Goal: Task Accomplishment & Management: Manage account settings

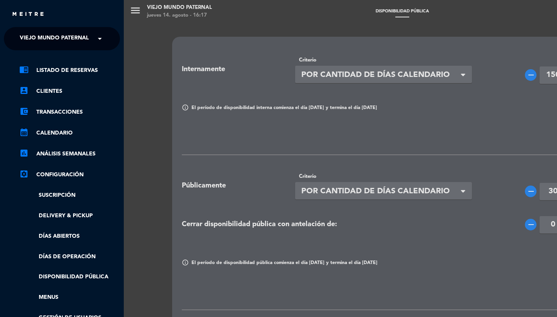
click at [42, 40] on span "Viejo Mundo Paternal" at bounding box center [54, 39] width 69 height 16
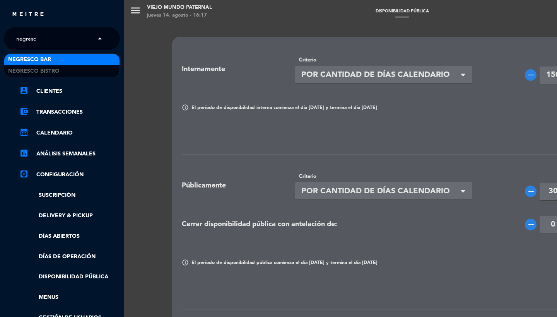
type input "negresco"
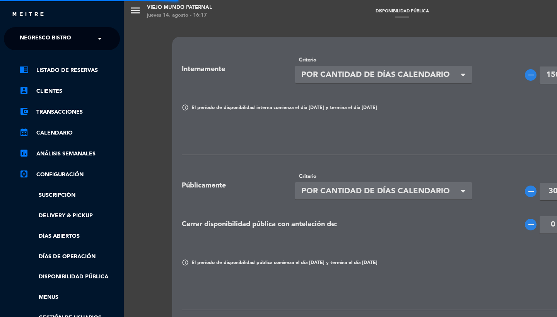
type input "47"
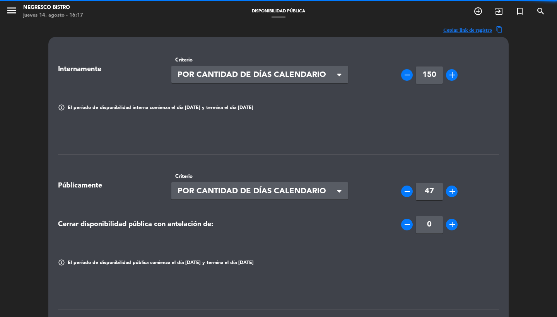
click at [14, 15] on icon "menu" at bounding box center [12, 11] width 12 height 12
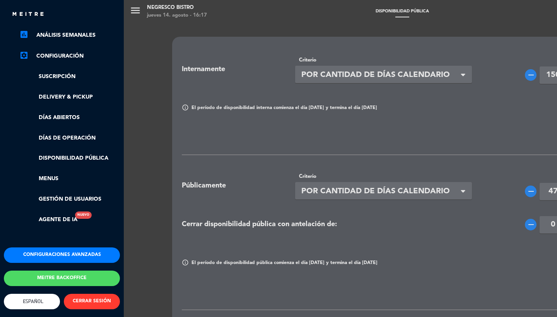
scroll to position [122, 0]
click at [39, 250] on button "Configuraciones avanzadas" at bounding box center [62, 255] width 116 height 15
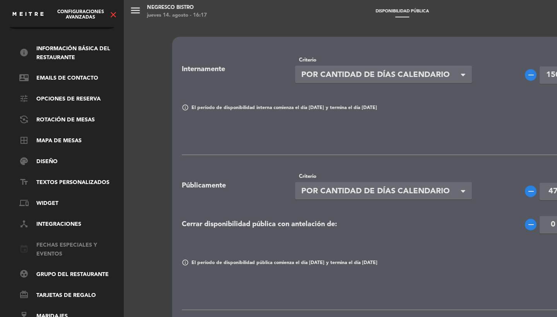
click at [44, 246] on link "event Fechas especiales y eventos" at bounding box center [69, 250] width 101 height 18
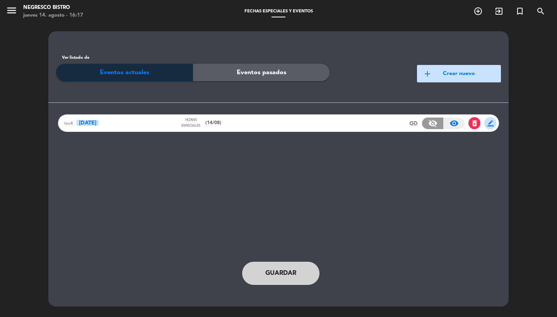
click at [257, 129] on div "htcx8 [DATE] Horas especiales (14/08) insert_link visibility_off visibility_on …" at bounding box center [278, 123] width 441 height 17
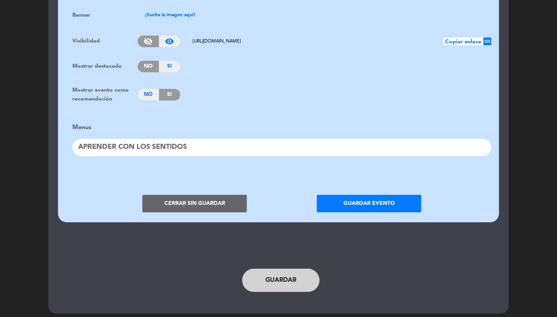
scroll to position [590, 0]
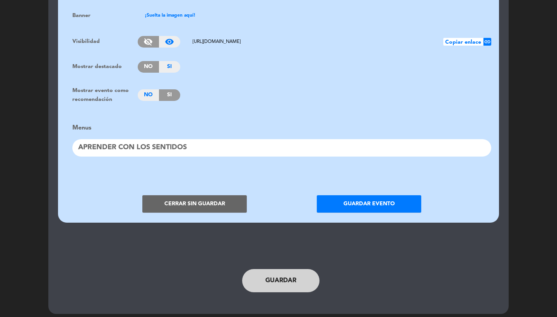
click at [202, 202] on button "Cerrar sin guardar" at bounding box center [194, 204] width 105 height 17
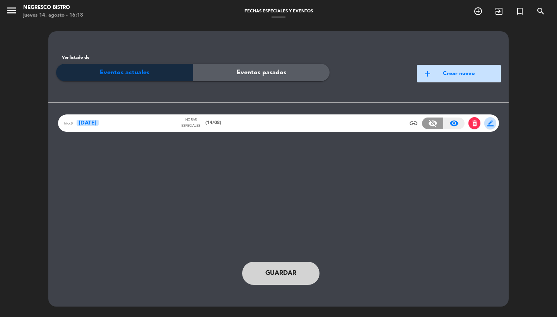
click at [476, 123] on span "delete_forever" at bounding box center [475, 124] width 8 height 8
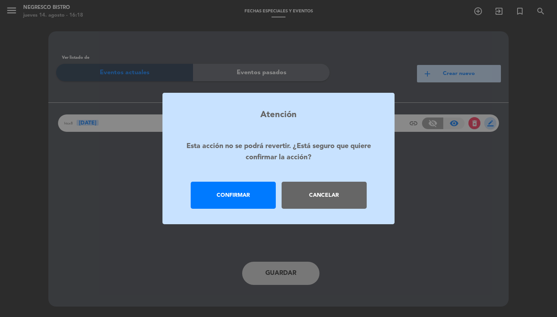
click at [250, 188] on div "Confirmar" at bounding box center [233, 195] width 85 height 27
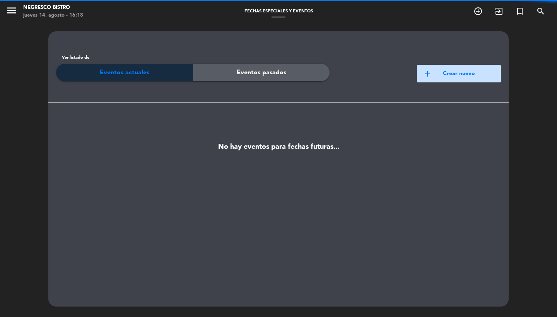
click at [10, 12] on icon "menu" at bounding box center [12, 11] width 12 height 12
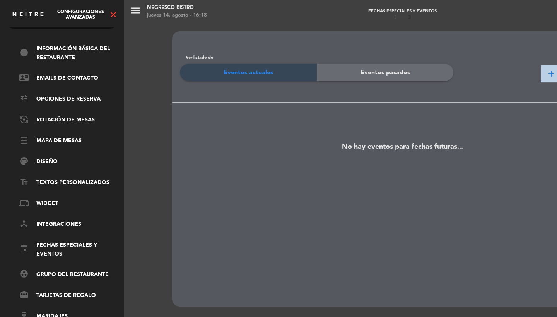
click at [114, 14] on icon "close" at bounding box center [113, 14] width 9 height 9
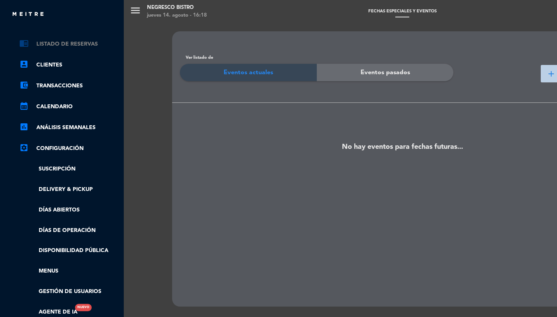
click at [69, 44] on link "chrome_reader_mode Listado de Reservas" at bounding box center [69, 43] width 101 height 9
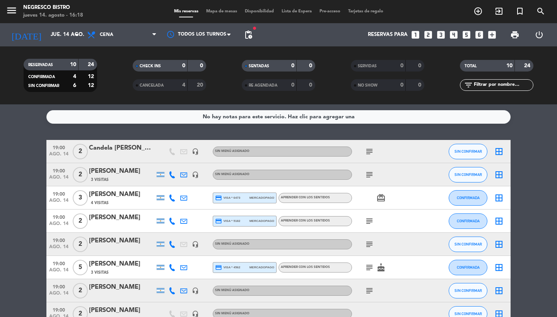
click at [251, 40] on span "pending_actions" at bounding box center [248, 34] width 15 height 15
click at [249, 39] on span "pending_actions" at bounding box center [248, 34] width 9 height 9
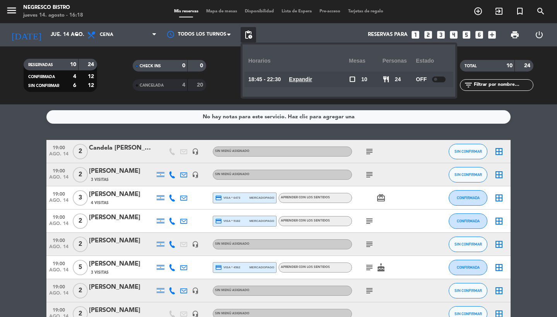
click at [440, 77] on div at bounding box center [439, 80] width 14 height 6
click at [305, 28] on div "Reservas para looks_one looks_two looks_3 looks_4 looks_5 looks_6 add_box" at bounding box center [378, 34] width 244 height 23
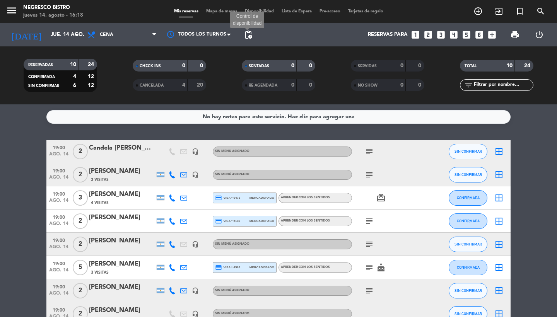
click at [244, 34] on span "pending_actions" at bounding box center [248, 34] width 9 height 9
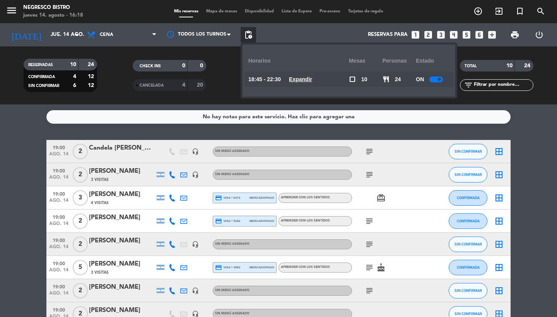
click at [304, 79] on u "Expandir" at bounding box center [300, 79] width 23 height 6
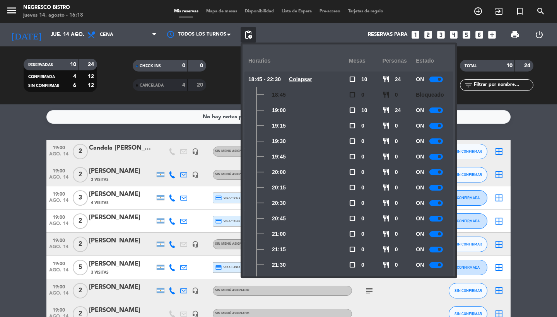
click at [437, 111] on div at bounding box center [437, 111] width 14 height 6
click at [317, 33] on div "Reservas para looks_one looks_two looks_3 looks_4 looks_5 looks_6 add_box" at bounding box center [378, 34] width 244 height 23
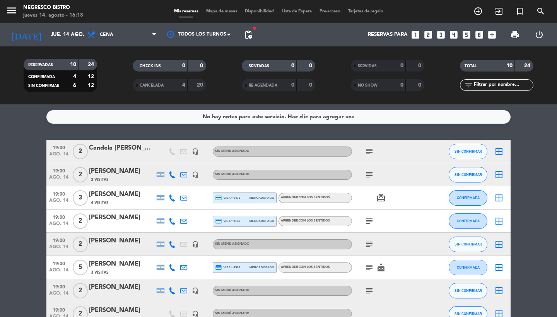
click at [246, 40] on span "pending_actions" at bounding box center [248, 34] width 15 height 15
click at [248, 36] on span "pending_actions" at bounding box center [248, 34] width 9 height 9
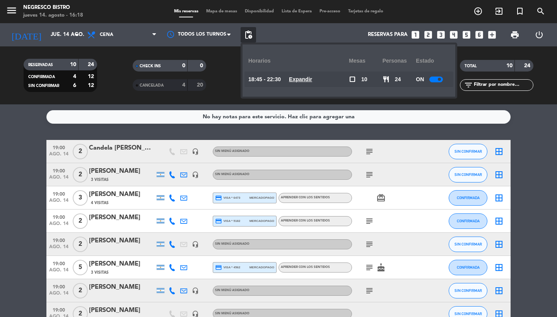
click at [298, 81] on u "Expandir" at bounding box center [300, 79] width 23 height 6
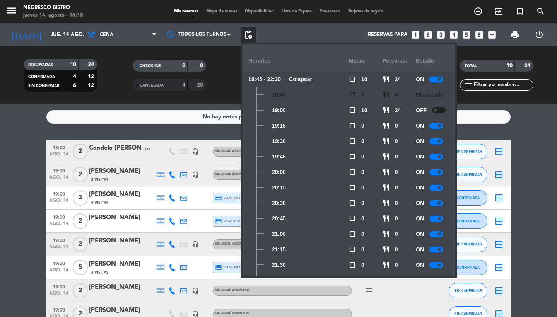
click at [435, 127] on div at bounding box center [437, 126] width 14 height 6
click at [435, 139] on div at bounding box center [437, 142] width 14 height 6
click at [436, 153] on div "ON" at bounding box center [433, 156] width 34 height 15
click at [436, 158] on div at bounding box center [437, 157] width 14 height 6
click at [544, 154] on bookings-row "19:00 [DATE] 2 Candela [PERSON_NAME] headset_mic Sin menú asignado subject SIN …" at bounding box center [278, 256] width 557 height 232
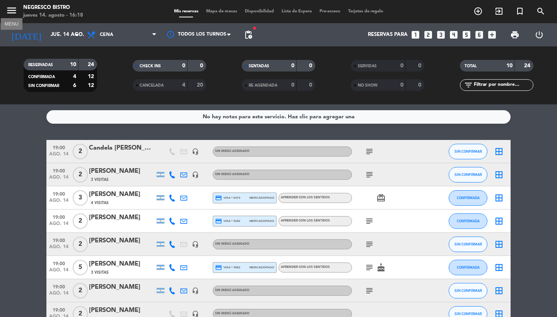
click at [14, 10] on icon "menu" at bounding box center [12, 11] width 12 height 12
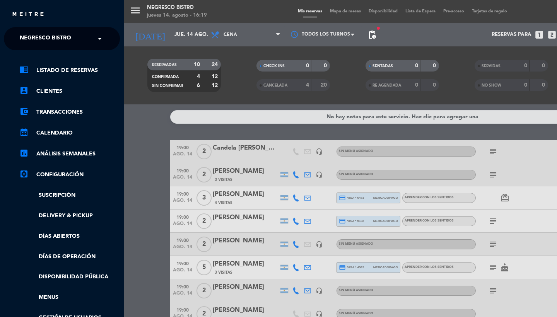
scroll to position [-3, 0]
click at [51, 38] on span "Negresco Bistro" at bounding box center [45, 39] width 51 height 16
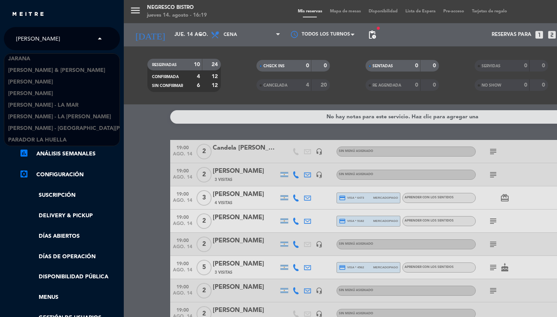
scroll to position [0, 0]
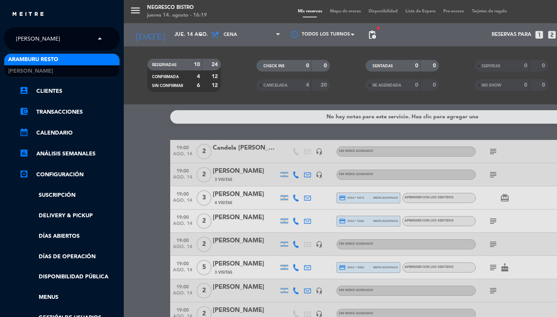
type input "[PERSON_NAME]"
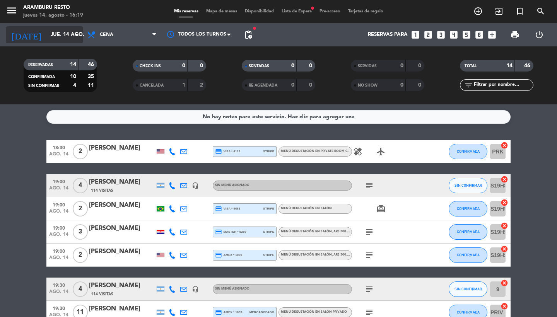
click at [81, 33] on div "[DATE] [DATE] arrow_drop_down" at bounding box center [44, 34] width 77 height 17
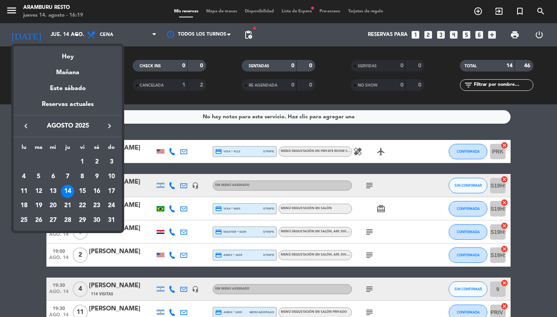
click at [106, 189] on div "17" at bounding box center [111, 191] width 13 height 13
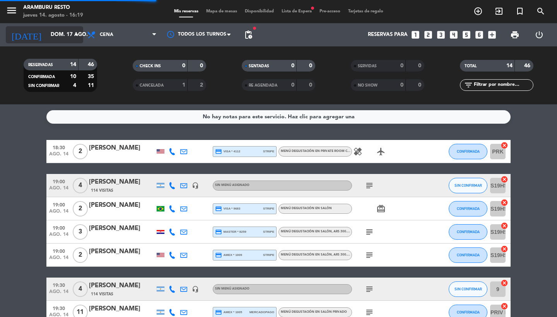
click at [67, 36] on input "dom. 17 ago." at bounding box center [81, 35] width 68 height 14
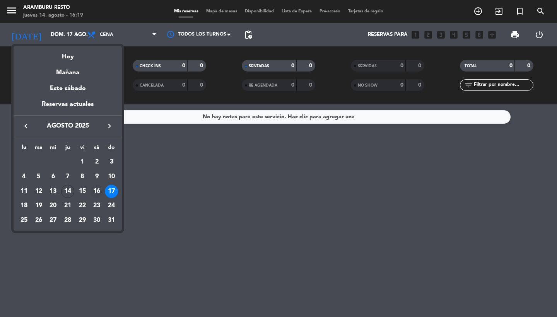
click at [100, 193] on div "16" at bounding box center [96, 191] width 13 height 13
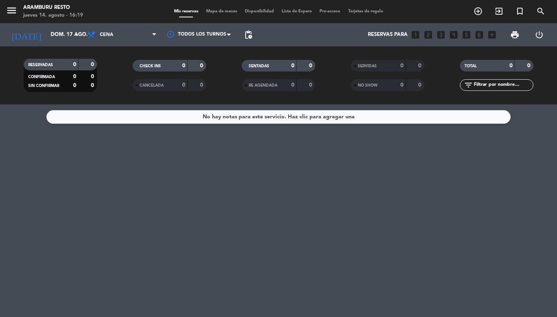
type input "sáb. 16 ago."
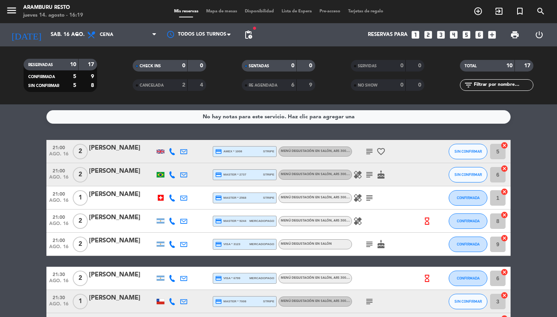
click at [247, 32] on span "pending_actions" at bounding box center [248, 34] width 9 height 9
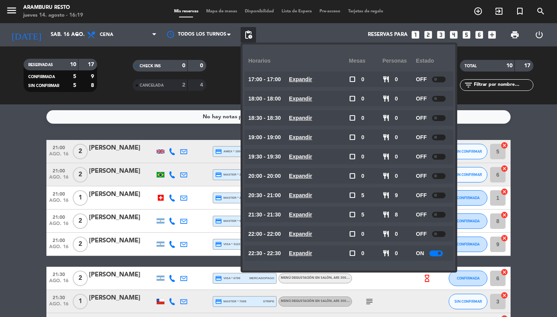
click at [312, 33] on div "Reservas para looks_one looks_two looks_3 looks_4 looks_5 looks_6 add_box" at bounding box center [378, 34] width 244 height 23
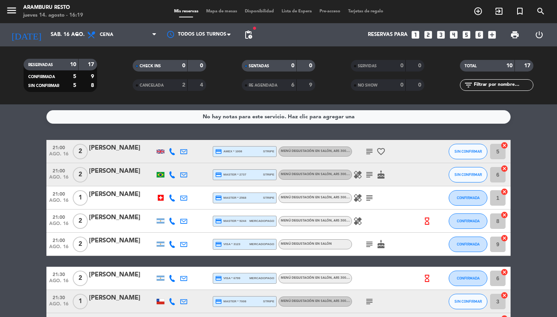
click at [219, 11] on span "Mapa de mesas" at bounding box center [221, 11] width 39 height 4
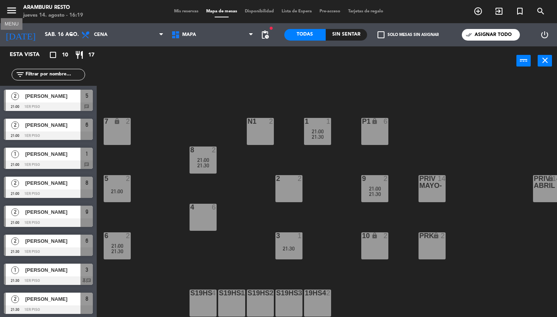
click at [14, 13] on icon "menu" at bounding box center [12, 11] width 12 height 12
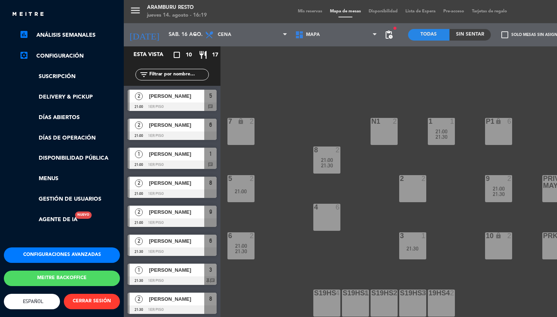
click at [53, 248] on button "Configuraciones avanzadas" at bounding box center [62, 255] width 116 height 15
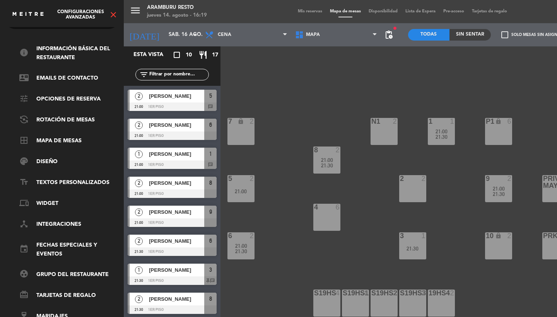
scroll to position [26, 0]
click at [55, 137] on link "border_all Mapa de mesas" at bounding box center [69, 141] width 101 height 9
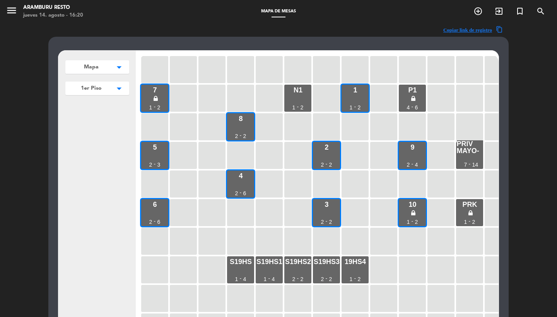
click at [11, 7] on icon "menu" at bounding box center [12, 11] width 12 height 12
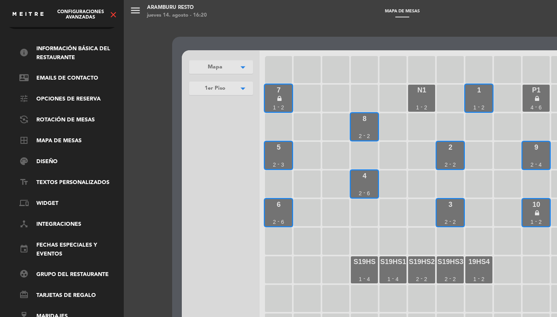
click at [115, 17] on icon "close" at bounding box center [113, 14] width 9 height 9
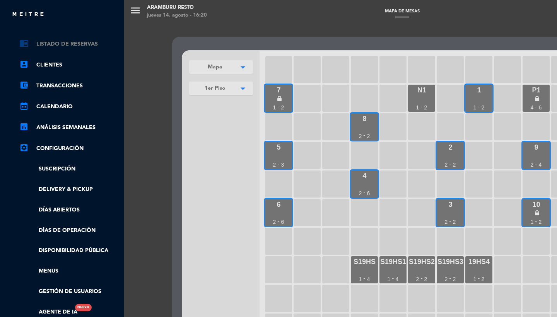
click at [80, 41] on link "chrome_reader_mode Listado de Reservas" at bounding box center [69, 43] width 101 height 9
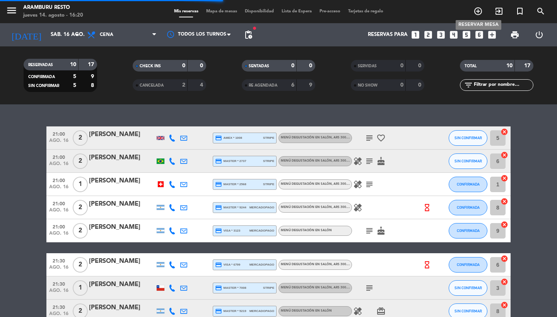
click at [477, 9] on icon "add_circle_outline" at bounding box center [478, 11] width 9 height 9
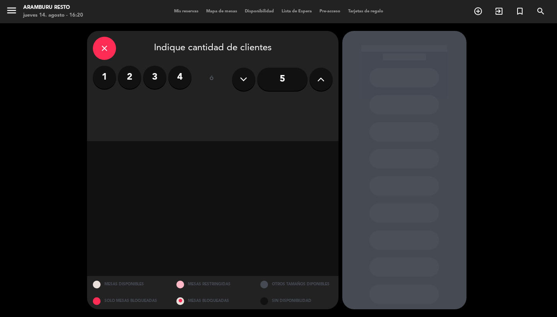
click at [104, 84] on label "1" at bounding box center [104, 77] width 23 height 23
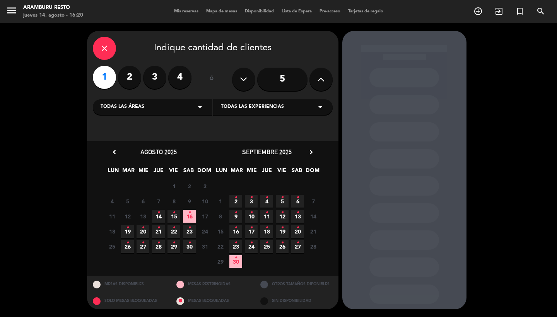
click at [185, 216] on span "16 •" at bounding box center [189, 216] width 13 height 13
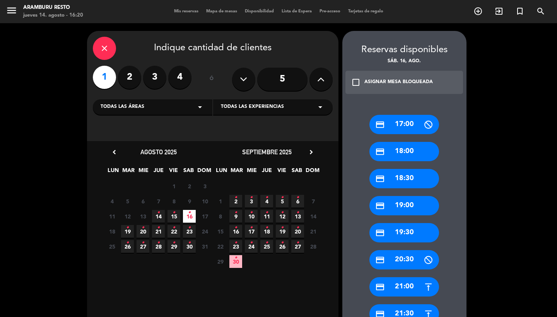
click at [413, 210] on div "credit_card 19:00" at bounding box center [405, 205] width 70 height 19
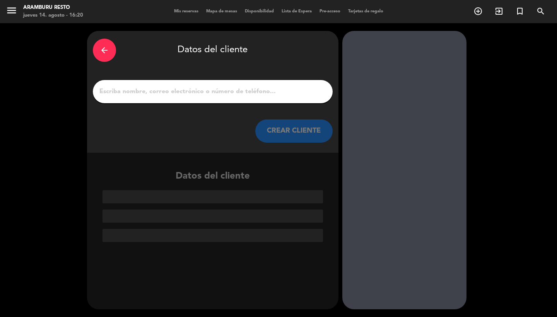
click at [199, 89] on input "1" at bounding box center [213, 91] width 228 height 11
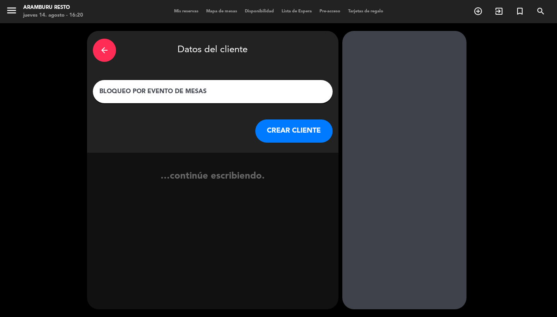
type input "BLOQUEO POR EVENTO DE MESAS"
click at [293, 127] on button "CREAR CLIENTE" at bounding box center [294, 131] width 77 height 23
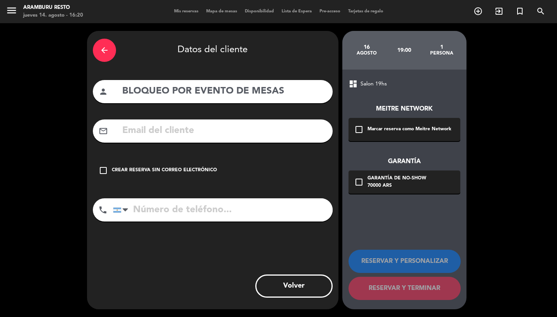
click at [149, 170] on div "Crear reserva sin correo electrónico" at bounding box center [164, 171] width 105 height 8
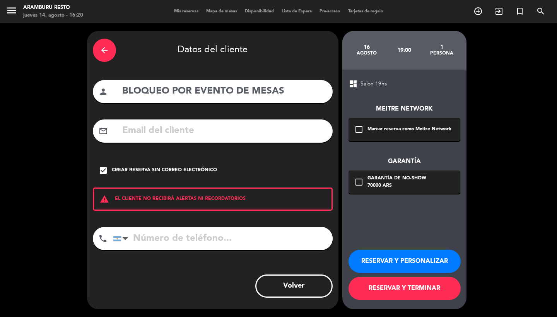
click at [406, 288] on button "RESERVAR Y TERMINAR" at bounding box center [405, 288] width 112 height 23
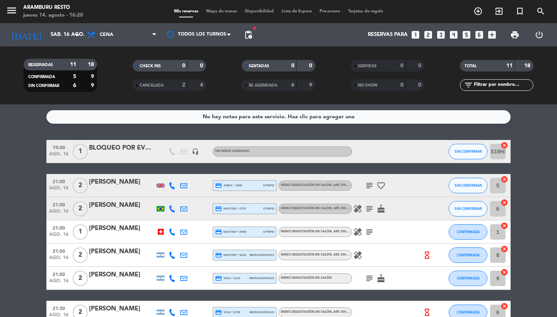
click at [506, 146] on icon "cancel" at bounding box center [505, 146] width 8 height 8
click at [499, 150] on icon "border_all" at bounding box center [499, 151] width 9 height 9
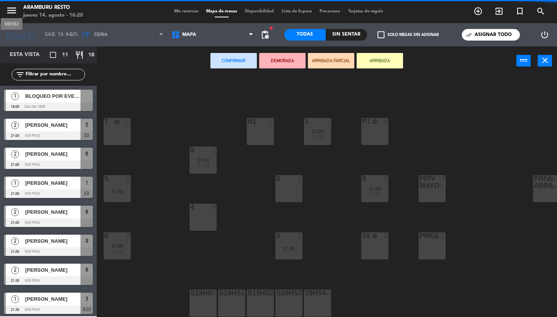
click at [9, 12] on icon "menu" at bounding box center [12, 11] width 12 height 12
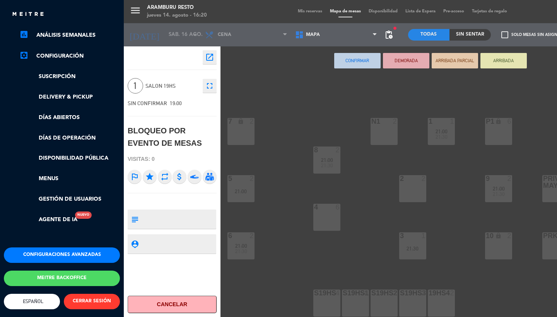
scroll to position [122, 0]
click at [48, 175] on link "Menus" at bounding box center [69, 179] width 101 height 9
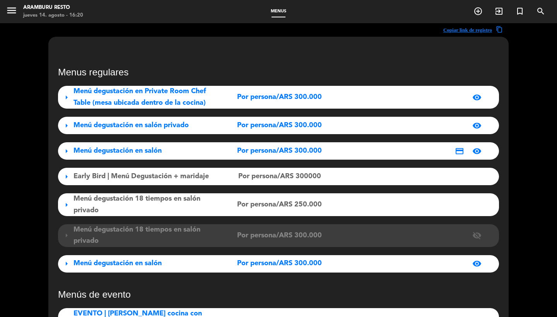
click at [94, 267] on span "Menú degustación en salón" at bounding box center [118, 263] width 88 height 7
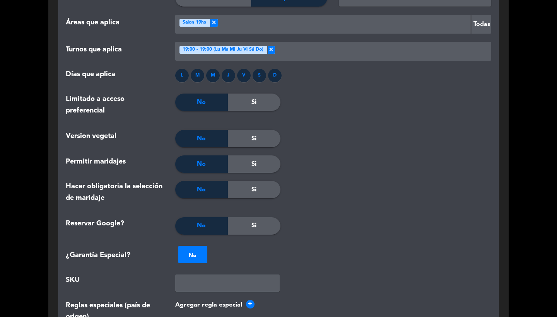
scroll to position [1283, 0]
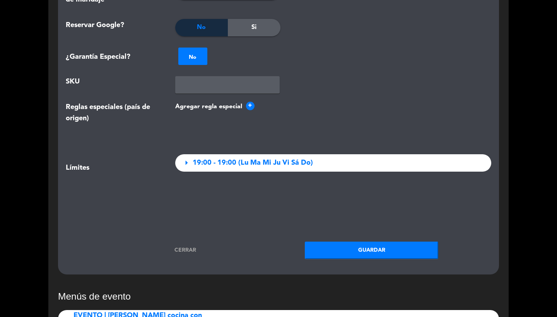
click at [211, 165] on div "arrow_right 19:00 - 19:00 (Lu Ma Mi [PERSON_NAME])" at bounding box center [333, 162] width 317 height 17
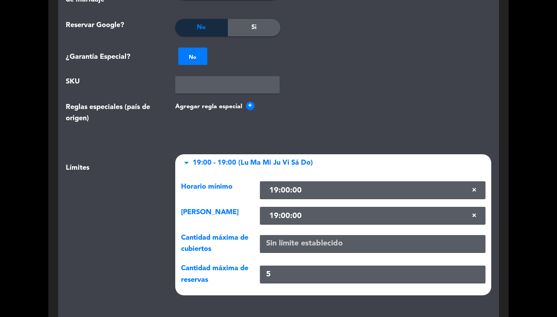
click at [211, 165] on div "arrow_drop_down 19:00 - 19:00 (Lu Ma Mi Ju Vi Sá Do)" at bounding box center [333, 162] width 317 height 17
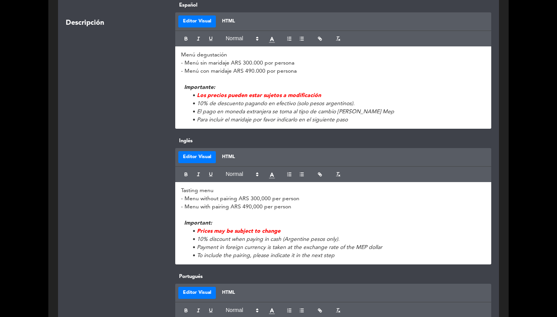
scroll to position [0, 0]
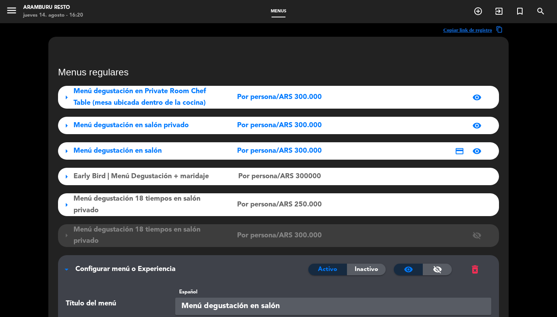
click at [107, 271] on span "Configurar menú o Experiencia" at bounding box center [125, 269] width 100 height 7
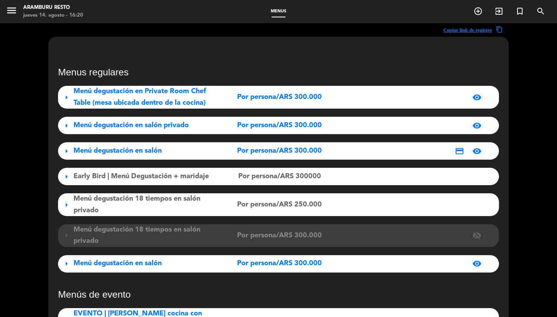
click at [9, 8] on icon "menu" at bounding box center [12, 11] width 12 height 12
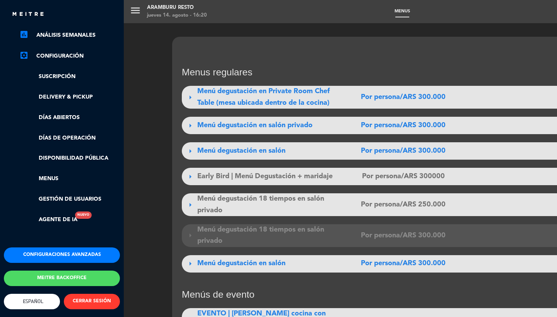
click at [41, 248] on button "Configuraciones avanzadas" at bounding box center [62, 255] width 116 height 15
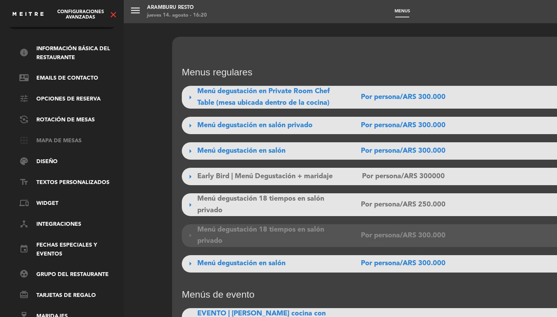
click at [58, 137] on link "border_all Mapa de mesas" at bounding box center [69, 141] width 101 height 9
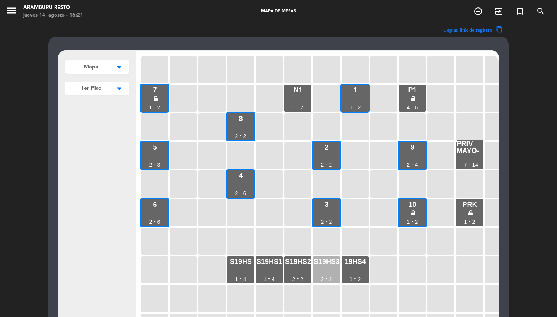
click at [323, 275] on div "S19HS3 2 - 2" at bounding box center [326, 270] width 27 height 27
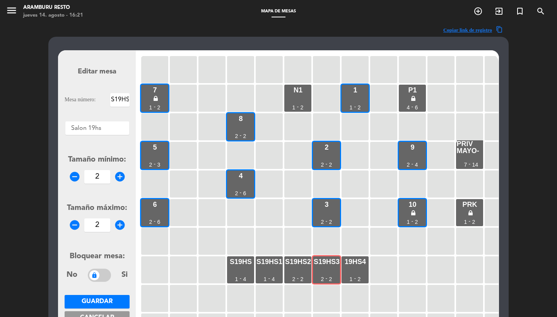
click at [120, 221] on icon "add_circle" at bounding box center [120, 226] width 12 height 12
type input "3"
click at [109, 301] on span "Guardar" at bounding box center [97, 302] width 31 height 6
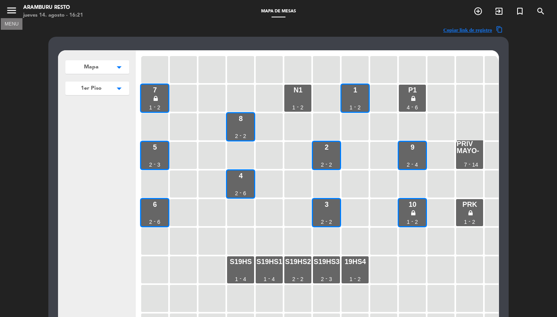
click at [12, 16] on icon "menu" at bounding box center [12, 11] width 12 height 12
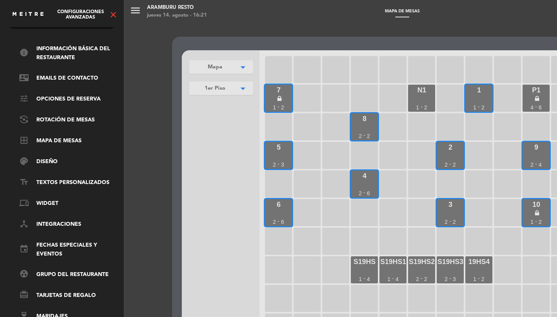
click at [113, 7] on div "Configuraciones avanzadas close" at bounding box center [62, 11] width 124 height 23
click at [113, 18] on icon "close" at bounding box center [113, 14] width 9 height 9
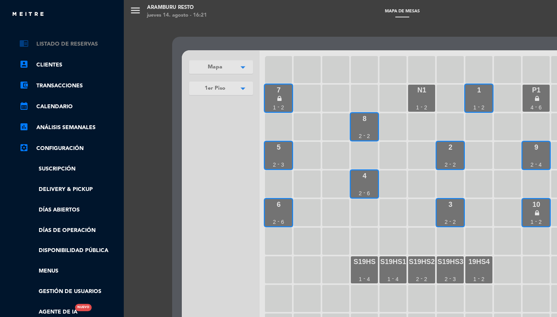
click at [79, 44] on link "chrome_reader_mode Listado de Reservas" at bounding box center [69, 43] width 101 height 9
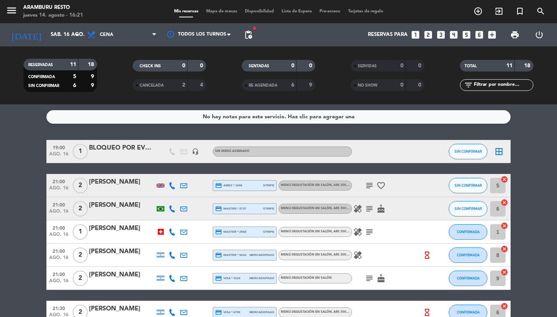
click at [501, 150] on icon "border_all" at bounding box center [499, 151] width 9 height 9
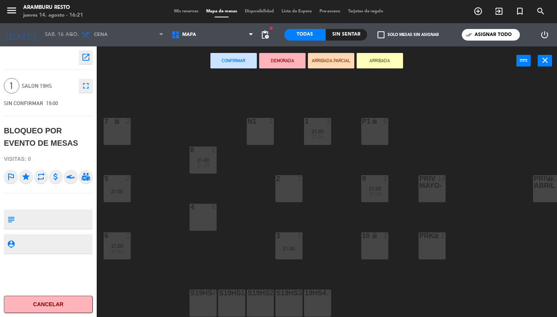
scroll to position [4, 0]
click at [202, 302] on div "S19HS 4" at bounding box center [203, 303] width 27 height 27
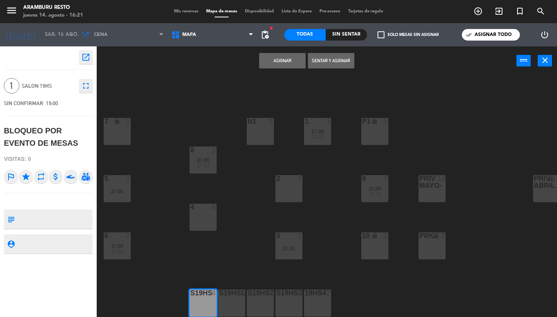
click at [236, 294] on div "S19HS1 4" at bounding box center [231, 303] width 27 height 27
click at [263, 294] on div "S19HS2 2" at bounding box center [260, 303] width 27 height 27
click at [288, 62] on button "Asignar" at bounding box center [282, 60] width 46 height 15
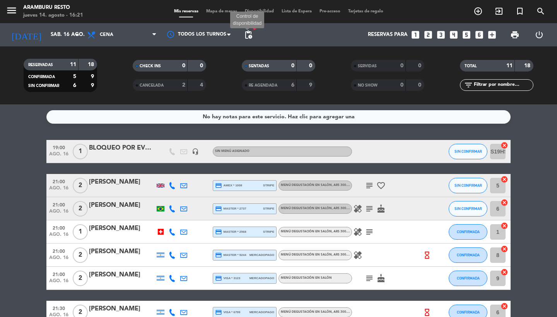
click at [250, 33] on span "pending_actions" at bounding box center [248, 34] width 9 height 9
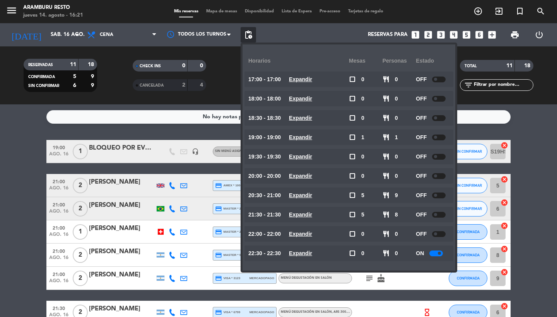
click at [444, 137] on div at bounding box center [439, 138] width 14 height 6
click at [338, 31] on div "Reservas para looks_one looks_two looks_3 looks_4 looks_5 looks_6 add_box" at bounding box center [378, 34] width 244 height 23
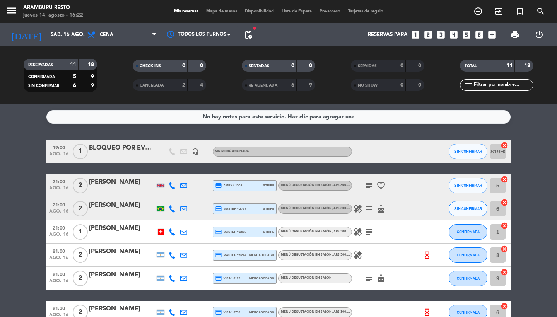
click at [259, 28] on div "Reservas para looks_one looks_two looks_3 looks_4 looks_5 looks_6 add_box" at bounding box center [378, 34] width 244 height 23
click at [250, 29] on span "pending_actions" at bounding box center [248, 34] width 15 height 15
click at [254, 36] on span "pending_actions Control de disponibilidad" at bounding box center [248, 34] width 15 height 15
click at [251, 33] on span "pending_actions" at bounding box center [248, 34] width 9 height 9
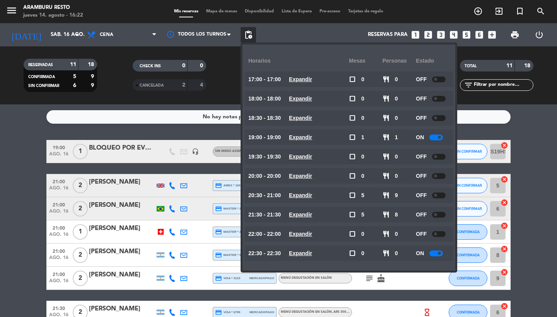
click at [302, 36] on div "Reservas para looks_one looks_two looks_3 looks_4 looks_5 looks_6 add_box" at bounding box center [378, 34] width 244 height 23
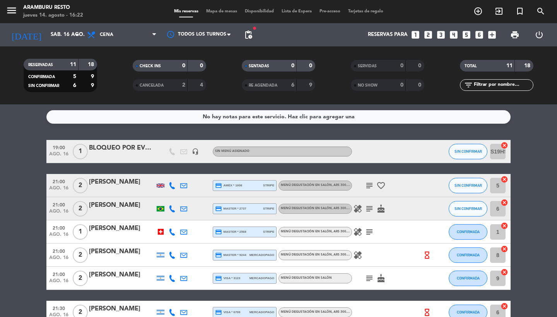
click at [253, 33] on span "pending_actions" at bounding box center [248, 34] width 9 height 9
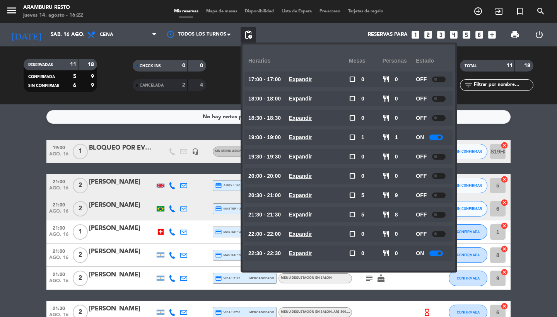
click at [438, 138] on div at bounding box center [437, 138] width 14 height 6
click at [310, 32] on div "Reservas para looks_one looks_two looks_3 looks_4 looks_5 looks_6 add_box" at bounding box center [378, 34] width 244 height 23
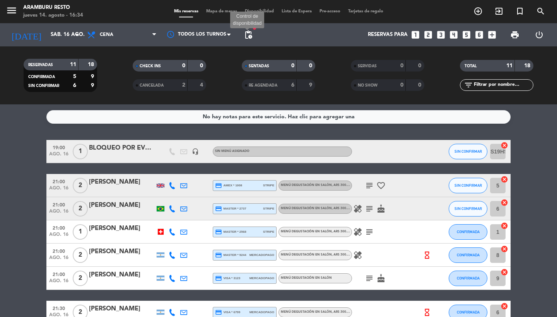
click at [245, 35] on span "pending_actions" at bounding box center [248, 34] width 9 height 9
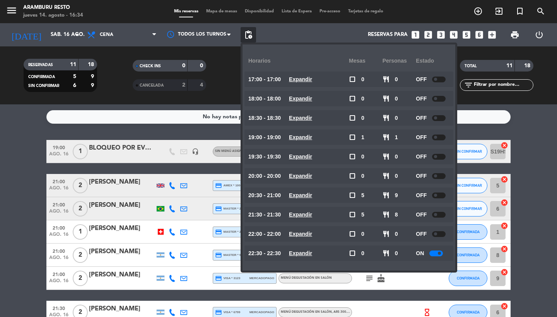
click at [440, 138] on div at bounding box center [439, 138] width 14 height 6
click at [529, 125] on div "No hay notas para este servicio. Haz clic para agregar una 19:00 [DATE] 1 BLOQU…" at bounding box center [278, 211] width 557 height 213
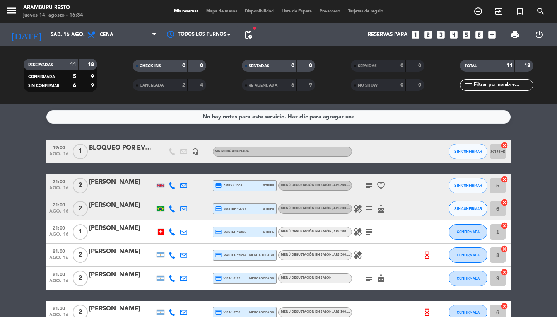
click at [9, 12] on icon "menu" at bounding box center [12, 11] width 12 height 12
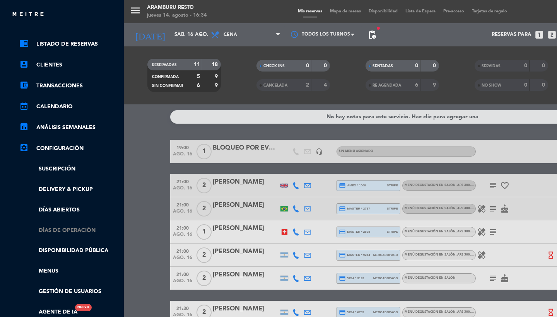
click at [62, 233] on link "Días de Operación" at bounding box center [69, 230] width 101 height 9
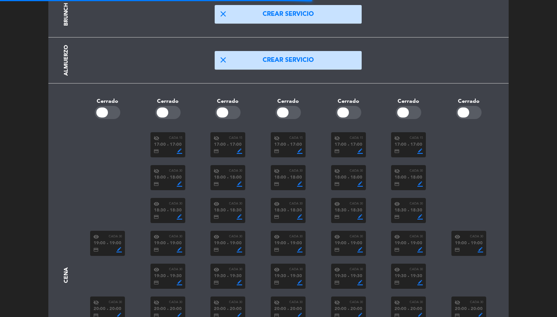
scroll to position [135, 0]
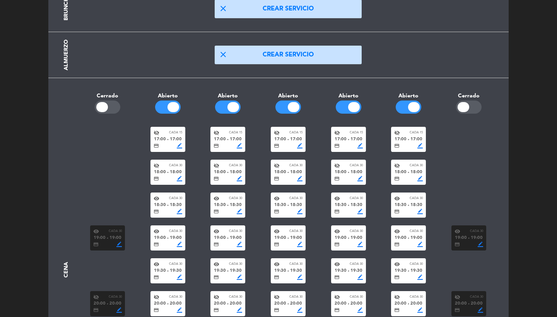
click at [292, 242] on div "credit_card border_color" at bounding box center [288, 244] width 29 height 5
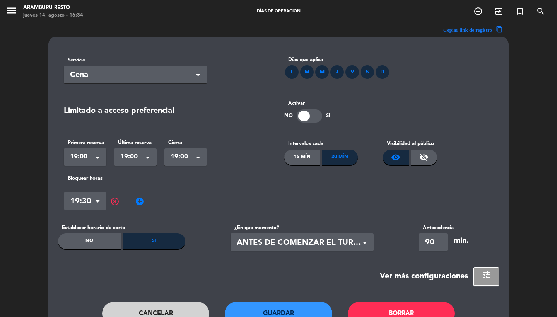
click at [482, 277] on button "tune" at bounding box center [487, 277] width 26 height 19
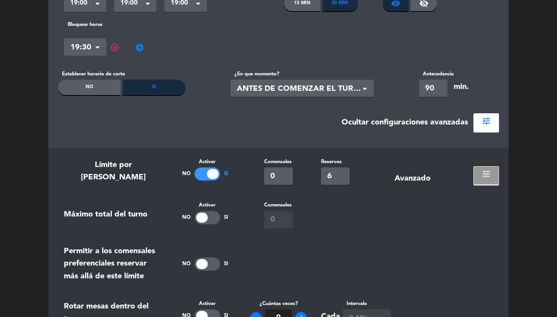
scroll to position [180, 0]
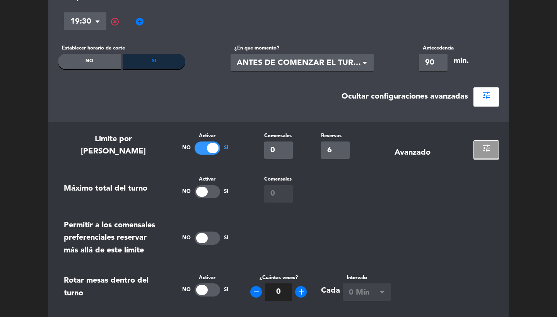
click at [483, 151] on span "tune" at bounding box center [486, 148] width 9 height 9
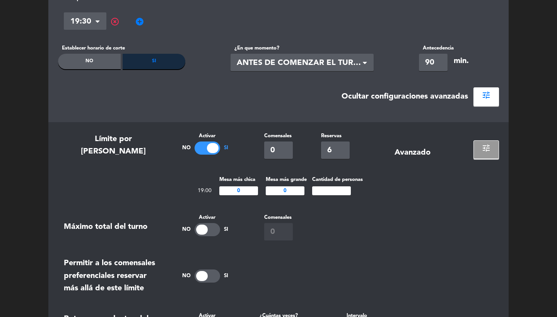
click at [483, 151] on span "tune" at bounding box center [486, 148] width 9 height 9
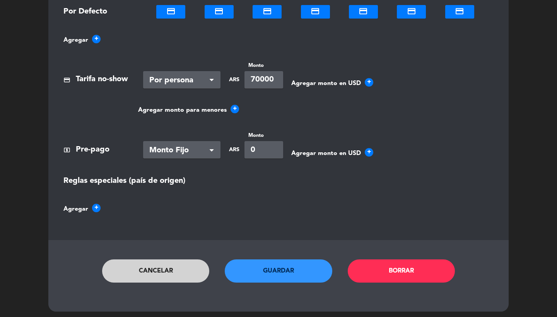
click at [128, 271] on button "Cancelar" at bounding box center [156, 271] width 108 height 23
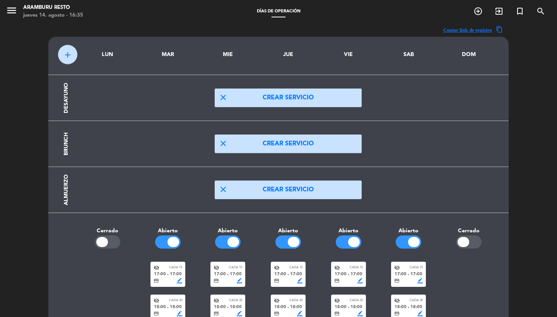
scroll to position [0, 0]
click at [18, 10] on span "menu" at bounding box center [14, 12] width 17 height 18
click at [11, 11] on icon "menu" at bounding box center [12, 11] width 12 height 12
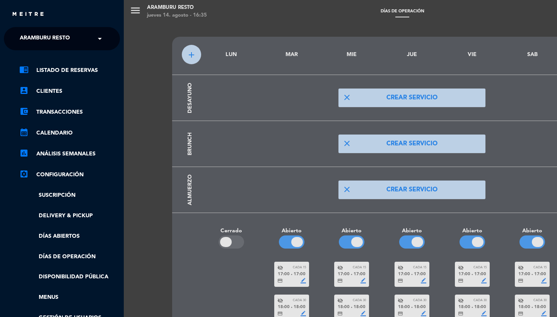
scroll to position [-6, 0]
click at [66, 47] on span "Aramburu Resto" at bounding box center [45, 39] width 50 height 16
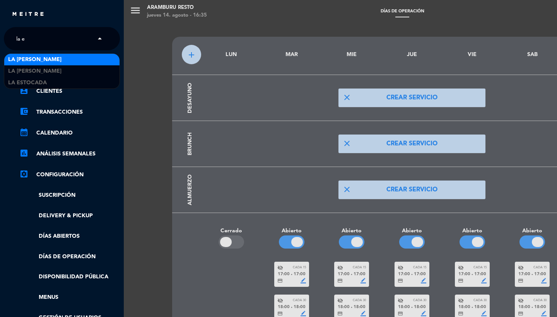
scroll to position [0, 0]
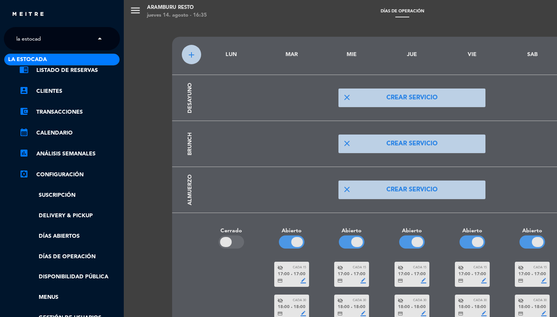
type input "la estocada"
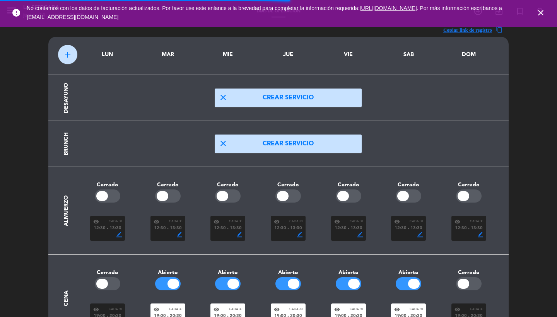
click at [540, 10] on icon "close" at bounding box center [541, 12] width 9 height 9
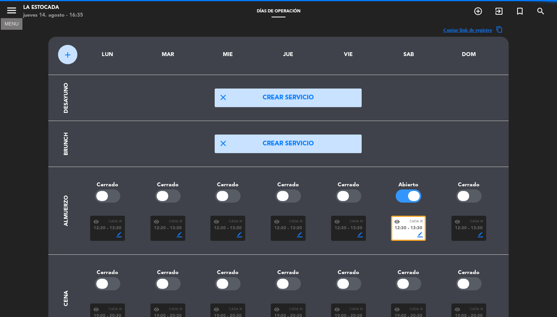
click at [15, 12] on icon "menu" at bounding box center [12, 11] width 12 height 12
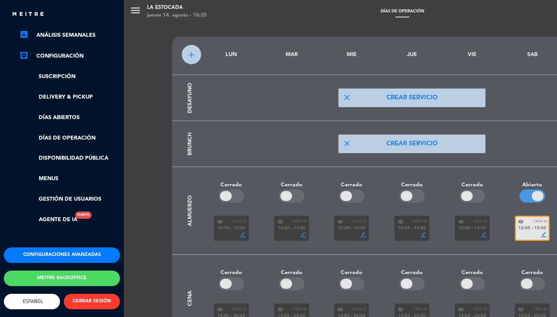
click at [60, 226] on div "× La Estocada × chrome_reader_mode Listado de Reservas account_box Clientes acc…" at bounding box center [62, 66] width 116 height 317
click at [44, 252] on button "Configuraciones avanzadas" at bounding box center [62, 255] width 116 height 15
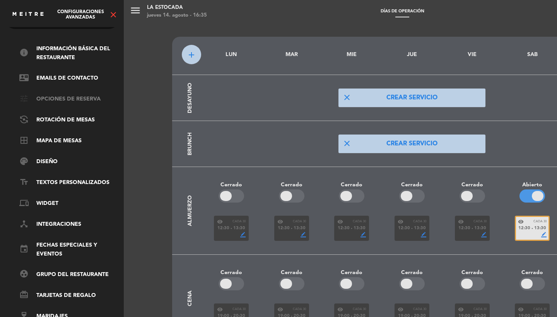
click at [46, 95] on link "tune Opciones de reserva" at bounding box center [69, 99] width 101 height 9
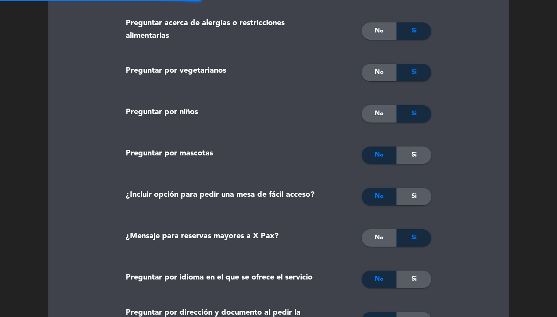
type textarea "<p><strong>Importante:&nbsp;</strong><br /><br />-&nbsp;El valor del men&uacute…"
type textarea "<p><strong>Important:&nbsp;</strong><br /><br />-&nbsp;The value of the menu fo…"
type textarea "<p><strong>Importante:</strong><br /><br />-&nbsp;O valor do menu para crianças…"
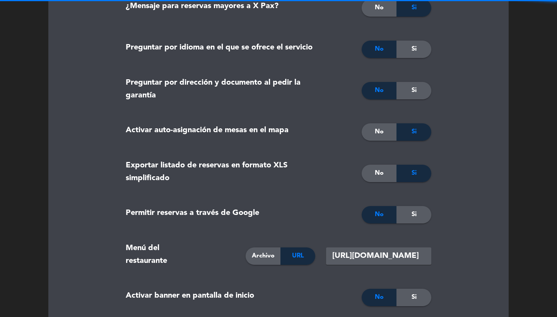
scroll to position [775, 0]
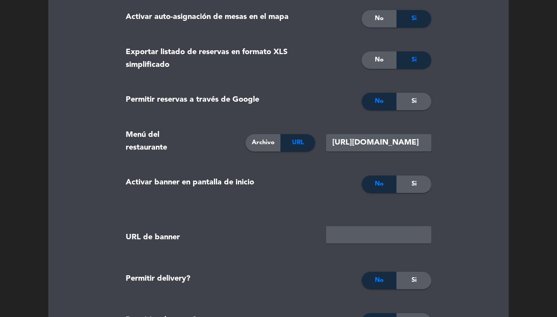
click at [254, 138] on span "Archivo" at bounding box center [263, 143] width 23 height 10
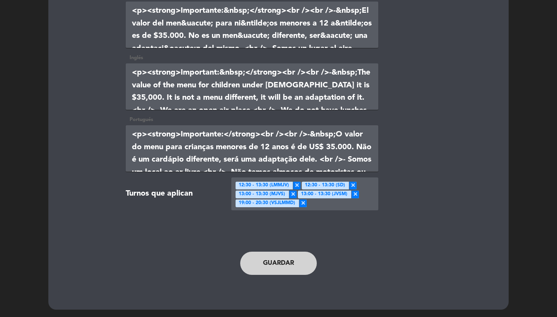
click at [269, 264] on button "Guardar" at bounding box center [278, 263] width 77 height 23
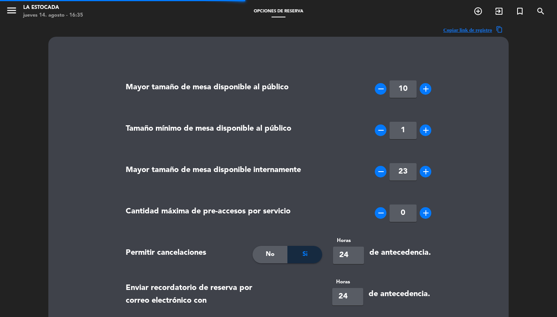
scroll to position [0, 0]
click at [12, 10] on icon "menu" at bounding box center [12, 11] width 12 height 12
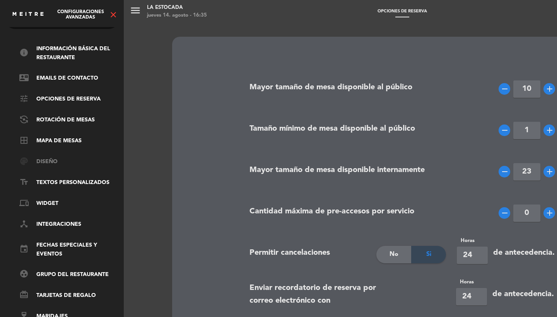
click at [47, 158] on link "palette Diseño" at bounding box center [69, 162] width 101 height 9
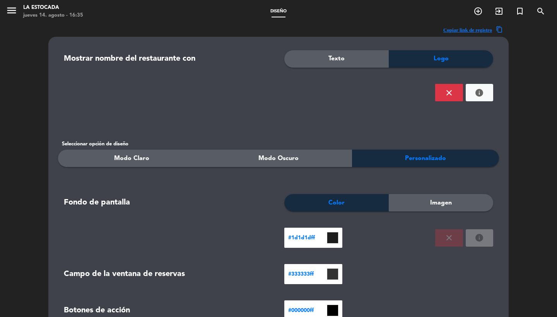
click at [428, 59] on div "Logo" at bounding box center [441, 58] width 105 height 17
click at [451, 99] on button "close" at bounding box center [450, 92] width 28 height 17
click at [472, 92] on ngx-dropzone-label "SUBIR IMAGEN" at bounding box center [462, 93] width 35 height 8
click at [476, 94] on ngx-dropzone-label "SUBIR IMAGEN" at bounding box center [462, 93] width 35 height 8
click at [461, 93] on ngx-dropzone-label "SUBIR IMAGEN" at bounding box center [462, 93] width 35 height 8
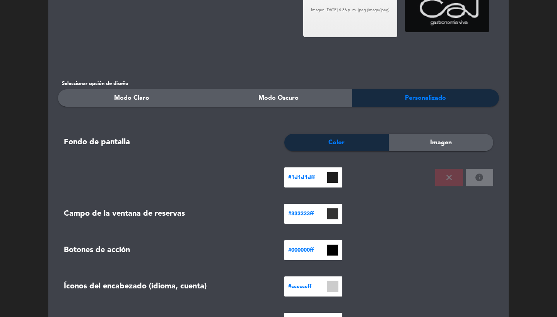
scroll to position [171, 0]
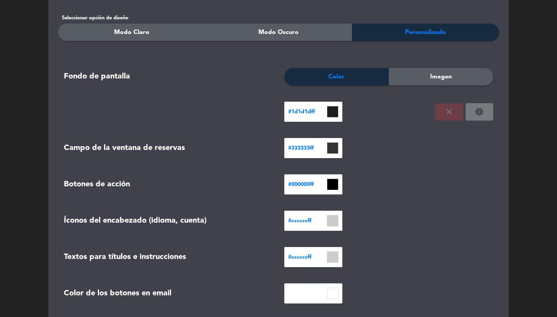
click at [334, 149] on input at bounding box center [333, 148] width 12 height 12
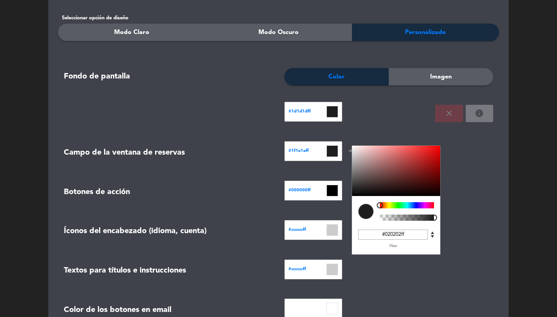
type input "#000000ff"
drag, startPoint x: 364, startPoint y: 179, endPoint x: 346, endPoint y: 208, distance: 33.7
click at [346, 208] on form "Mostrar nombre del restaurante con Texto Logo Imagen [DATE] 4.36 p. m..jpeg (im…" at bounding box center [278, 143] width 441 height 526
click at [379, 119] on div "#1d1d1dff" at bounding box center [334, 113] width 110 height 23
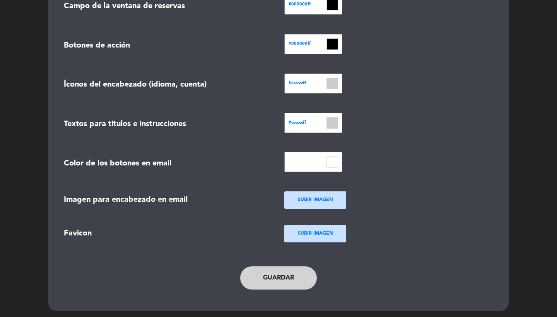
click at [275, 276] on button "Guardar" at bounding box center [278, 278] width 77 height 23
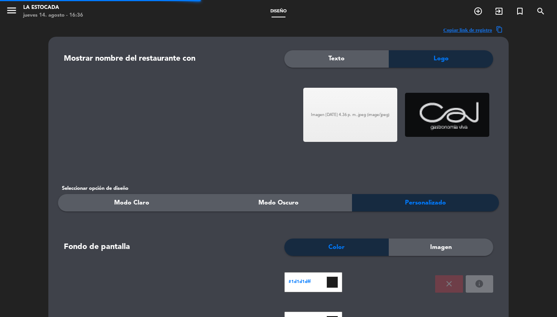
scroll to position [0, 0]
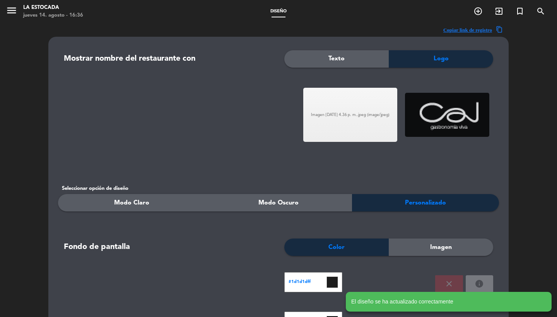
click at [8, 9] on icon "menu" at bounding box center [12, 11] width 12 height 12
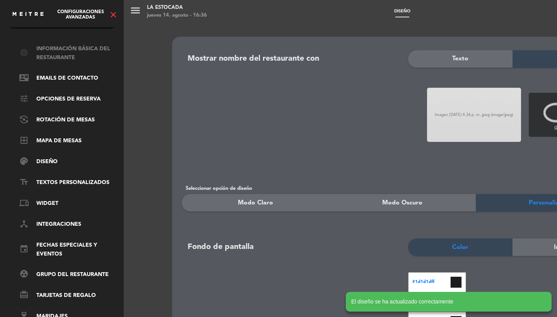
click at [46, 47] on link "info Información básica del restaurante" at bounding box center [69, 54] width 101 height 18
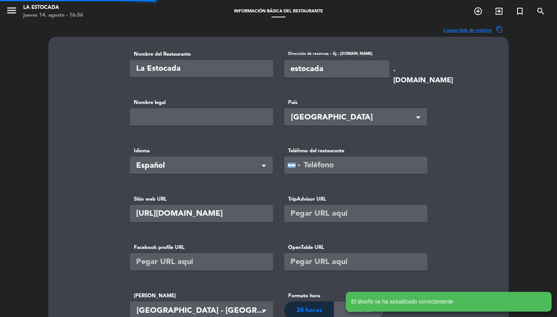
type input "Sitio La Estocada S.A.S"
type input "79100"
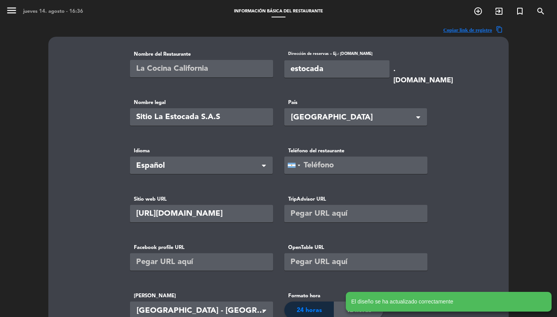
type input "c"
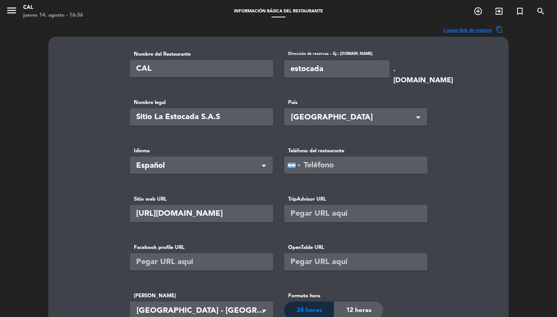
type input "CAL"
click at [354, 93] on form "Nombre del Restaurante CAL Dirección de reservas – Ej.: [DOMAIN_NAME] estocada …" at bounding box center [278, 277] width 297 height 455
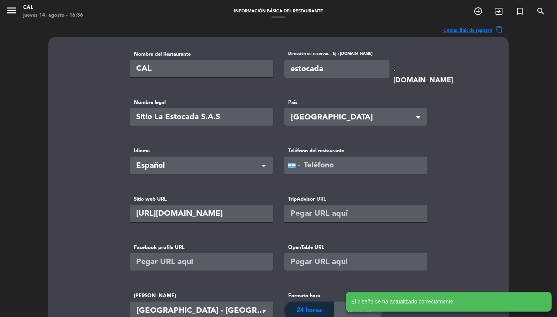
drag, startPoint x: 330, startPoint y: 74, endPoint x: 214, endPoint y: 55, distance: 117.6
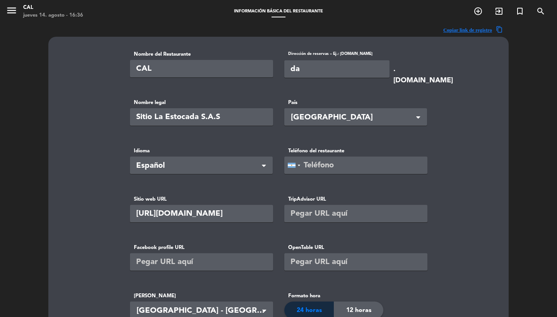
type input "a"
type input "cal"
click at [442, 82] on basic-info "Nombre del Restaurante CAL Dirección de reservas – Ej.: [DOMAIN_NAME] cal .[DOM…" at bounding box center [278, 301] width 441 height 503
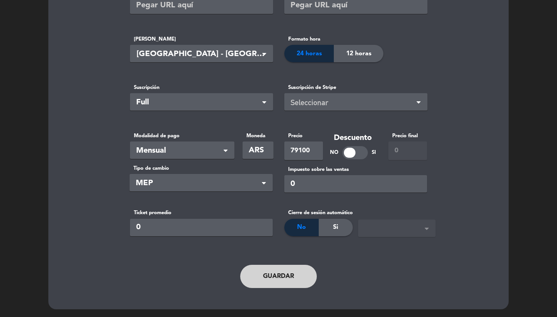
scroll to position [257, 0]
click at [274, 286] on button "Guardar" at bounding box center [278, 276] width 77 height 23
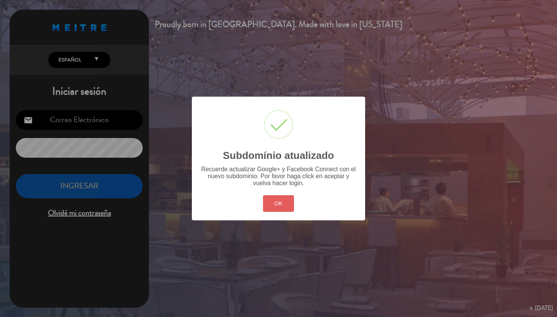
click at [290, 201] on button "OK" at bounding box center [278, 204] width 31 height 17
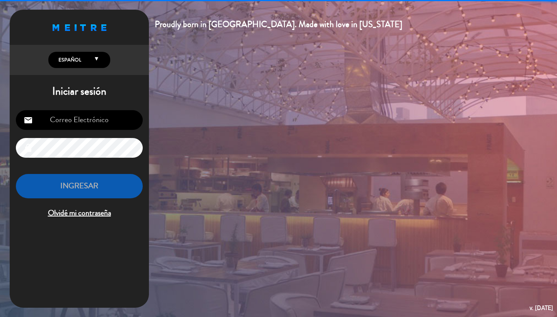
click at [74, 118] on input "email" at bounding box center [79, 120] width 127 height 20
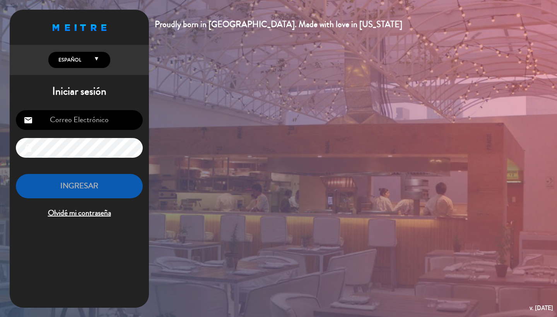
type input "[PERSON_NAME][EMAIL_ADDRESS][DOMAIN_NAME]"
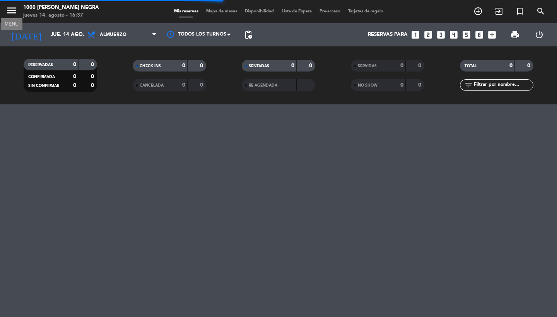
click at [11, 14] on icon "menu" at bounding box center [12, 11] width 12 height 12
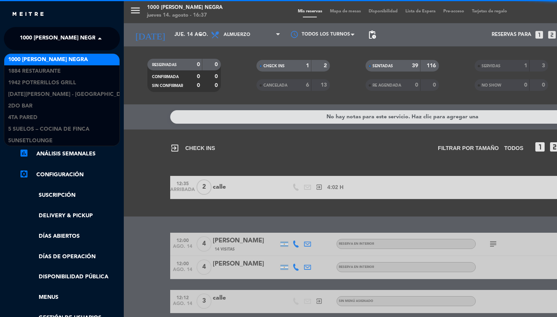
click at [60, 41] on span "1000 [PERSON_NAME] Negra" at bounding box center [60, 39] width 80 height 16
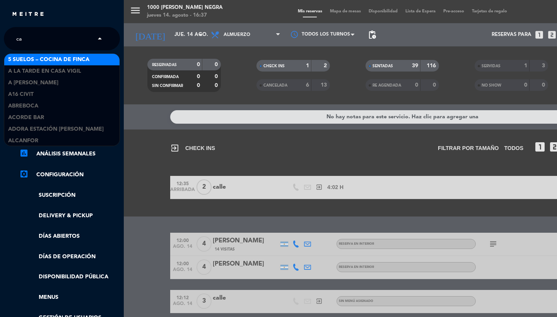
type input "cal"
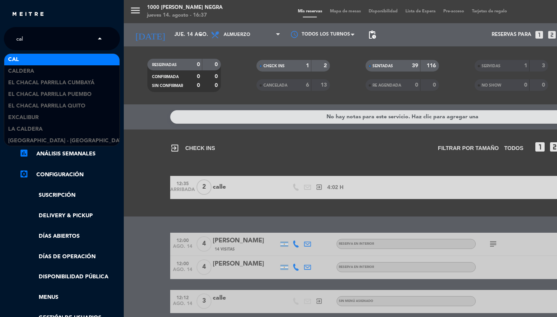
click at [58, 56] on div "CAL" at bounding box center [61, 60] width 115 height 12
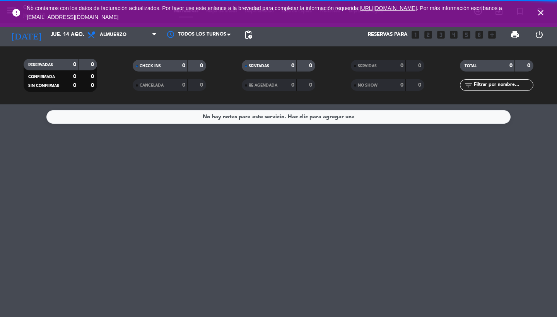
click at [540, 15] on icon "close" at bounding box center [541, 12] width 9 height 9
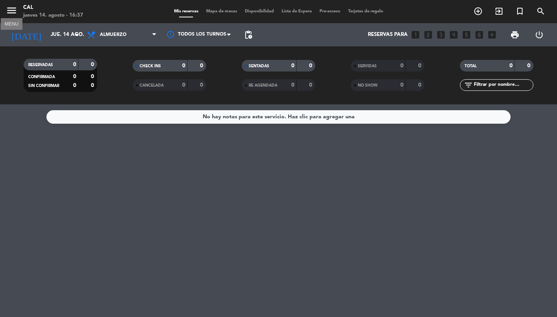
click at [12, 12] on icon "menu" at bounding box center [12, 11] width 12 height 12
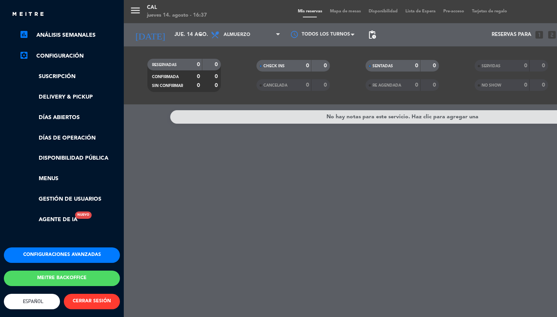
click at [50, 250] on button "Configuraciones avanzadas" at bounding box center [62, 255] width 116 height 15
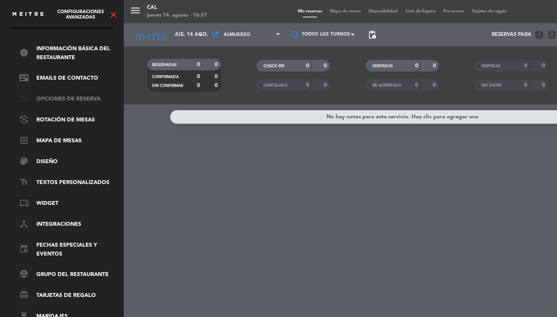
scroll to position [26, 0]
click at [53, 53] on link "info Información básica del restaurante" at bounding box center [69, 54] width 101 height 18
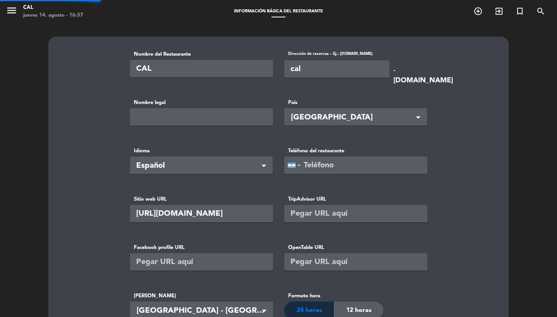
type input "Sitio La Estocada S.A.S"
type input "79100"
drag, startPoint x: 323, startPoint y: 74, endPoint x: 230, endPoint y: 61, distance: 93.9
click at [554, 131] on div "Copiar link de registro content_copy Nombre del Restaurante CAL Dirección de re…" at bounding box center [278, 298] width 557 height 551
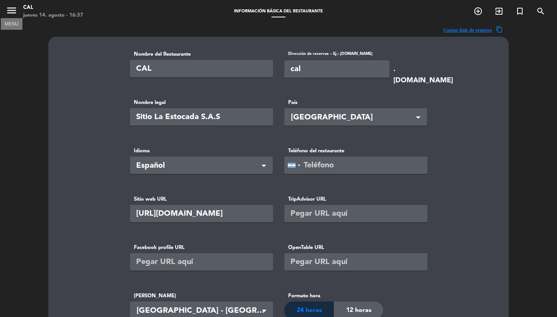
click at [14, 9] on icon "menu" at bounding box center [12, 11] width 12 height 12
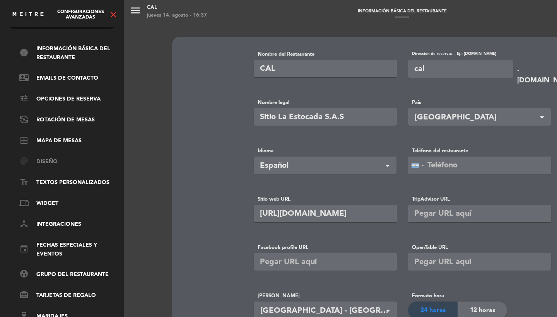
click at [53, 158] on link "palette Diseño" at bounding box center [69, 162] width 101 height 9
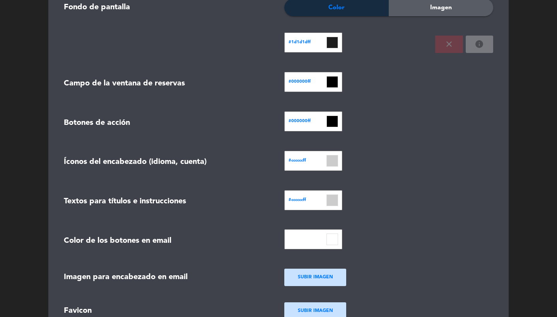
scroll to position [173, 0]
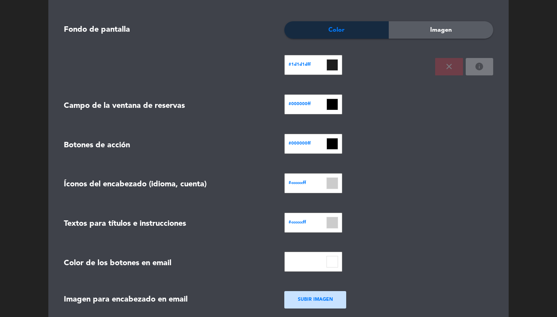
click at [337, 146] on input at bounding box center [333, 144] width 12 height 12
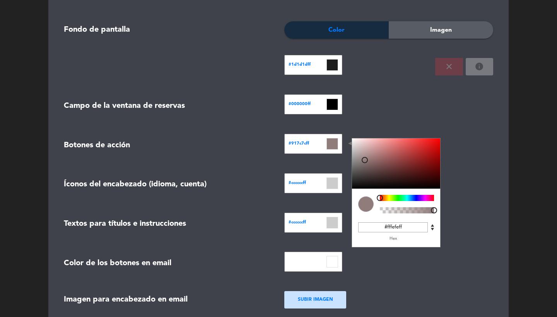
type input "#ffffffff"
drag, startPoint x: 365, startPoint y: 160, endPoint x: 352, endPoint y: 135, distance: 28.6
click at [352, 139] on div at bounding box center [396, 164] width 88 height 50
click at [372, 106] on div "#000000ff" at bounding box center [389, 105] width 221 height 23
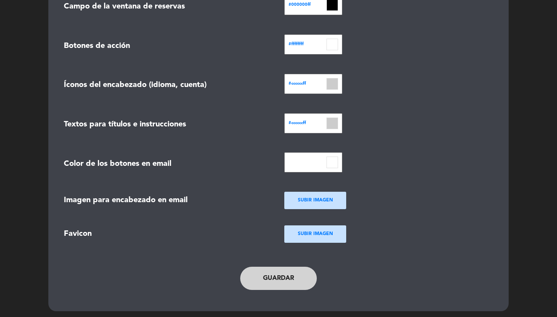
click at [262, 267] on button "Guardar" at bounding box center [278, 278] width 77 height 23
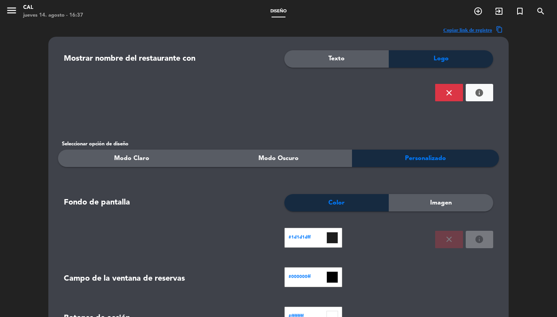
scroll to position [0, 0]
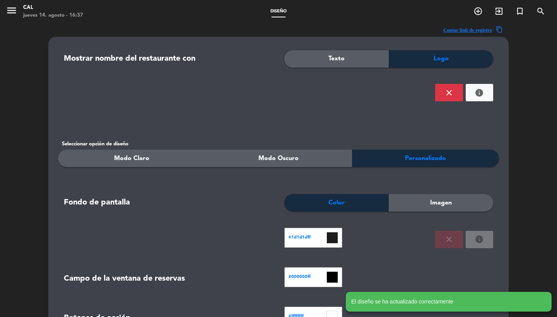
click at [3, 10] on div "menu CAL [DATE] 14. agosto - 16:37" at bounding box center [69, 12] width 139 height 18
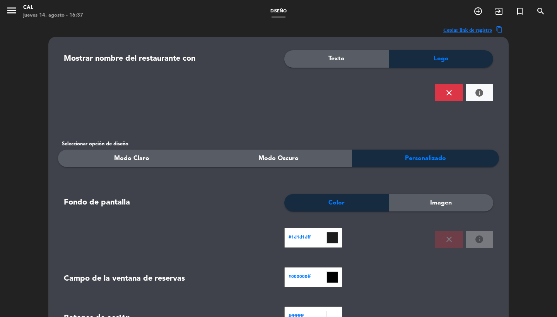
click at [5, 10] on div "menu CAL [DATE] 14. agosto - 16:37" at bounding box center [69, 12] width 139 height 18
click at [9, 10] on icon "menu" at bounding box center [12, 11] width 12 height 12
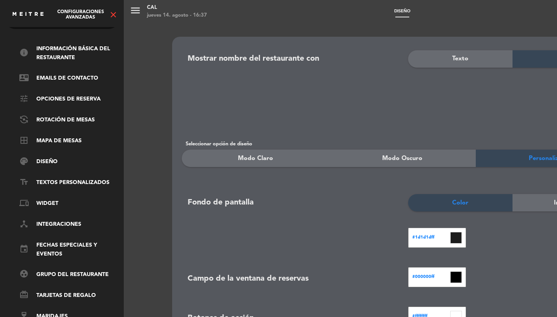
click at [111, 14] on icon "close" at bounding box center [113, 14] width 9 height 9
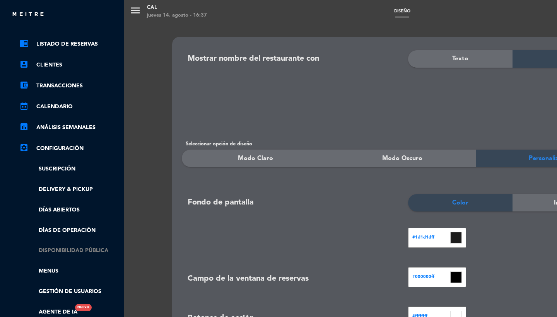
click at [70, 247] on link "Disponibilidad pública" at bounding box center [69, 251] width 101 height 9
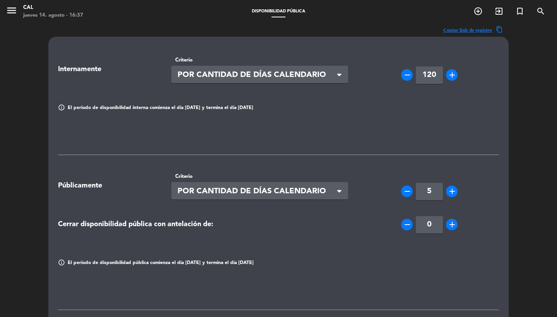
click at [439, 192] on input "5" at bounding box center [429, 191] width 27 height 17
type input "20"
click at [381, 168] on div "Públicamente Criterio Seleccionar × POR CANTIDAD DE DÍAS CALENDARIO × remove 20…" at bounding box center [278, 186] width 453 height 39
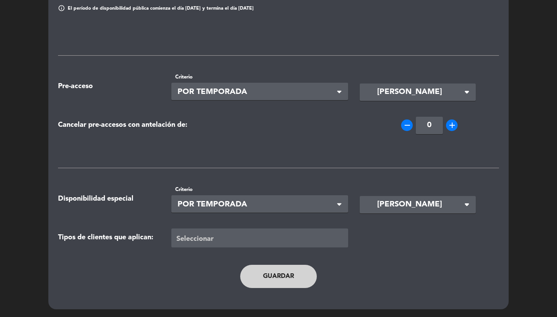
click at [280, 274] on button "Guardar" at bounding box center [278, 276] width 77 height 23
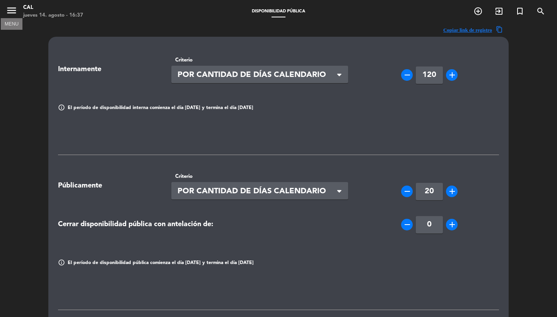
click at [13, 14] on icon "menu" at bounding box center [12, 11] width 12 height 12
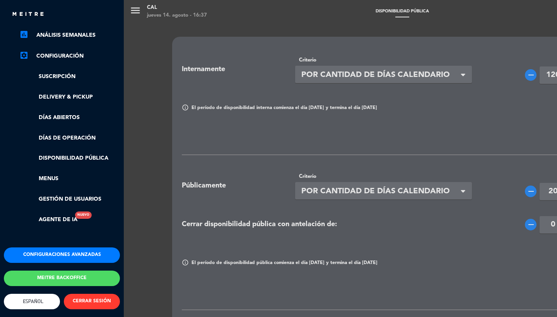
click at [53, 239] on div "chrome_reader_mode Listado de Reservas account_box Clientes account_balance_wal…" at bounding box center [62, 89] width 128 height 316
click at [54, 255] on button "Configuraciones avanzadas" at bounding box center [62, 255] width 116 height 15
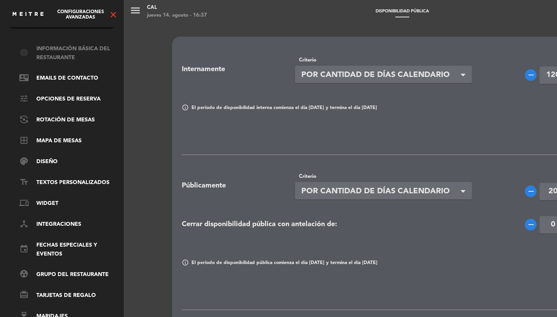
click at [54, 47] on link "info Información básica del restaurante" at bounding box center [69, 54] width 101 height 18
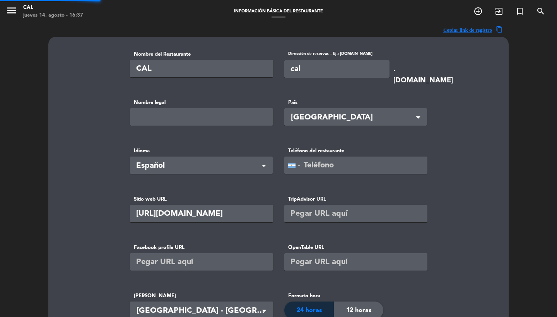
type input "Sitio La Estocada S.A.S"
type input "79100"
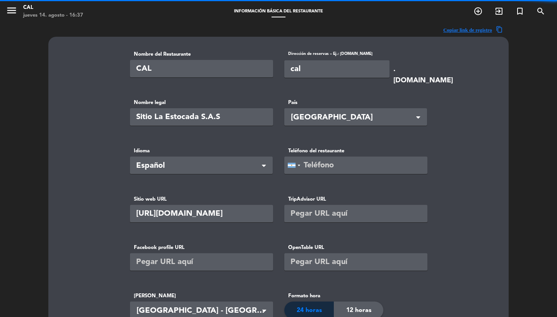
drag, startPoint x: 326, startPoint y: 67, endPoint x: 221, endPoint y: 66, distance: 105.3
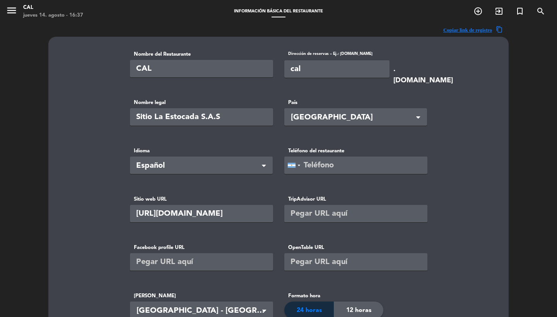
click at [546, 99] on div "Copiar link de registro content_copy Nombre del Restaurante CAL Dirección de re…" at bounding box center [278, 298] width 557 height 551
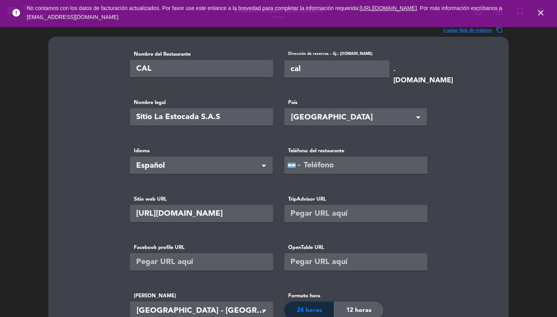
click at [545, 10] on icon "close" at bounding box center [541, 12] width 9 height 9
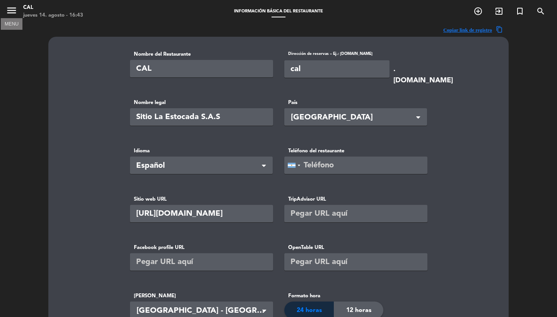
click at [9, 6] on icon "menu" at bounding box center [12, 11] width 12 height 12
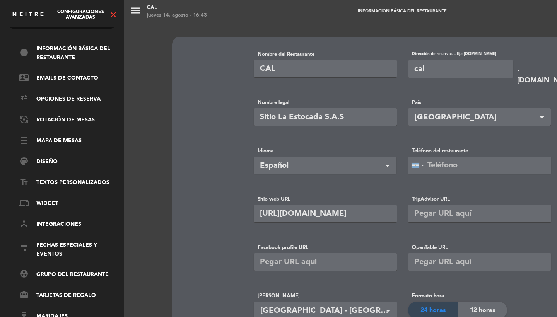
click at [113, 12] on icon "close" at bounding box center [113, 14] width 9 height 9
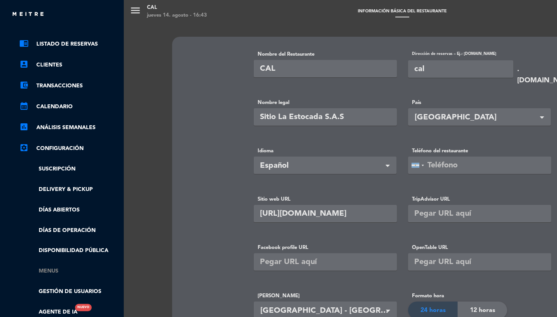
click at [48, 267] on link "Menus" at bounding box center [69, 271] width 101 height 9
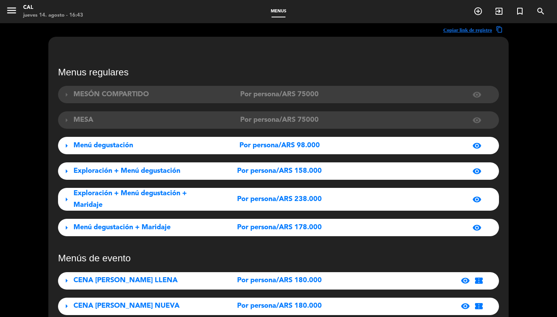
click at [141, 138] on div "arrow_right Menú degustación Por persona/ARS 98.000 visibility" at bounding box center [278, 145] width 441 height 17
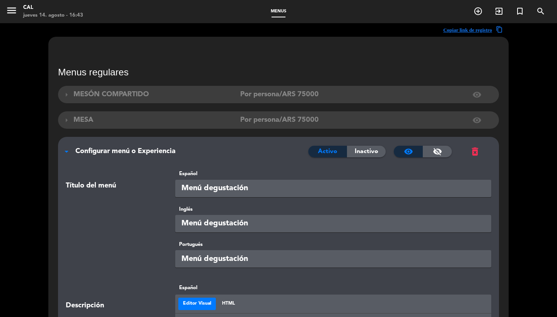
drag, startPoint x: 252, startPoint y: 187, endPoint x: 206, endPoint y: 189, distance: 45.3
click at [206, 189] on input "Menú degustación" at bounding box center [333, 188] width 317 height 17
type input "Menú de siete tiempos"
type input "v"
paste input "siete tiempos"
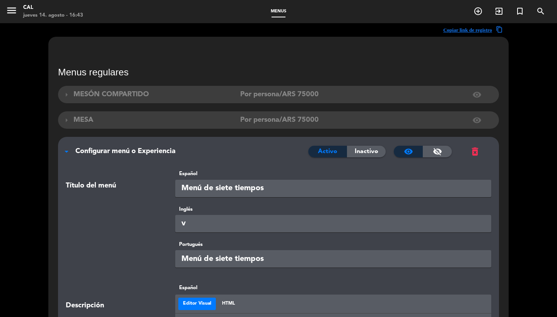
type input "Menú de siete tiempos"
click at [192, 225] on input "v" at bounding box center [333, 223] width 317 height 17
paste input "Menú de siete tiempos"
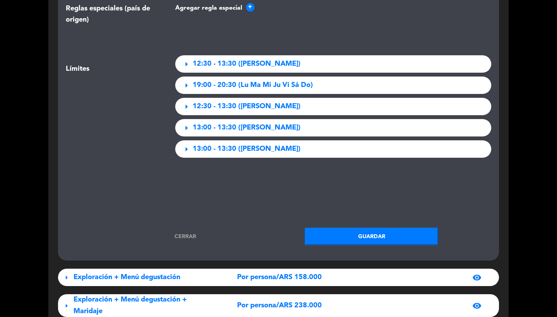
type input "Menú de siete tiempos"
click at [342, 233] on button "Guardar" at bounding box center [372, 236] width 134 height 17
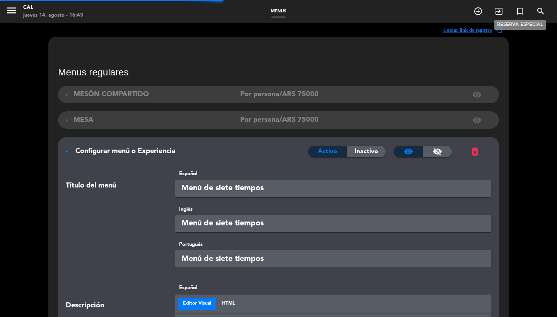
scroll to position [0, 0]
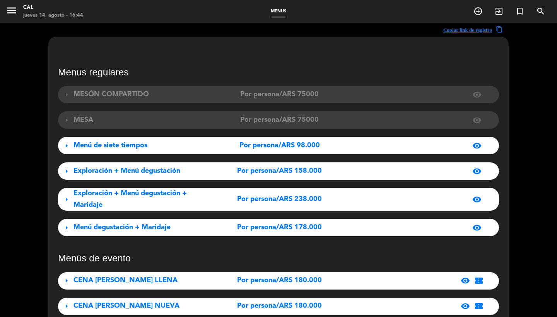
click at [111, 175] on span "⁠Exploración + Menú degustación" at bounding box center [127, 171] width 107 height 7
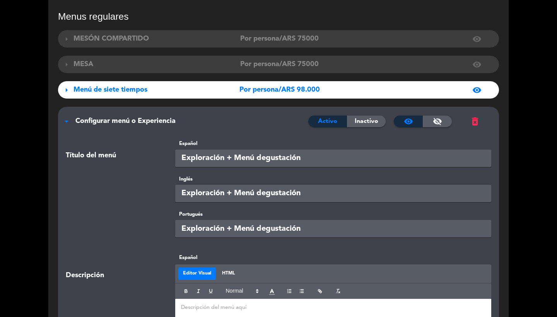
scroll to position [134, 0]
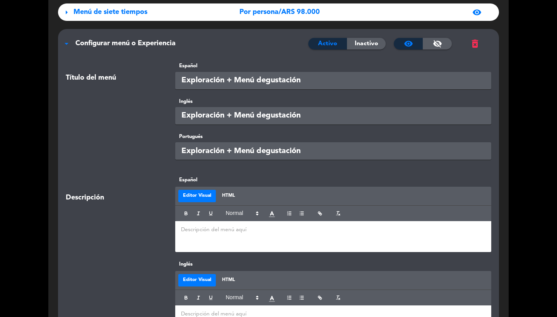
drag, startPoint x: 170, startPoint y: 235, endPoint x: 175, endPoint y: 235, distance: 4.3
click at [175, 235] on div "Español Editor Visual HTML" at bounding box center [334, 214] width 328 height 76
click at [241, 256] on div "Descripción Español Editor Visual HTML" at bounding box center [278, 218] width 437 height 84
click at [221, 240] on div at bounding box center [333, 236] width 317 height 31
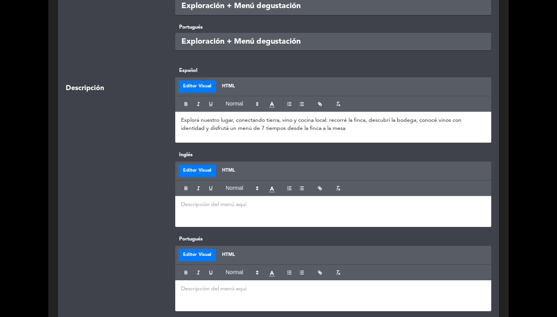
scroll to position [260, 0]
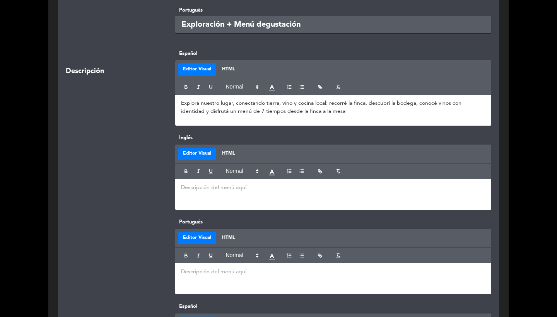
click at [208, 192] on div at bounding box center [333, 194] width 317 height 31
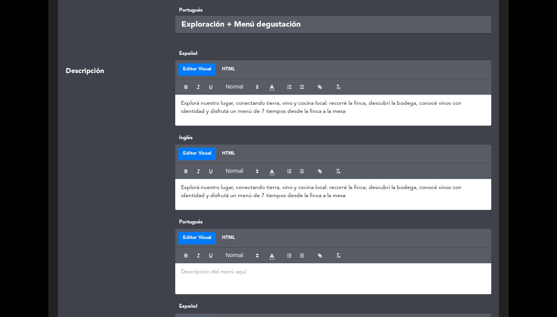
click at [225, 268] on p at bounding box center [333, 272] width 305 height 8
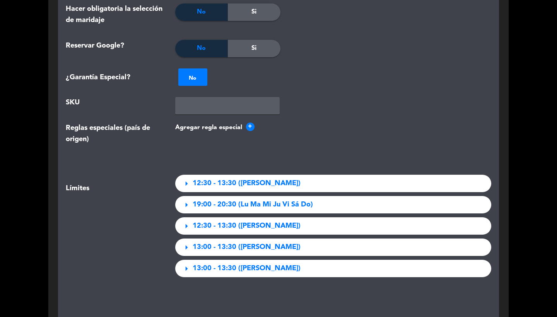
scroll to position [1242, 0]
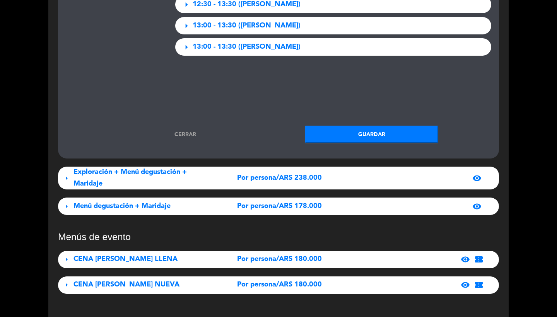
click at [355, 137] on button "Guardar" at bounding box center [372, 134] width 134 height 17
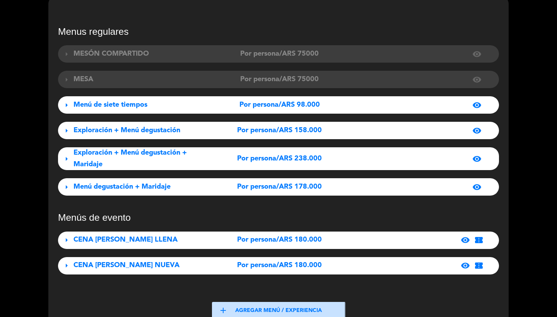
scroll to position [15, 0]
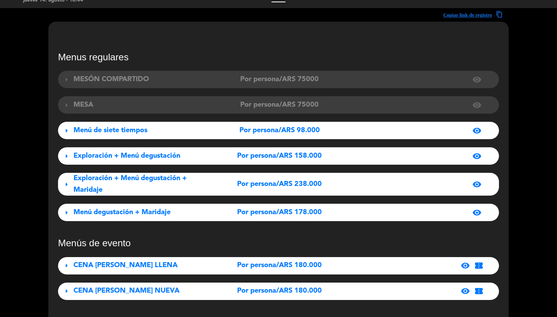
click at [124, 184] on div "Exploración + Menú degustación + Maridaje" at bounding box center [142, 184] width 137 height 23
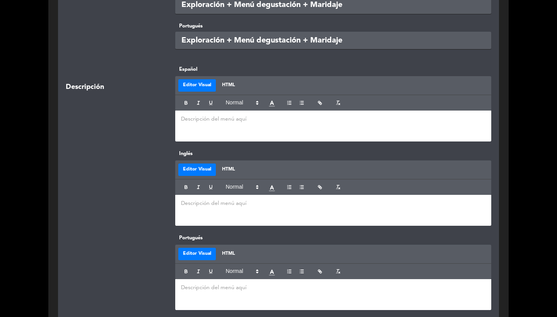
scroll to position [328, 0]
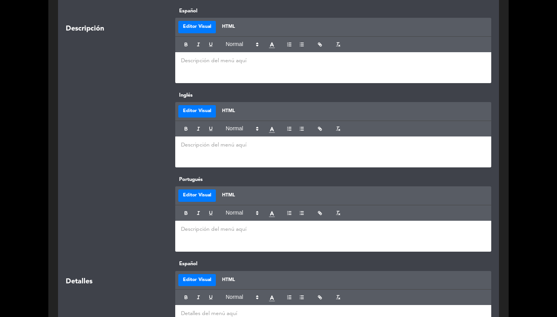
click at [207, 75] on div at bounding box center [333, 67] width 317 height 31
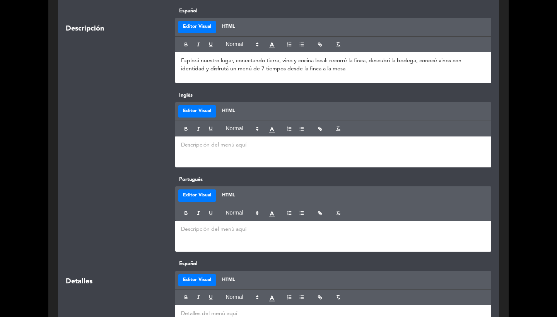
scroll to position [4, 0]
click at [211, 160] on div at bounding box center [333, 152] width 317 height 31
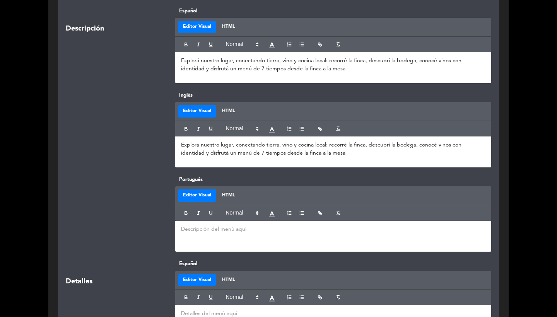
drag, startPoint x: 269, startPoint y: 243, endPoint x: 269, endPoint y: 233, distance: 10.1
click at [269, 243] on div at bounding box center [333, 236] width 317 height 31
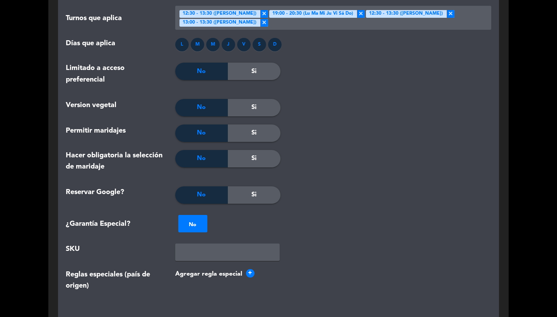
scroll to position [1132, 0]
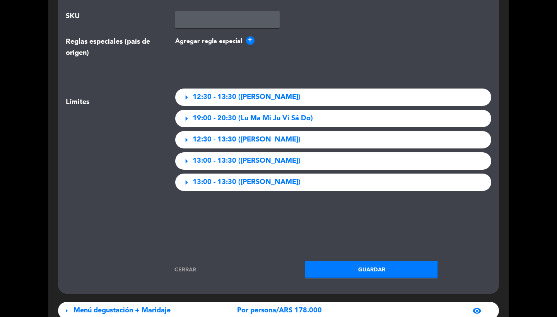
click at [351, 272] on button "Guardar" at bounding box center [372, 269] width 134 height 17
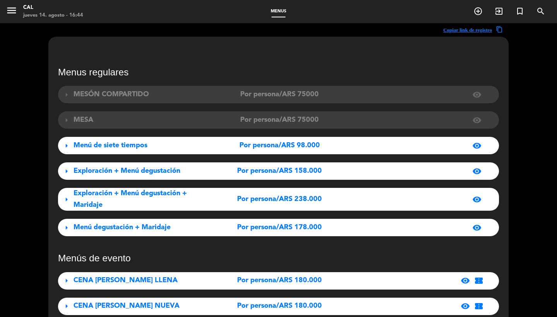
scroll to position [0, 0]
click at [16, 14] on icon "menu" at bounding box center [12, 11] width 12 height 12
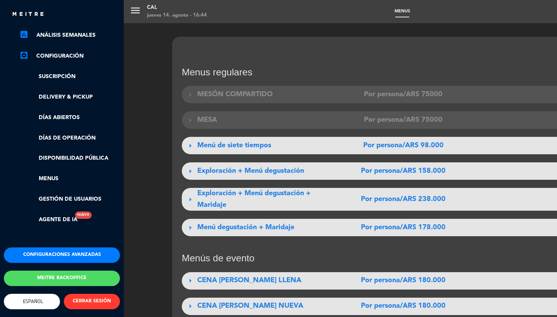
click at [54, 251] on button "Configuraciones avanzadas" at bounding box center [62, 255] width 116 height 15
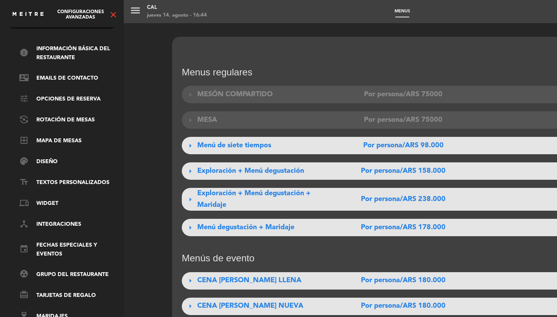
click at [52, 79] on ul "info Información básica del restaurante contact_mail Emails de Contacto tune Op…" at bounding box center [62, 183] width 116 height 277
click at [53, 86] on ul "info Información básica del restaurante contact_mail Emails de Contacto tune Op…" at bounding box center [62, 183] width 116 height 277
click at [55, 95] on link "tune Opciones de reserva" at bounding box center [69, 99] width 101 height 9
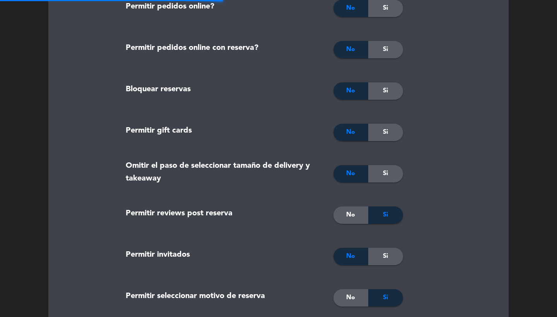
type textarea "<p><strong>Importante:&nbsp;</strong><br /><br />-&nbsp;El valor del men&uacute…"
type textarea "<p><strong>Important:&nbsp;</strong><br /><br />-&nbsp;The value of the menu fo…"
type textarea "<p><strong>Importante:</strong><br /><br />-&nbsp;O valor do menu para crianças…"
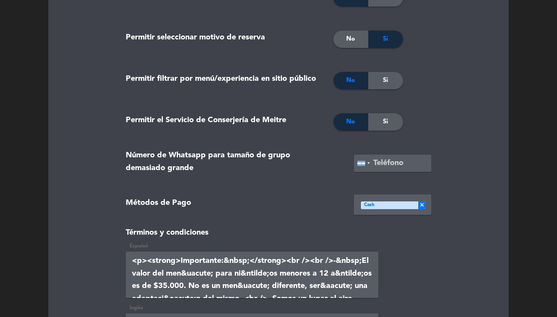
scroll to position [1377, 0]
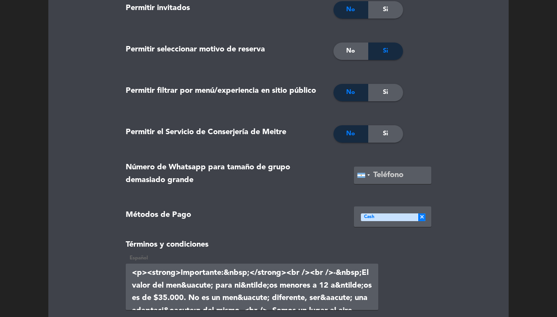
click at [383, 94] on span "Si" at bounding box center [385, 92] width 5 height 10
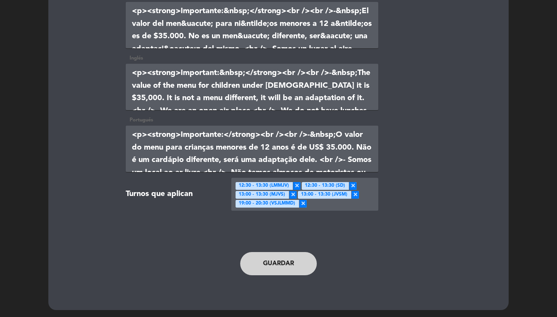
click at [272, 267] on button "Guardar" at bounding box center [278, 263] width 77 height 23
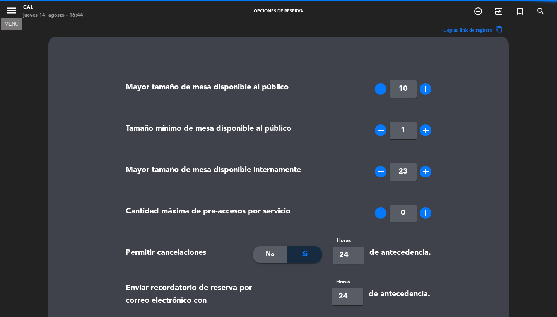
scroll to position [0, 0]
click at [12, 7] on icon "menu" at bounding box center [12, 11] width 12 height 12
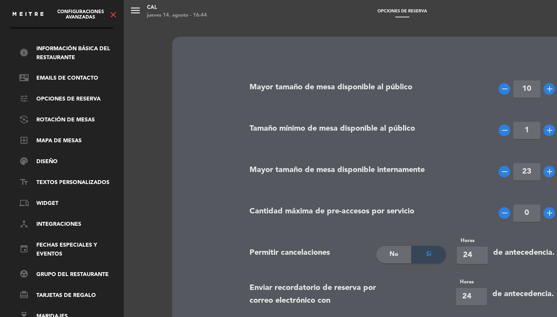
click at [116, 15] on icon "close" at bounding box center [113, 14] width 9 height 9
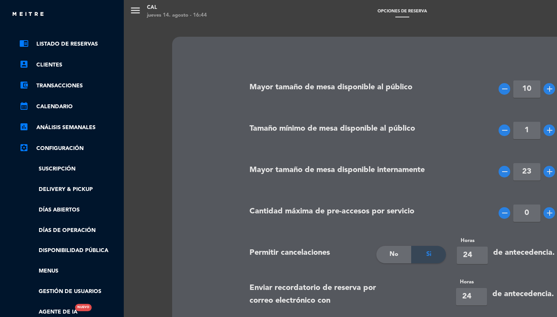
click at [53, 264] on ul "chrome_reader_mode Listado de Reservas account_box Clientes account_balance_wal…" at bounding box center [62, 178] width 116 height 278
click at [53, 270] on link "Menus" at bounding box center [69, 271] width 101 height 9
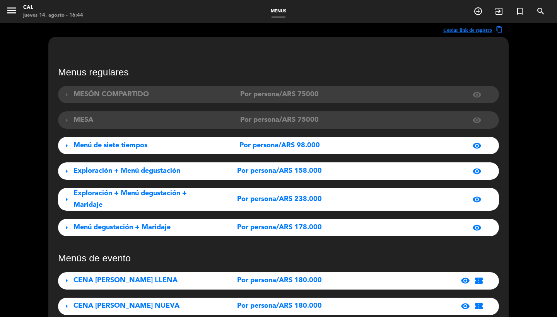
click at [119, 173] on span "⁠Exploración + Menú degustación" at bounding box center [127, 171] width 107 height 7
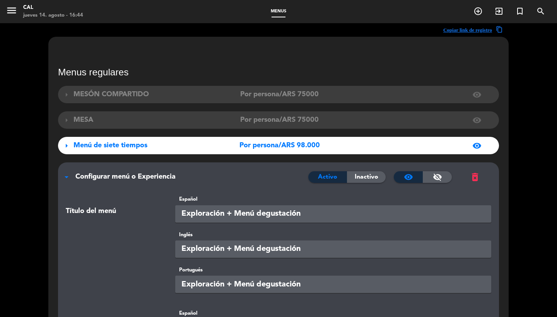
drag, startPoint x: 315, startPoint y: 221, endPoint x: 257, endPoint y: 218, distance: 57.4
click at [257, 218] on input "⁠Exploración + Menú degustación" at bounding box center [333, 214] width 317 height 17
click at [257, 214] on input "⁠Exploración + Menú siete tiempos" at bounding box center [333, 214] width 317 height 17
type input "⁠Exploración + Menú de siete tiempos"
type input "v"
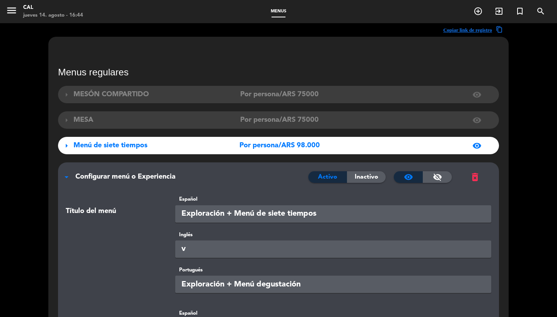
paste input "siete tiempos"
type input "⁠Exploración + Menú de siete tiempos"
click at [191, 247] on input "v" at bounding box center [333, 249] width 317 height 17
paste input "⁠Exploración + Menú de siete tiempos"
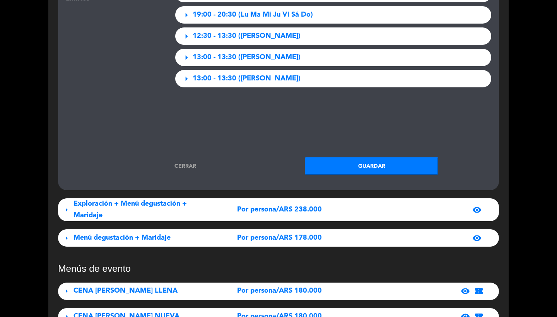
scroll to position [1254, 0]
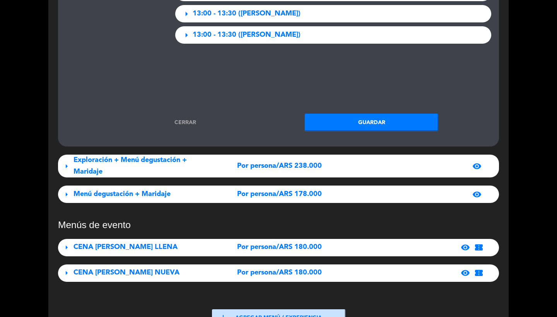
type input "⁠Exploración + Menú de siete tiempos"
click at [359, 123] on button "Guardar" at bounding box center [372, 122] width 134 height 17
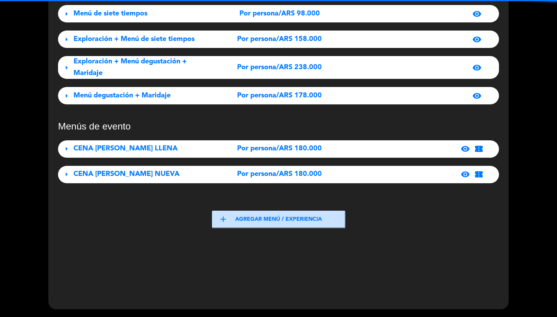
scroll to position [131, 0]
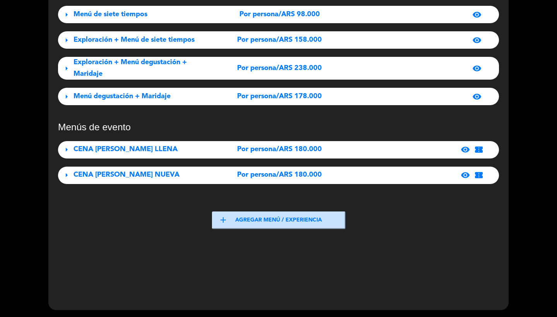
click at [202, 62] on div "Exploración + Menú degustación + Maridaje" at bounding box center [142, 68] width 137 height 23
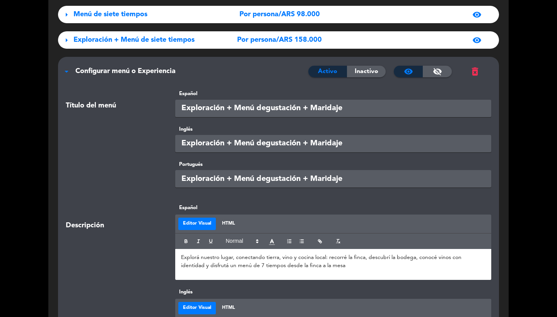
drag, startPoint x: 302, startPoint y: 108, endPoint x: 269, endPoint y: 109, distance: 32.1
click at [269, 109] on input "Exploración + Menú degustación + Maridaje" at bounding box center [333, 108] width 317 height 17
type input "Exploración + Menú de siete tiempos + Maridaje"
paste input "siete tiempos"
type input "Exploración + Menú de siete tiempos + Maridaje"
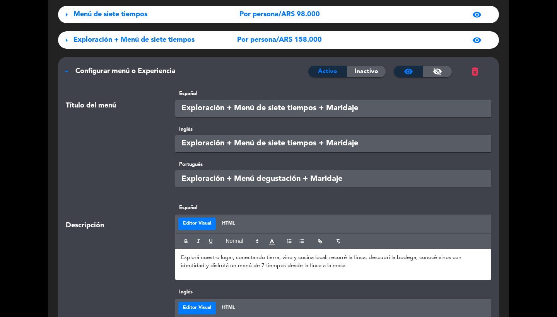
paste input "siete tiempos"
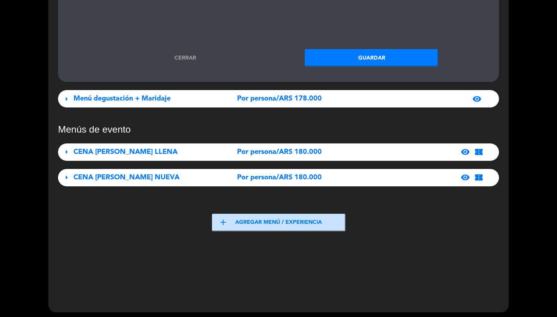
scroll to position [1343, 0]
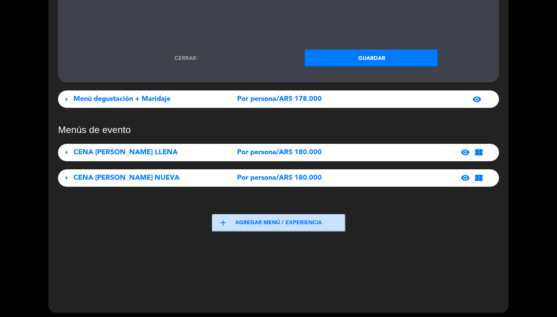
type input "Exploración + Menú de siete tiempos + Maridaje"
click at [348, 55] on button "Guardar" at bounding box center [372, 58] width 134 height 17
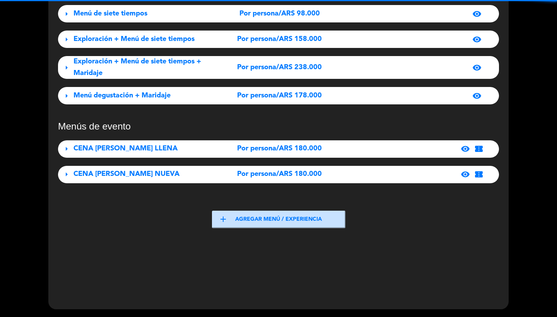
scroll to position [131, 0]
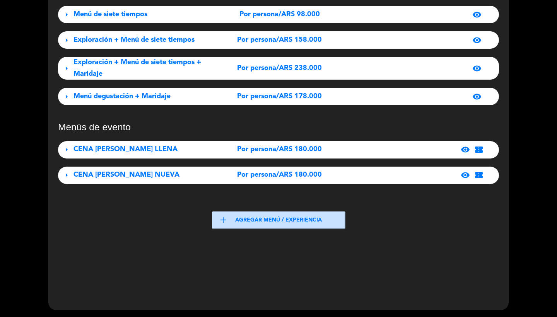
click at [106, 103] on div "arrow_right Menú degustación + Maridaje Por persona/ARS 178.000 visibility" at bounding box center [278, 96] width 441 height 17
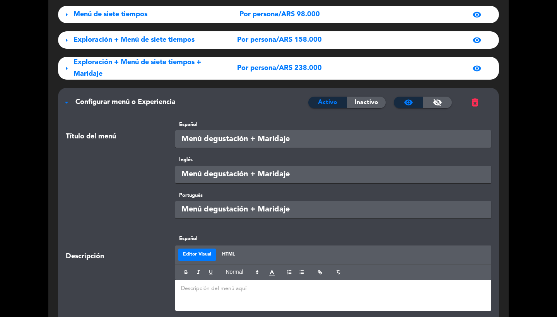
drag, startPoint x: 249, startPoint y: 139, endPoint x: 207, endPoint y: 143, distance: 41.6
click at [207, 143] on input "Menú degustación + Maridaje" at bounding box center [333, 138] width 317 height 17
type input "Menú de siete tiempos + Maridaje"
paste input "siete tiempos"
type input "Menú de siete tiempos + Maridaje"
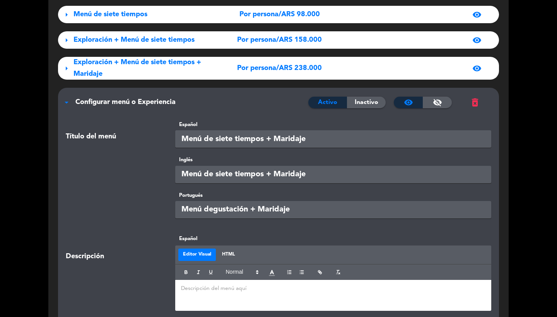
paste input "siete tiempos"
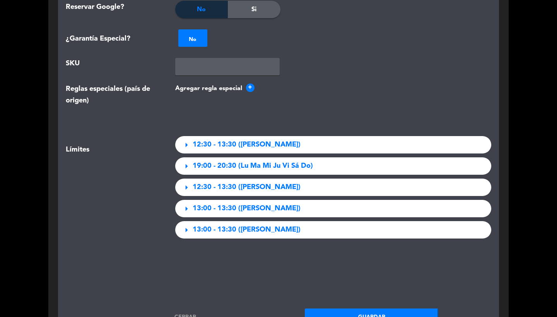
scroll to position [1262, 0]
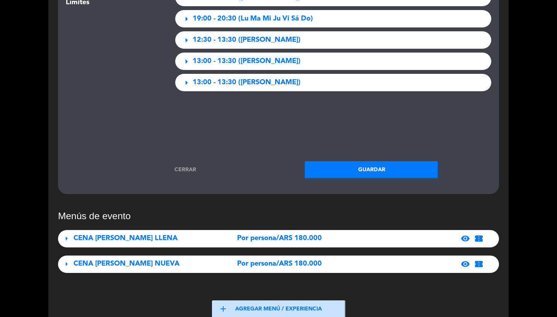
type input "Menú de siete tiempos + Maridaje"
click at [381, 163] on button "Guardar" at bounding box center [372, 169] width 134 height 17
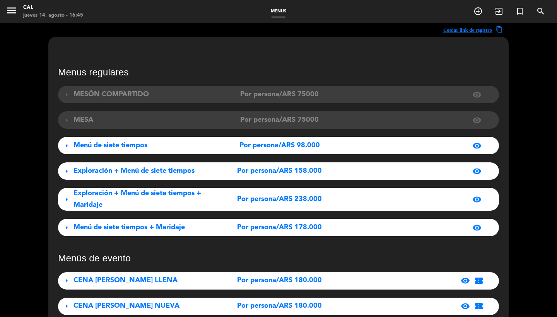
scroll to position [0, 0]
click at [7, 7] on icon "menu" at bounding box center [12, 11] width 12 height 12
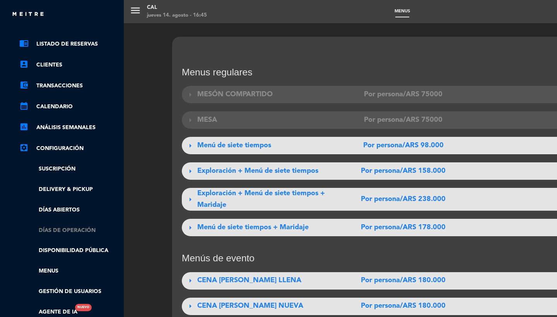
click at [59, 226] on link "Días de Operación" at bounding box center [69, 230] width 101 height 9
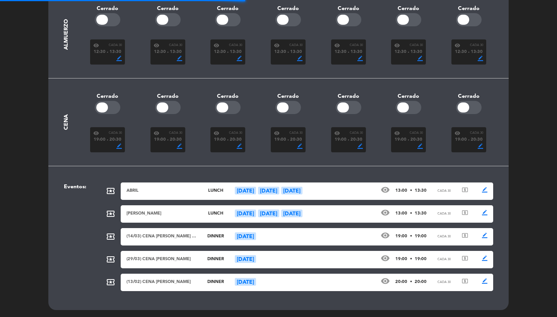
scroll to position [176, 0]
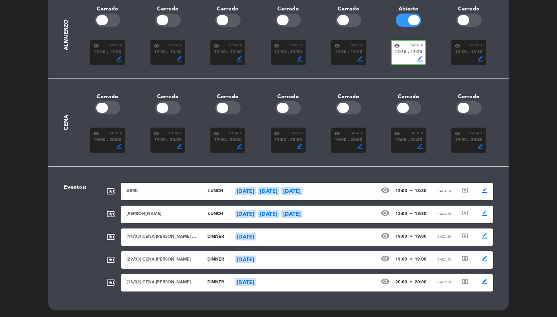
click at [410, 43] on div "visibility Cada 30" at bounding box center [409, 46] width 29 height 6
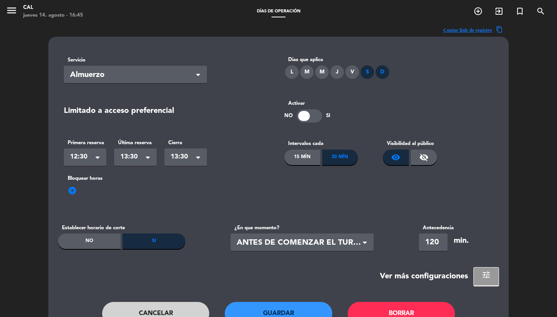
click at [94, 161] on span "12:30" at bounding box center [82, 157] width 24 height 11
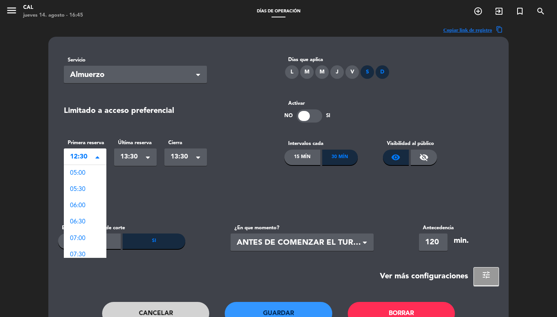
scroll to position [200, 0]
click at [85, 232] on span "13:00" at bounding box center [77, 235] width 15 height 6
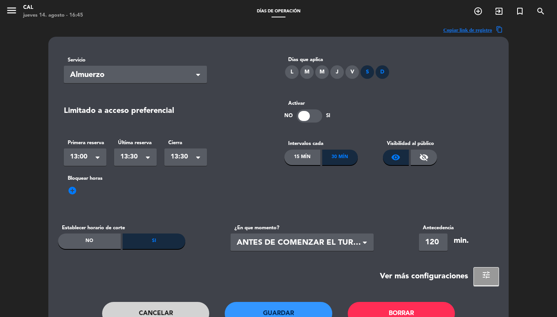
click at [147, 160] on span at bounding box center [148, 158] width 4 height 5
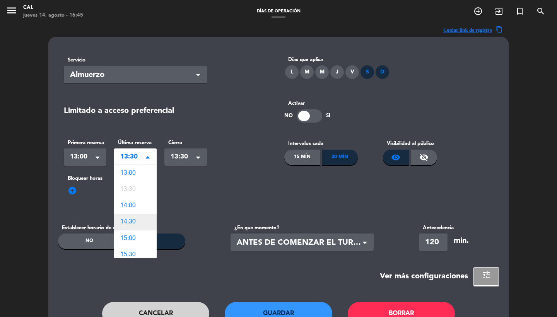
scroll to position [16, 0]
click at [140, 189] on div "14:00" at bounding box center [135, 190] width 43 height 16
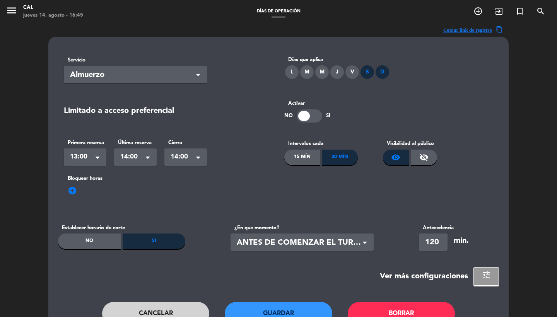
click at [293, 311] on button "Guardar" at bounding box center [279, 313] width 108 height 23
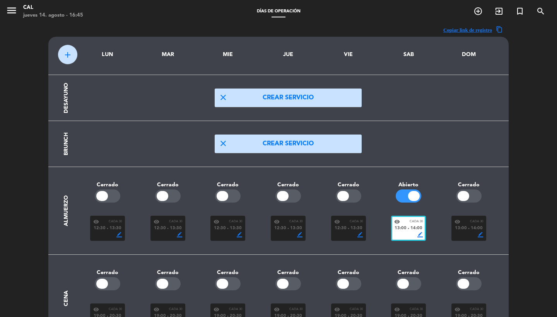
click at [67, 57] on span "add" at bounding box center [67, 54] width 9 height 9
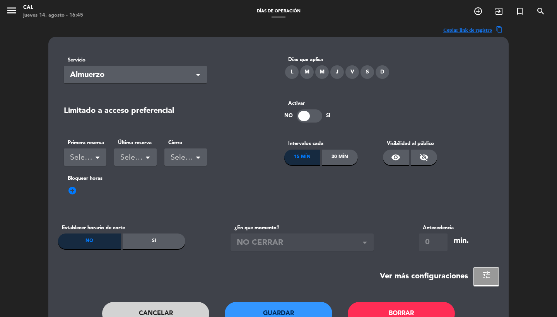
click at [367, 77] on div "S" at bounding box center [368, 72] width 14 height 14
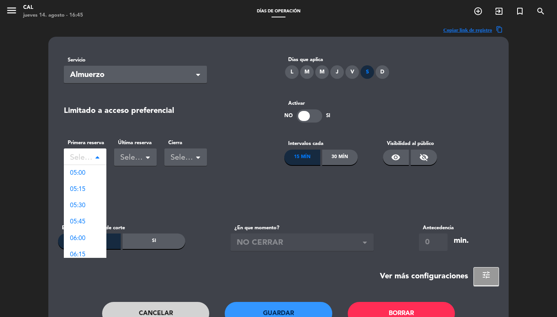
click at [89, 158] on div "Seleccionar" at bounding box center [82, 158] width 24 height 13
click at [84, 221] on span "11:00" at bounding box center [77, 224] width 15 height 6
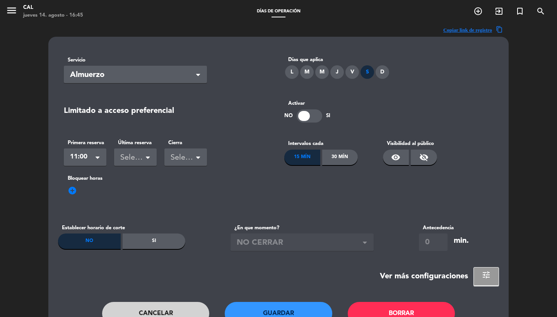
click at [144, 153] on div "Seleccionar" at bounding box center [132, 158] width 24 height 13
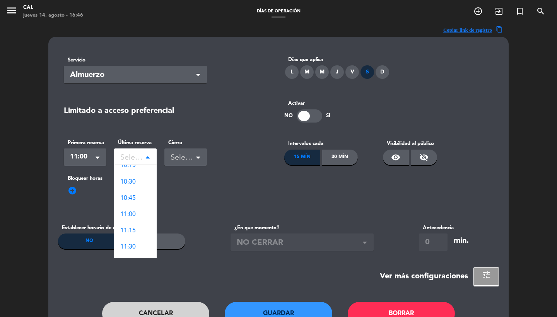
scroll to position [335, 0]
click at [130, 233] on div "11:00" at bounding box center [135, 229] width 43 height 16
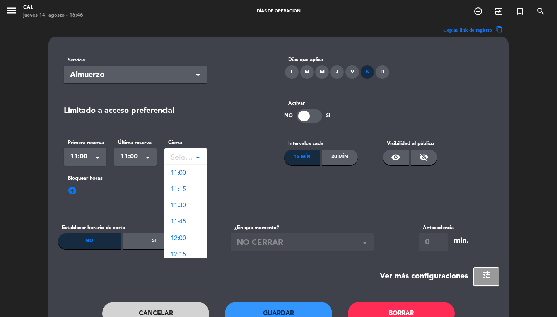
click at [172, 162] on div "Seleccionar" at bounding box center [183, 158] width 24 height 13
click at [189, 177] on div "11:00" at bounding box center [186, 173] width 43 height 16
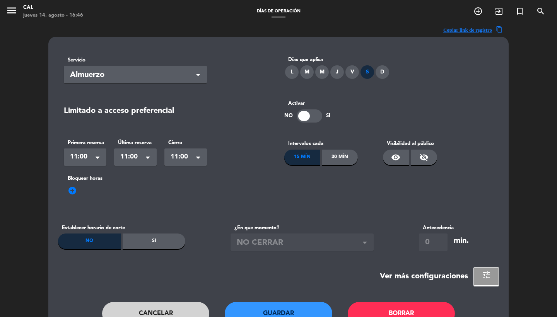
click at [330, 161] on div "30 Mín" at bounding box center [340, 157] width 36 height 15
click at [398, 160] on span "visibility" at bounding box center [395, 157] width 9 height 9
click at [292, 314] on button "Guardar" at bounding box center [279, 313] width 108 height 23
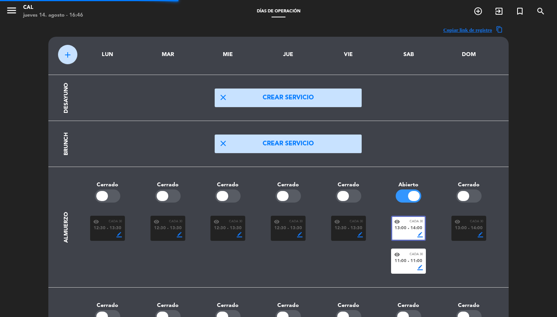
scroll to position [6, 0]
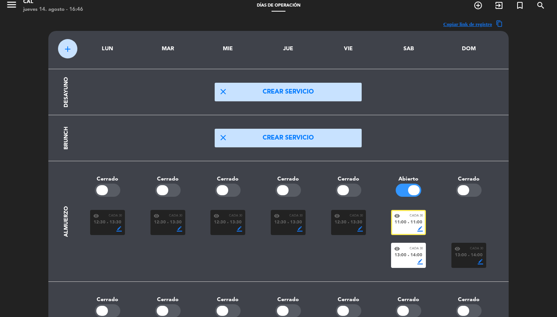
click at [13, 9] on icon "menu" at bounding box center [12, 5] width 12 height 12
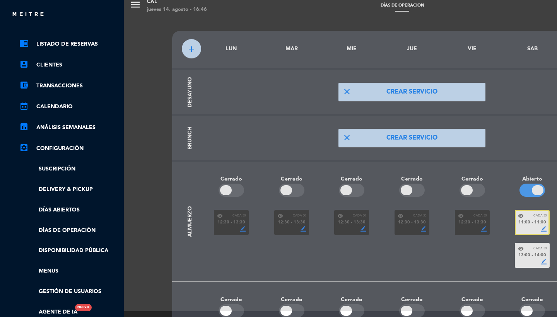
click at [51, 264] on ul "chrome_reader_mode Listado de Reservas account_box Clientes account_balance_wal…" at bounding box center [62, 178] width 116 height 278
click at [58, 269] on link "Menus" at bounding box center [69, 271] width 101 height 9
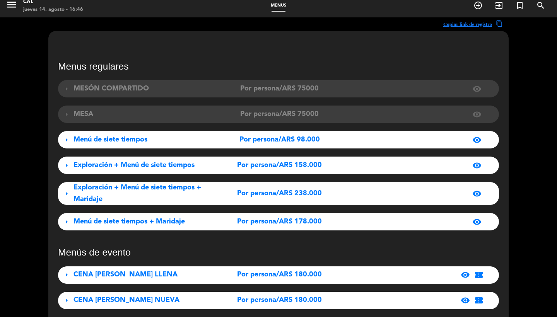
click at [190, 146] on div "arrow_right Menú de siete tiempos Por persona/ARS 98.000 visibility" at bounding box center [278, 139] width 441 height 17
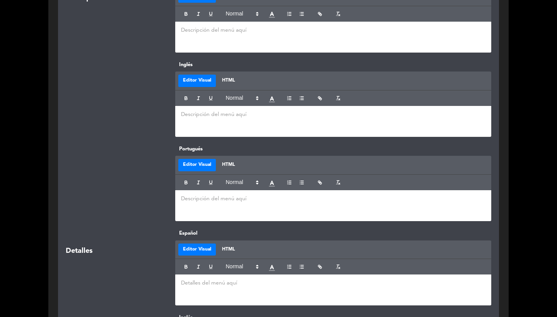
scroll to position [787, 0]
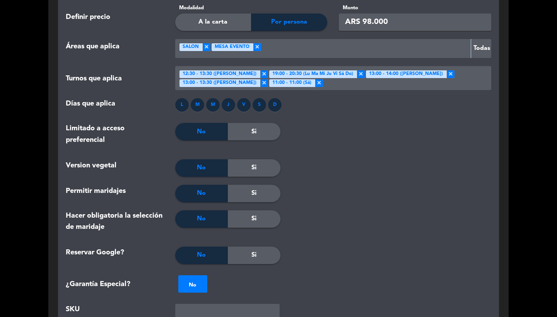
click at [357, 75] on span "×" at bounding box center [361, 74] width 8 height 8
click at [233, 79] on span "×" at bounding box center [230, 83] width 8 height 8
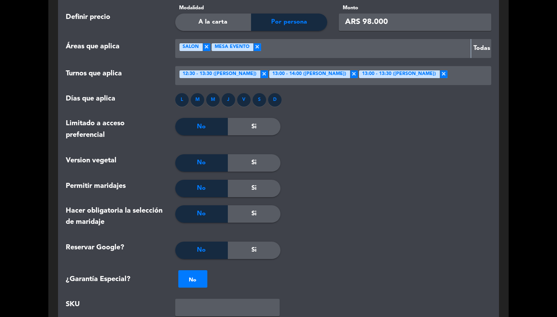
click at [452, 72] on div at bounding box center [468, 75] width 41 height 13
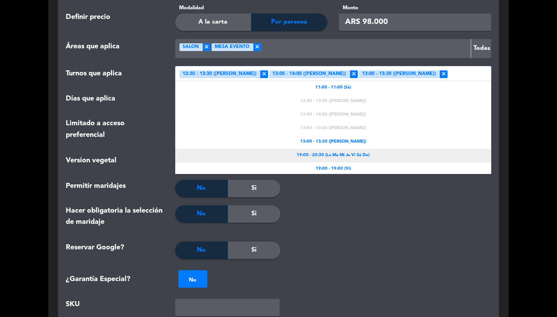
scroll to position [29, 0]
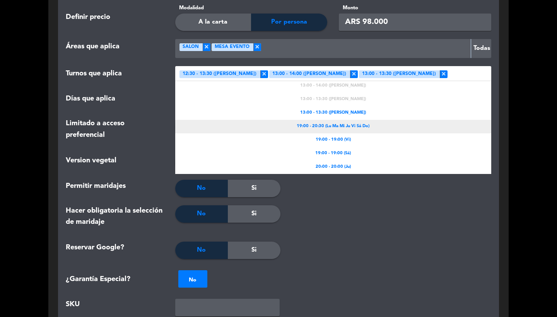
click at [372, 124] on div "19:00 - 20:30 (Lu Ma Mi Ju Vi Sá Do)" at bounding box center [333, 127] width 317 height 14
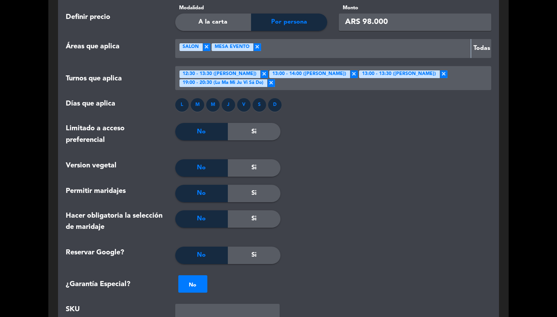
click at [425, 80] on div at bounding box center [382, 86] width 214 height 17
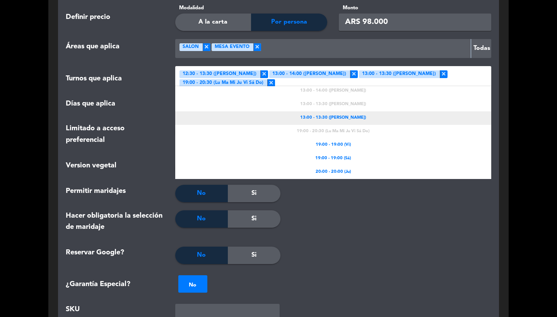
click at [374, 115] on div "13:00 - 13:30 ([PERSON_NAME])" at bounding box center [333, 118] width 317 height 14
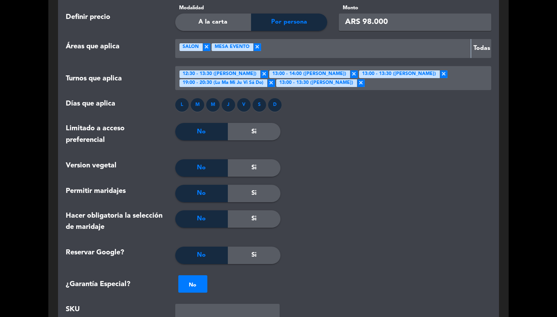
click at [420, 75] on div "Seleccionar turno × 12:30 - 13:30 ([PERSON_NAME]) × 13:00 - 14:00 (Sá Do) × 13:…" at bounding box center [333, 78] width 310 height 18
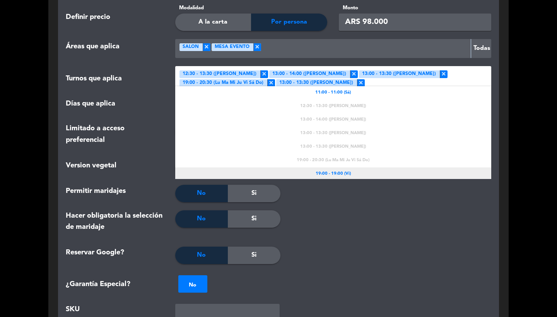
scroll to position [0, 0]
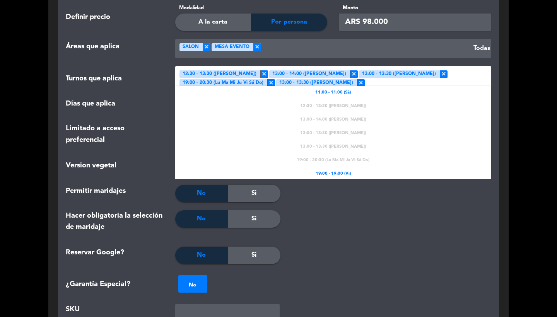
click at [335, 206] on div "Permitir maridajes No Si" at bounding box center [278, 198] width 437 height 26
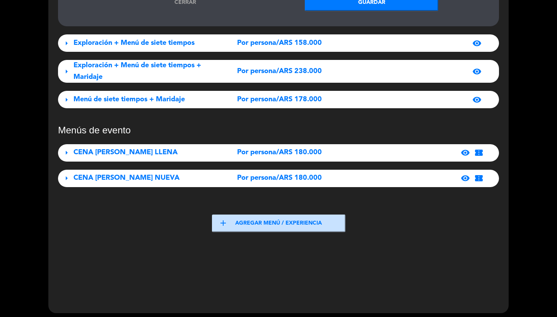
scroll to position [1280, 0]
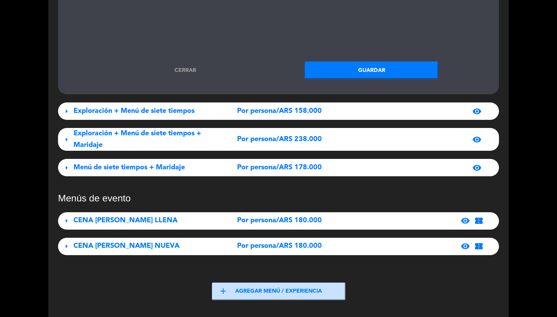
click at [356, 68] on button "Guardar" at bounding box center [372, 70] width 134 height 17
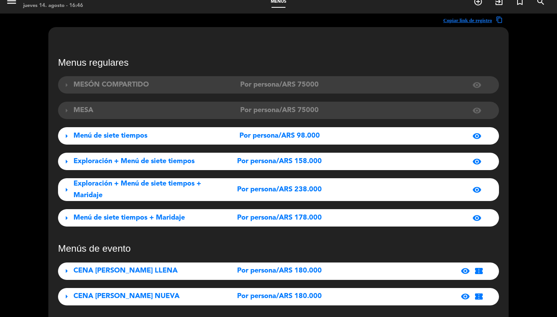
scroll to position [131, 0]
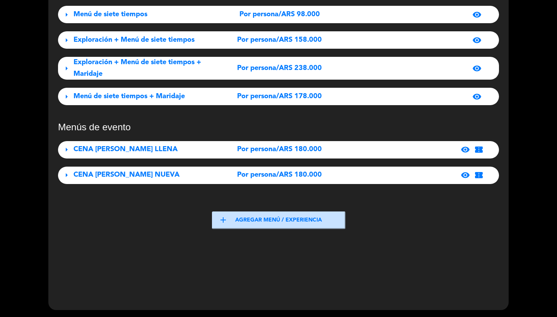
click at [160, 34] on div "⁠Exploración + Menú de siete tiempos" at bounding box center [142, 39] width 137 height 11
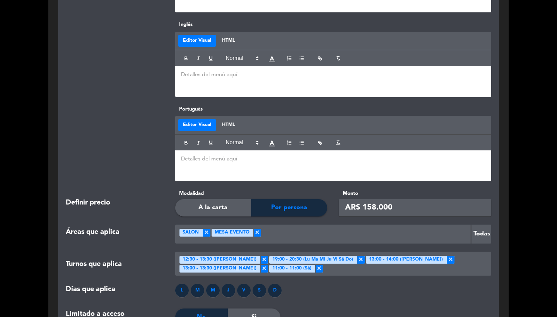
scroll to position [808, 0]
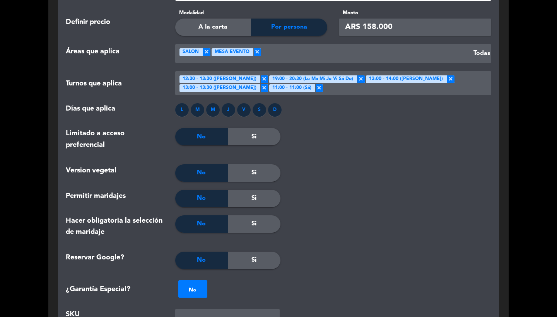
click at [316, 86] on span "×" at bounding box center [320, 88] width 8 height 8
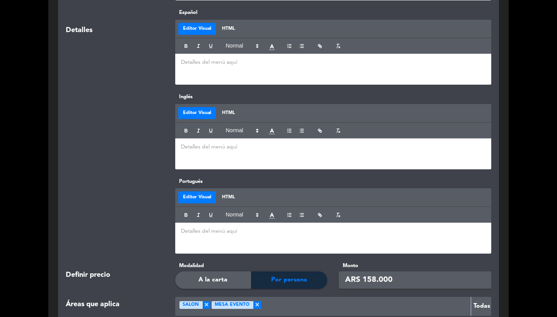
scroll to position [753, 0]
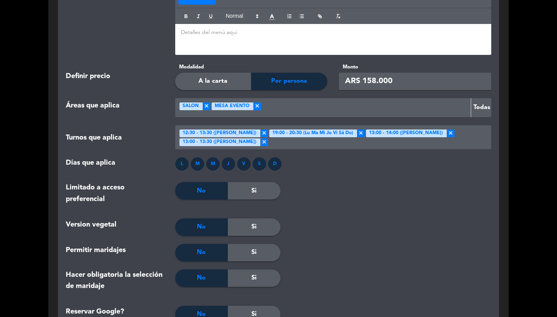
click at [295, 146] on ng-select "Seleccionar turno × 12:30 - 13:30 ([PERSON_NAME]) × 19:00 - 20:30 (Lu Ma Mi Ju …" at bounding box center [333, 137] width 317 height 24
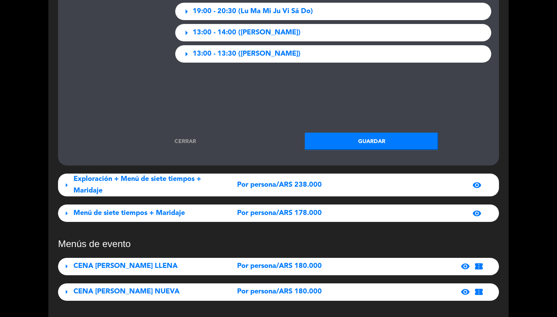
click at [182, 138] on link "Cerrar" at bounding box center [186, 141] width 134 height 9
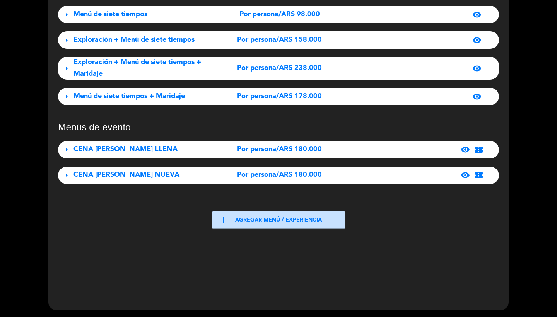
click at [148, 45] on div "⁠Exploración + Menú de siete tiempos" at bounding box center [142, 39] width 137 height 11
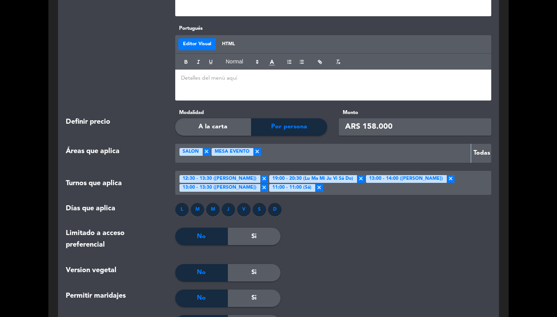
scroll to position [838, 0]
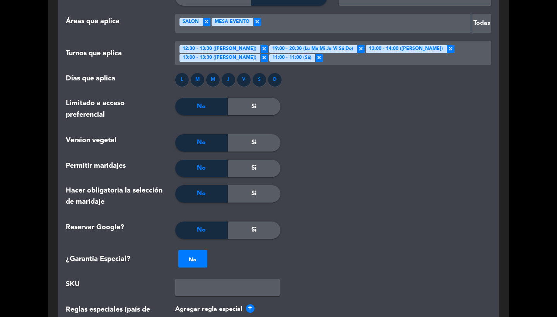
click at [261, 46] on span "×" at bounding box center [265, 49] width 8 height 8
click at [357, 50] on span "×" at bounding box center [361, 49] width 8 height 8
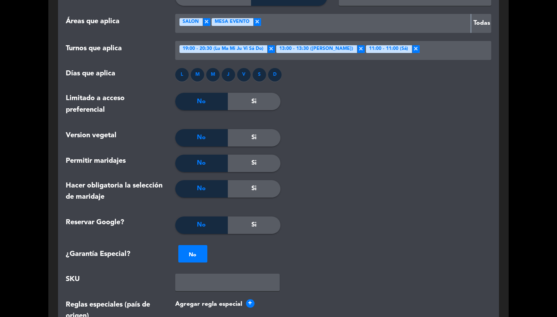
click at [271, 48] on span "×" at bounding box center [272, 49] width 8 height 8
click at [261, 48] on span "×" at bounding box center [265, 49] width 8 height 8
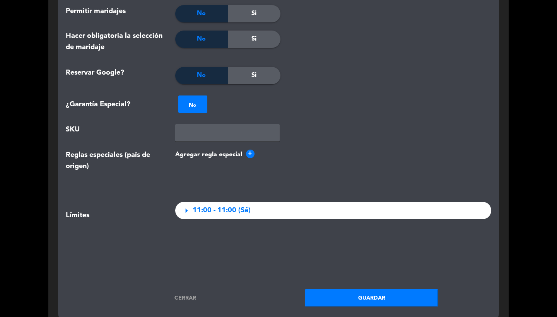
scroll to position [1164, 0]
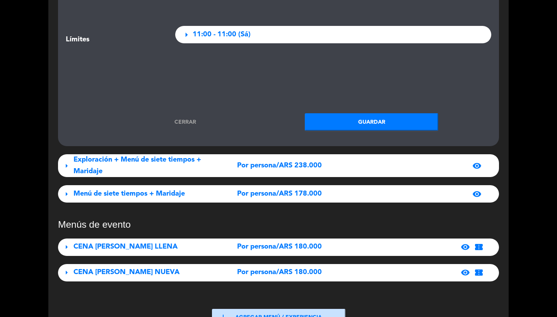
click at [346, 114] on button "Guardar" at bounding box center [372, 121] width 134 height 17
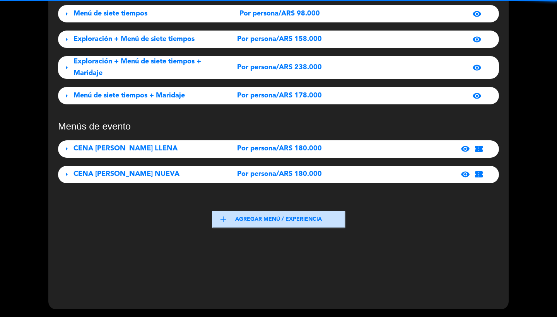
scroll to position [131, 0]
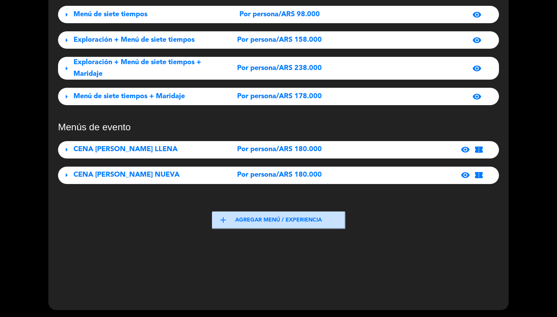
click at [168, 71] on div "Exploración + Menú de siete tiempos + Maridaje" at bounding box center [142, 68] width 137 height 23
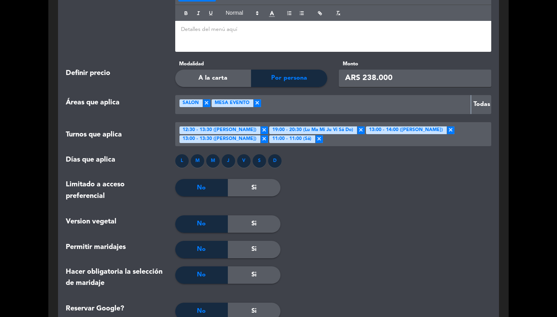
scroll to position [851, 0]
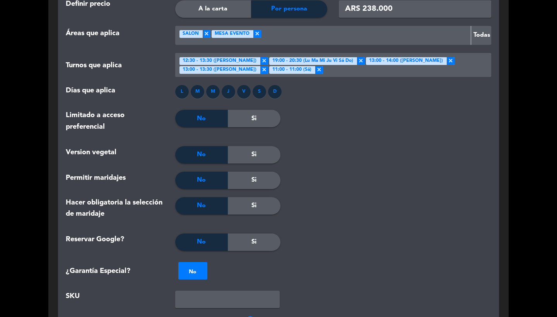
click at [261, 60] on span "×" at bounding box center [265, 61] width 8 height 8
click at [269, 60] on span "×" at bounding box center [272, 61] width 8 height 8
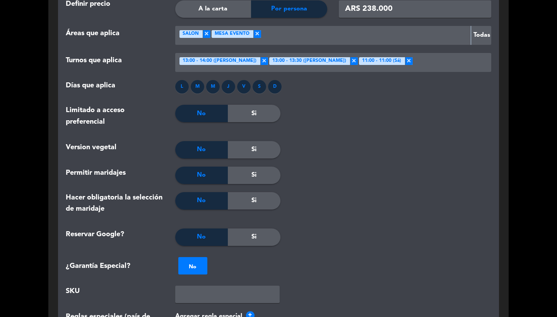
click at [261, 60] on span "×" at bounding box center [265, 61] width 8 height 8
click at [261, 58] on span "×" at bounding box center [265, 61] width 8 height 8
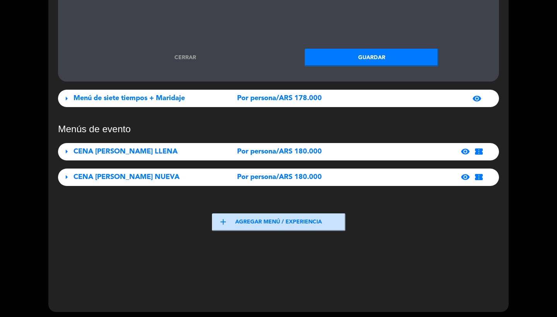
scroll to position [1253, 0]
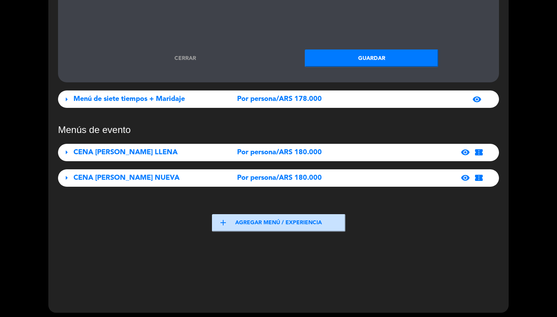
click at [339, 60] on button "Guardar" at bounding box center [372, 58] width 134 height 17
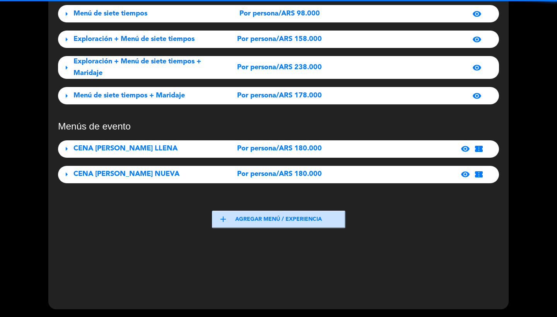
scroll to position [99, 0]
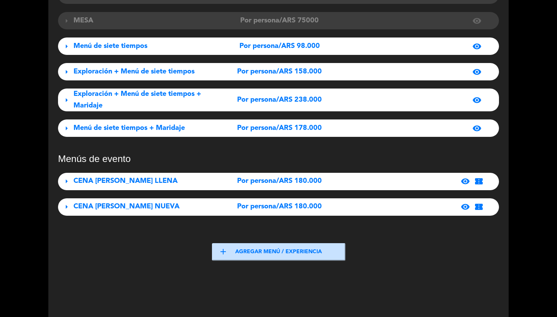
click at [140, 46] on span "Menú de siete tiempos" at bounding box center [111, 46] width 74 height 7
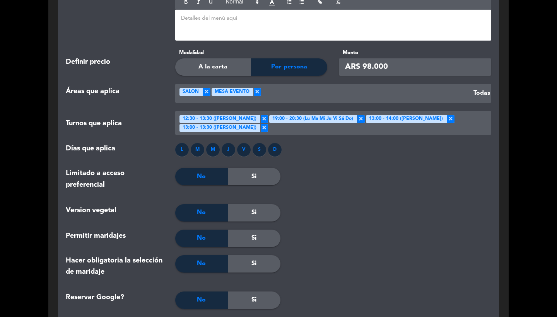
scroll to position [746, 0]
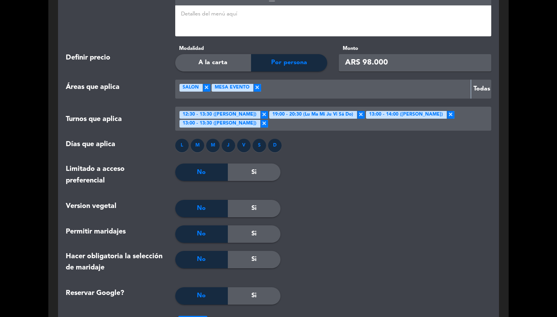
click at [310, 120] on div at bounding box center [378, 127] width 221 height 17
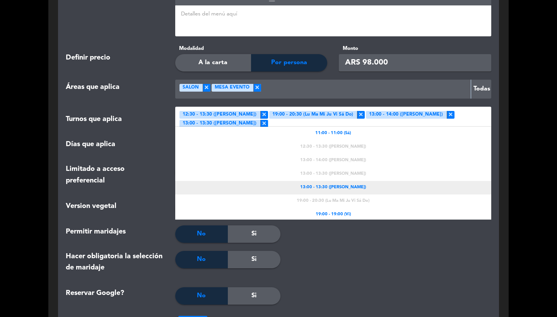
scroll to position [0, 0]
click at [336, 189] on div "13:00 - 13:30 ([PERSON_NAME])" at bounding box center [333, 188] width 317 height 14
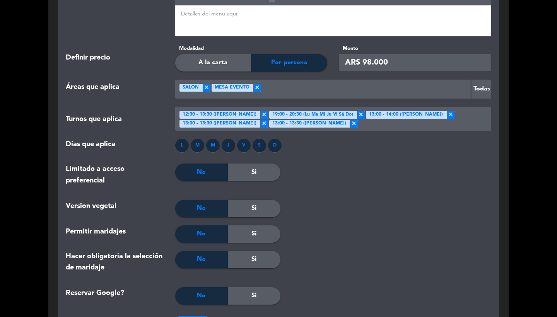
click at [330, 257] on div at bounding box center [334, 265] width 106 height 28
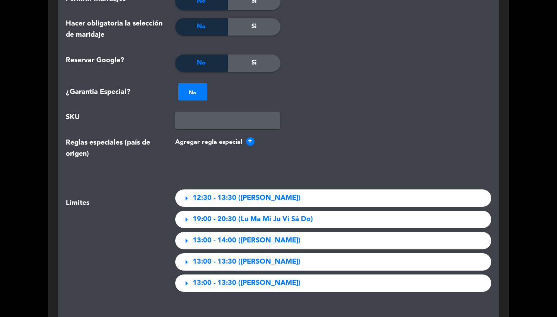
scroll to position [1216, 0]
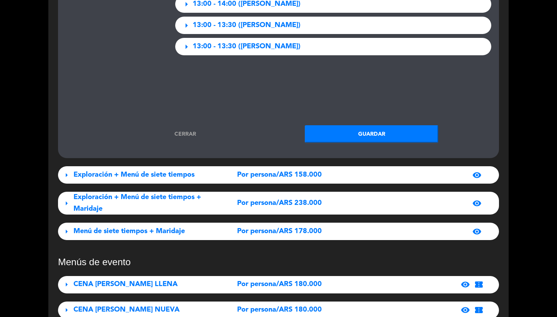
click at [339, 127] on button "Guardar" at bounding box center [372, 133] width 134 height 17
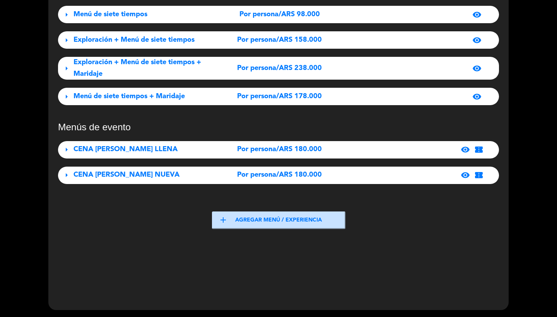
click at [116, 94] on span "Menú de siete tiempos + Maridaje" at bounding box center [129, 96] width 111 height 7
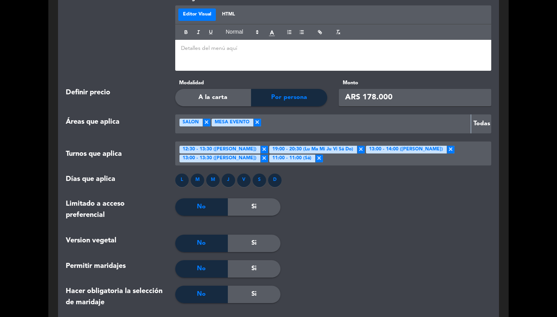
scroll to position [907, 0]
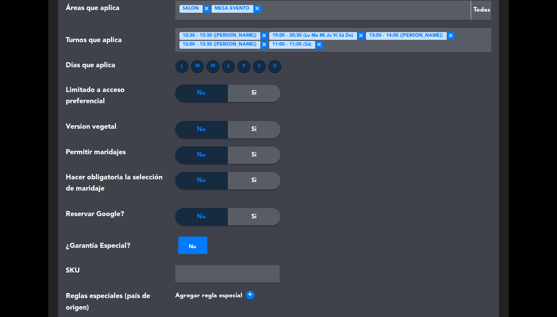
click at [316, 42] on span "×" at bounding box center [320, 45] width 8 height 8
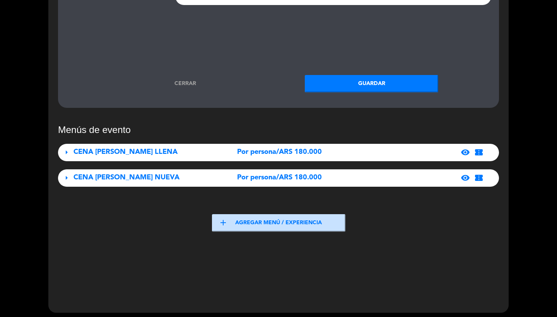
click at [324, 82] on button "Guardar" at bounding box center [372, 83] width 134 height 17
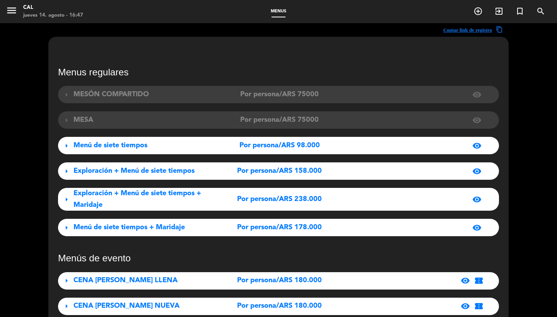
scroll to position [0, 0]
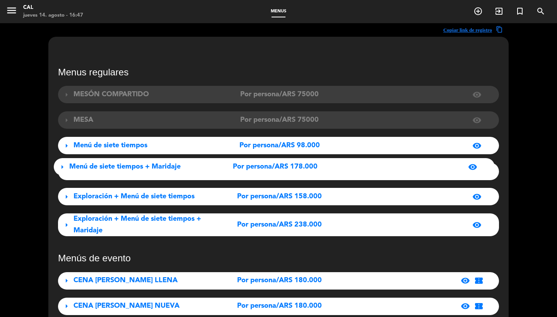
drag, startPoint x: 66, startPoint y: 229, endPoint x: 68, endPoint y: 168, distance: 60.4
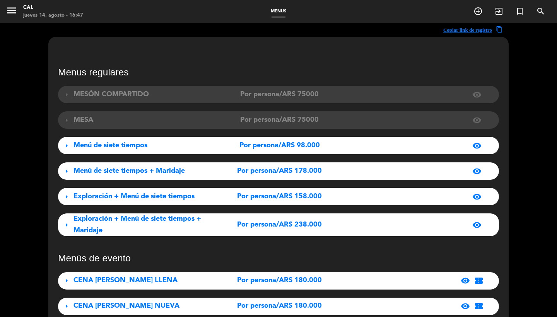
click at [6, 6] on icon "menu" at bounding box center [12, 11] width 12 height 12
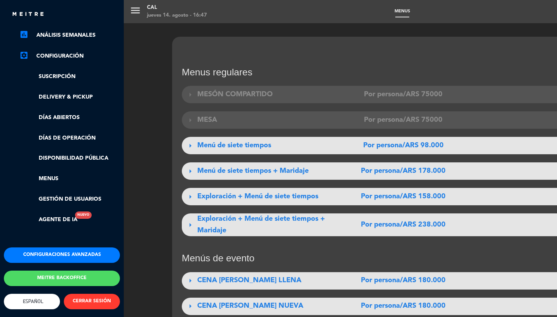
click at [58, 253] on button "Configuraciones avanzadas" at bounding box center [62, 255] width 116 height 15
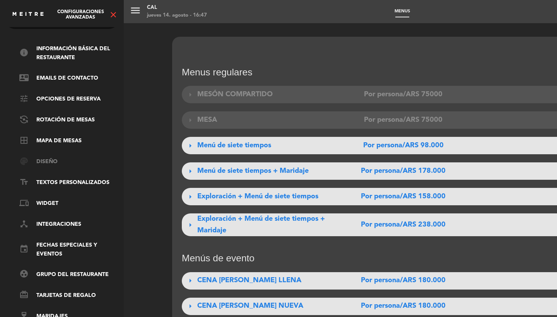
click at [49, 158] on link "palette Diseño" at bounding box center [69, 162] width 101 height 9
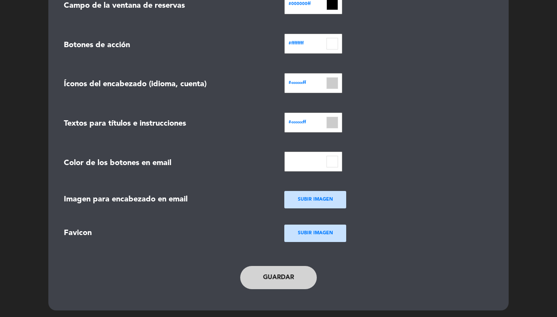
scroll to position [273, 0]
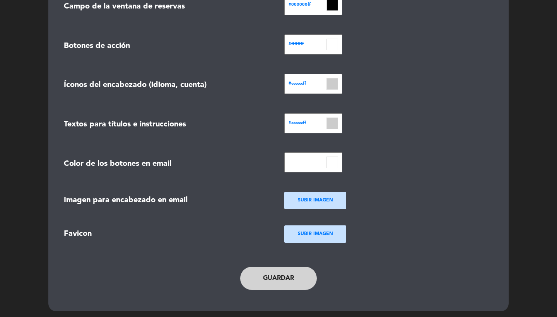
click at [329, 86] on input at bounding box center [333, 84] width 12 height 12
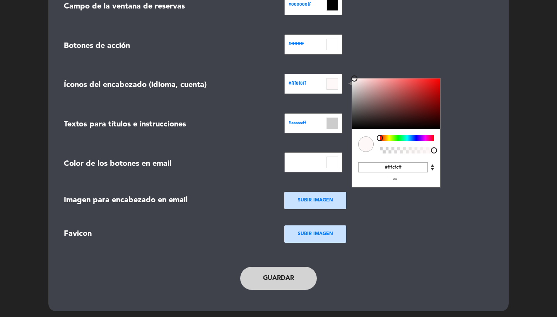
type input "#ffffffff"
drag, startPoint x: 361, startPoint y: 95, endPoint x: 342, endPoint y: 60, distance: 39.7
click at [342, 60] on form "Mostrar nombre del restaurante con Texto Logo SUBIR IMAGEN close info Seleccion…" at bounding box center [278, 19] width 441 height 482
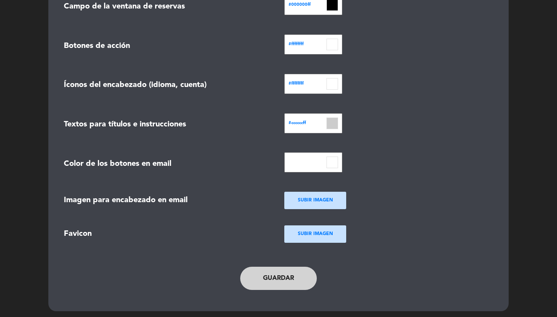
drag, startPoint x: 377, startPoint y: 53, endPoint x: 334, endPoint y: 122, distance: 81.5
click at [377, 53] on div "#ffffffff" at bounding box center [389, 45] width 221 height 23
click at [330, 122] on input at bounding box center [333, 124] width 12 height 12
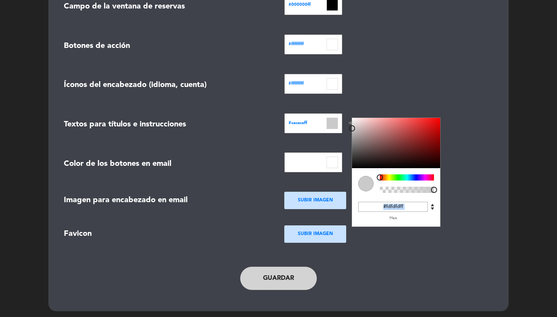
type input "#ffffffff"
drag, startPoint x: 374, startPoint y: 149, endPoint x: 334, endPoint y: 103, distance: 60.9
click at [334, 103] on form "Mostrar nombre del restaurante con Texto Logo SUBIR IMAGEN close info Seleccion…" at bounding box center [278, 19] width 441 height 482
click at [382, 69] on form "Mostrar nombre del restaurante con Texto Logo SUBIR IMAGEN close info Seleccion…" at bounding box center [278, 19] width 441 height 482
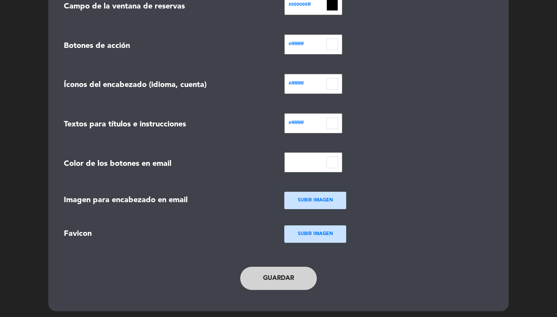
click at [328, 159] on input at bounding box center [333, 163] width 12 height 12
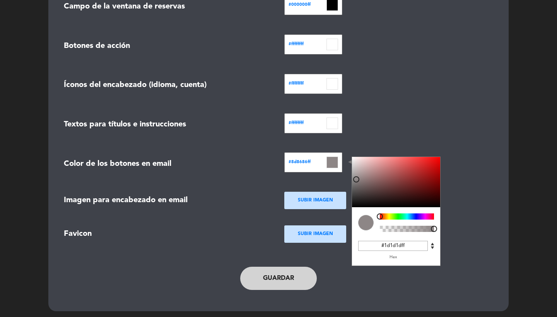
type input "#000000ff"
drag, startPoint x: 357, startPoint y: 178, endPoint x: 342, endPoint y: 233, distance: 57.2
click at [342, 233] on form "Mostrar nombre del restaurante con Texto Logo SUBIR IMAGEN close info Seleccion…" at bounding box center [278, 19] width 441 height 482
click at [384, 91] on div "#ffffffff C M Y K A 0 100 100 1 H S L A 255 255 255 1 R G B A #ffffffff Hex" at bounding box center [389, 85] width 221 height 23
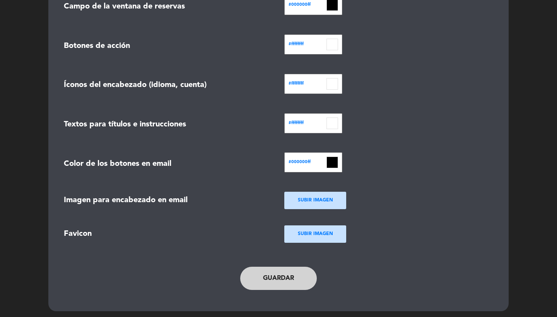
click at [268, 282] on button "Guardar" at bounding box center [278, 278] width 77 height 23
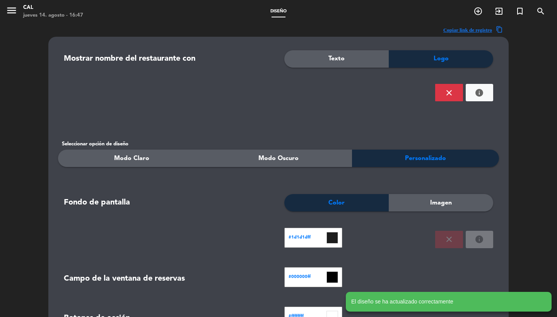
scroll to position [0, 0]
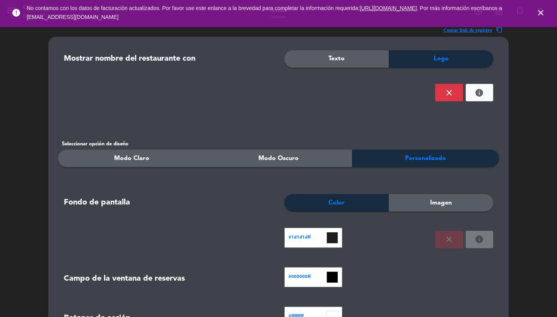
click at [540, 10] on icon "close" at bounding box center [541, 12] width 9 height 9
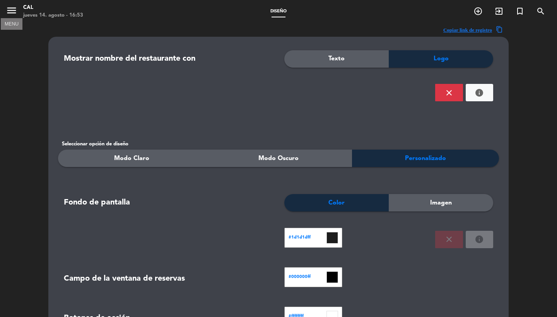
click at [14, 13] on icon "menu" at bounding box center [12, 11] width 12 height 12
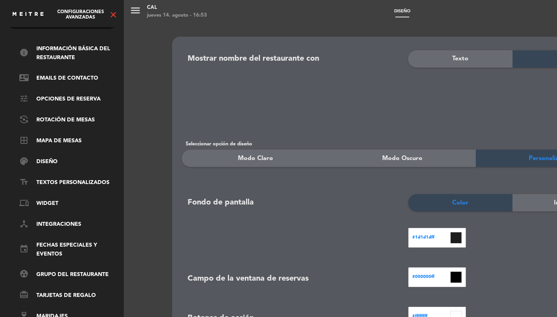
click at [116, 14] on icon "close" at bounding box center [113, 14] width 9 height 9
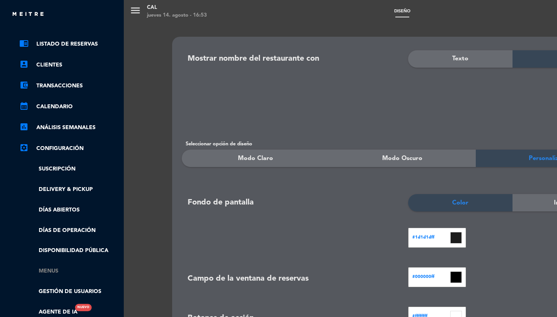
click at [53, 272] on link "Menus" at bounding box center [69, 271] width 101 height 9
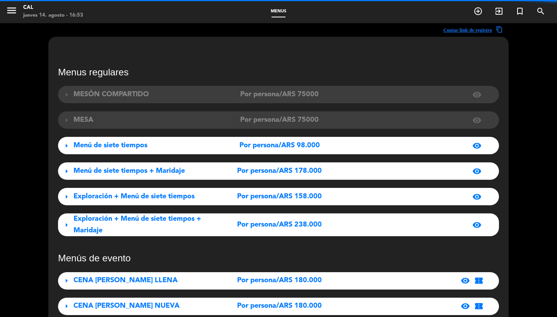
click at [128, 231] on div "Exploración + Menú de siete tiempos + Maridaje" at bounding box center [142, 225] width 137 height 23
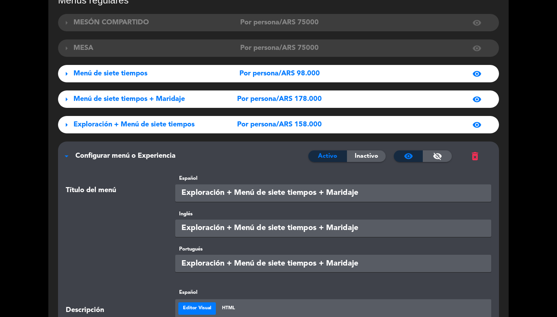
scroll to position [166, 0]
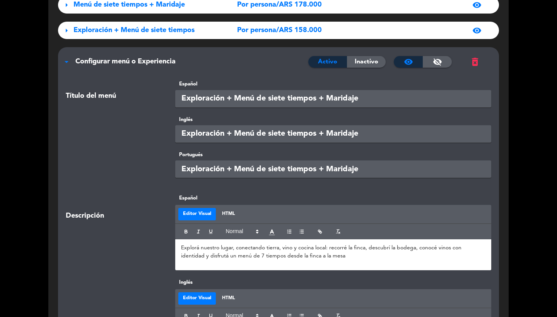
click at [210, 255] on p "Explorá nuestro lugar, conectando tierra, vino y cocina local: recorré la finca…" at bounding box center [333, 252] width 305 height 16
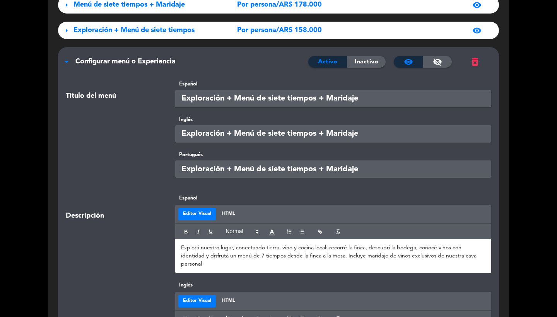
scroll to position [421, 0]
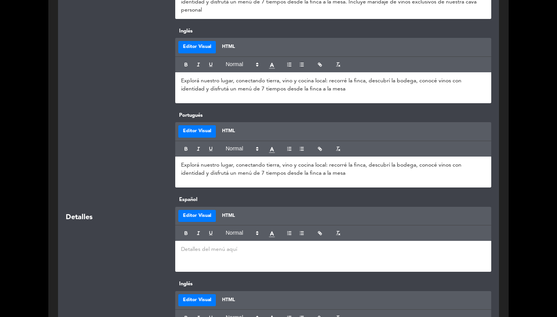
click at [207, 174] on p "Explorá nuestro lugar, conectando tierra, vino y cocina local: recorré la finca…" at bounding box center [333, 169] width 305 height 16
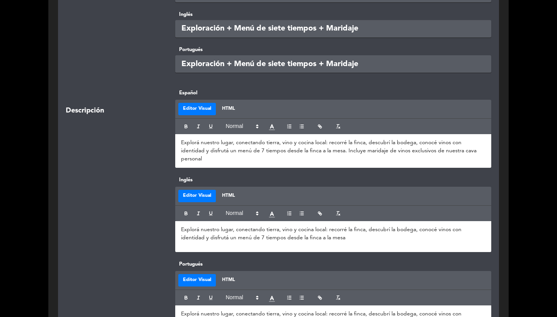
scroll to position [265, 0]
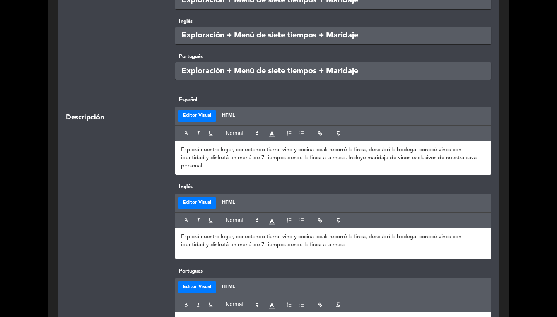
click at [239, 165] on div "Explorá nuestro lugar, conectando tierra, vino y cocina local: recorré la finca…" at bounding box center [333, 158] width 317 height 34
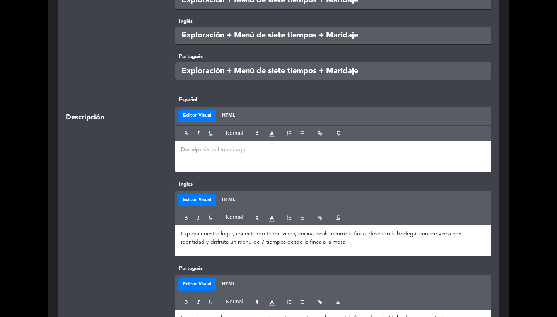
scroll to position [4, 0]
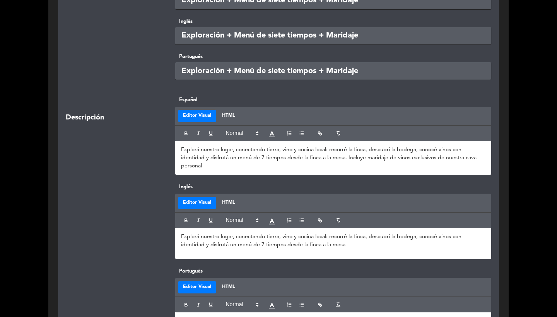
click at [304, 240] on p "Explorá nuestro lugar, conectando tierra, vino y cocina local: recorré la finca…" at bounding box center [333, 241] width 305 height 16
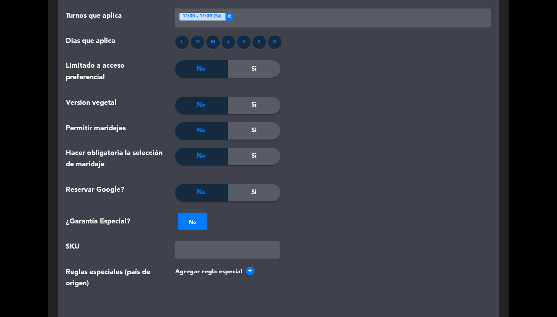
scroll to position [1238, 0]
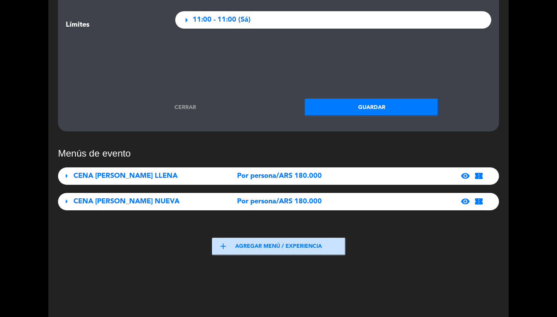
click at [354, 99] on button "Guardar" at bounding box center [372, 107] width 134 height 17
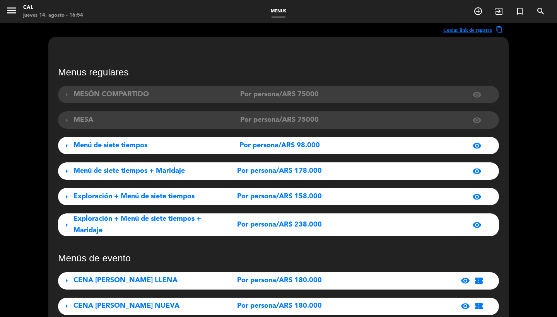
scroll to position [-1, 0]
click at [13, 14] on icon "menu" at bounding box center [12, 11] width 12 height 12
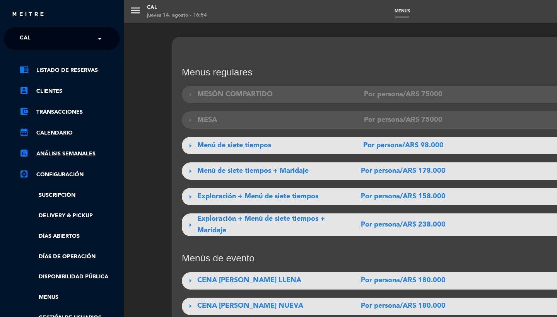
scroll to position [-3, 0]
click at [41, 35] on div "× CAL" at bounding box center [30, 39] width 26 height 16
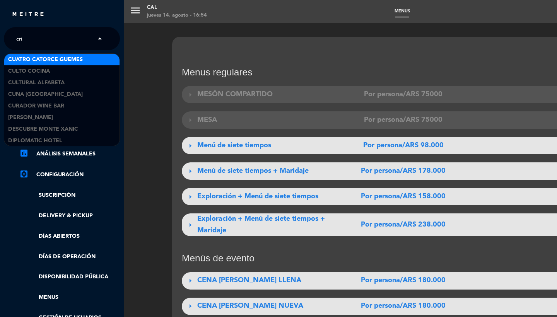
scroll to position [0, 0]
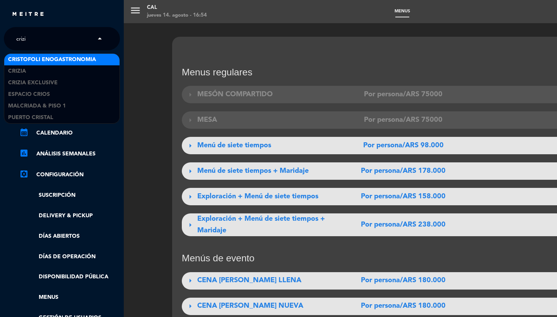
type input "crizia"
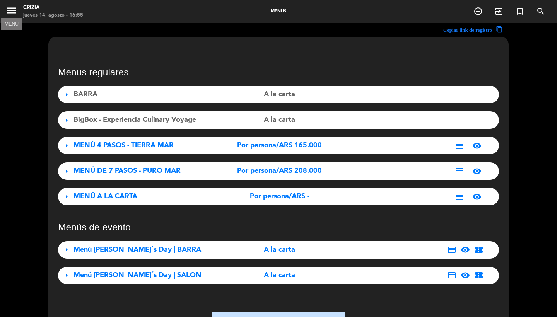
click at [10, 7] on icon "menu" at bounding box center [12, 11] width 12 height 12
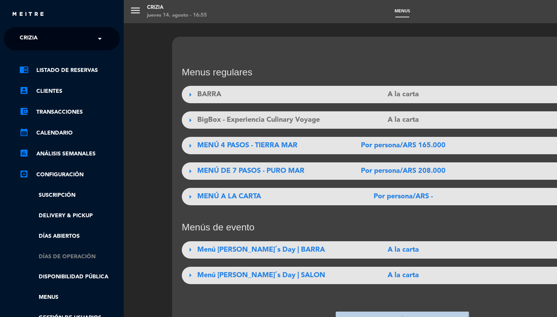
click at [80, 254] on link "Días de Operación" at bounding box center [69, 257] width 101 height 9
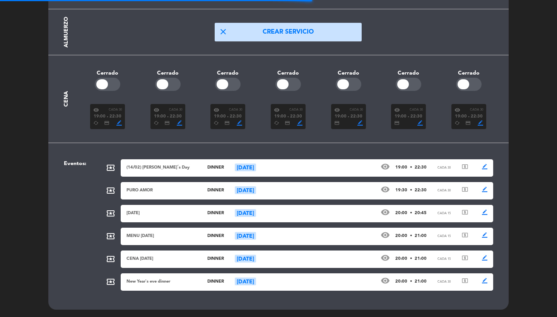
scroll to position [158, 0]
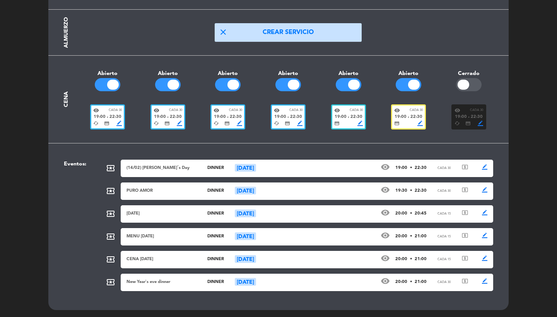
click at [409, 114] on div "19:00 fiber_manual_record 22:30" at bounding box center [409, 117] width 29 height 7
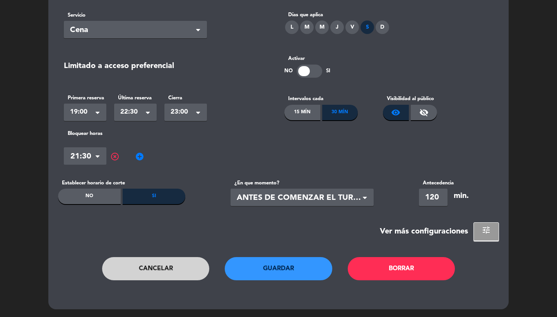
scroll to position [0, 0]
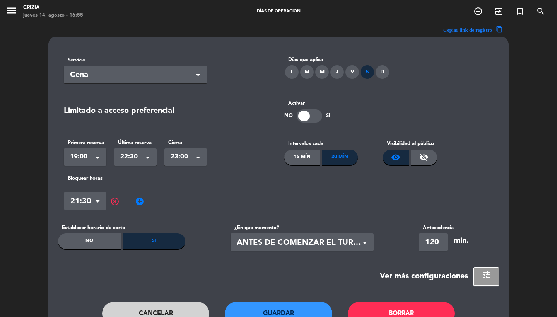
click at [482, 272] on button "tune" at bounding box center [487, 277] width 26 height 19
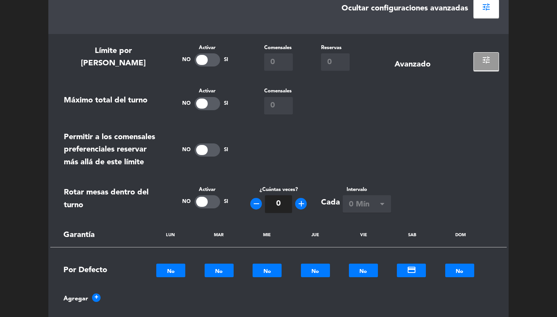
scroll to position [146, 0]
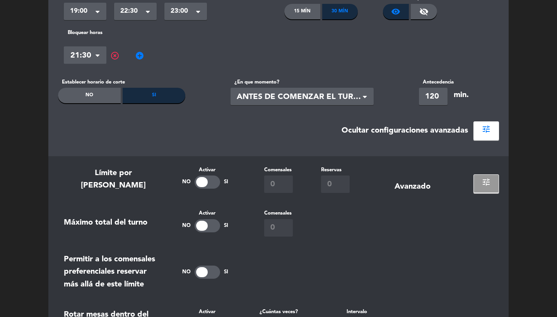
click at [486, 187] on button "tune" at bounding box center [487, 184] width 26 height 19
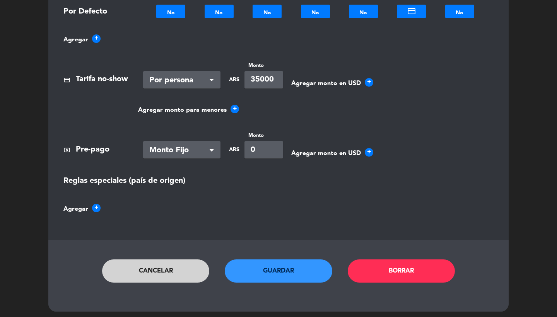
click at [150, 280] on button "Cancelar" at bounding box center [156, 271] width 108 height 23
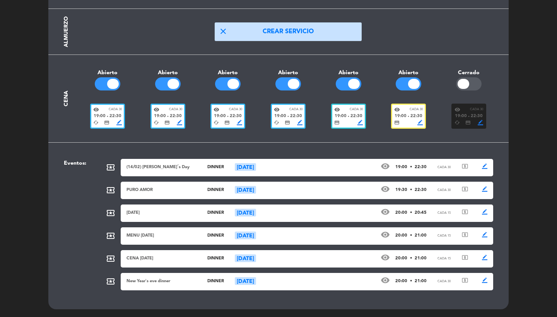
scroll to position [158, 0]
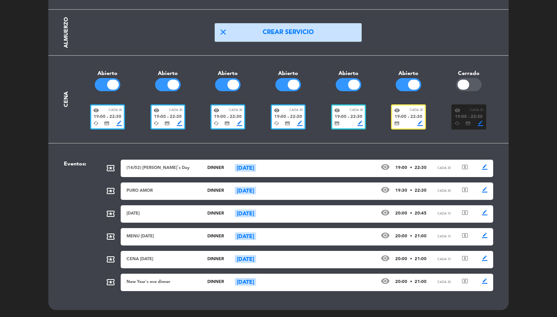
click at [343, 114] on span "19:00" at bounding box center [341, 117] width 12 height 7
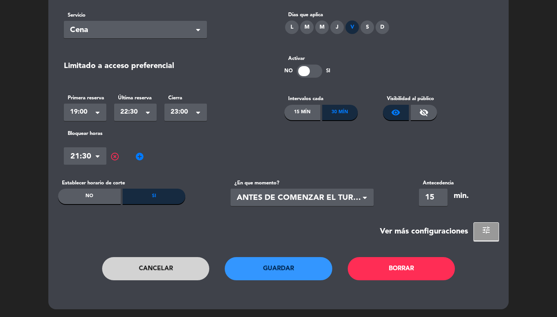
scroll to position [0, 0]
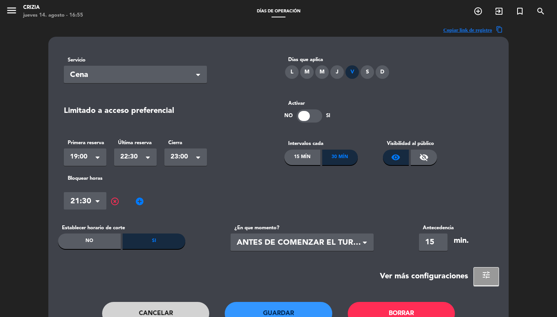
click at [487, 275] on span "tune" at bounding box center [486, 275] width 9 height 9
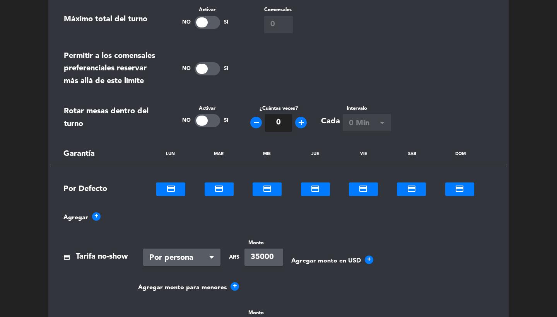
scroll to position [190, 0]
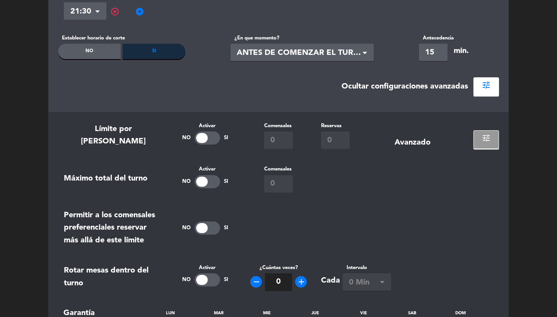
click at [484, 147] on button "tune" at bounding box center [487, 139] width 26 height 19
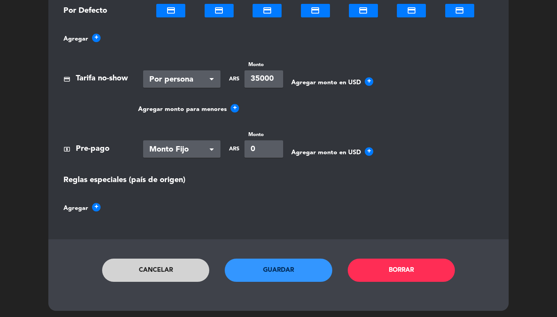
click at [155, 262] on button "Cancelar" at bounding box center [156, 270] width 108 height 23
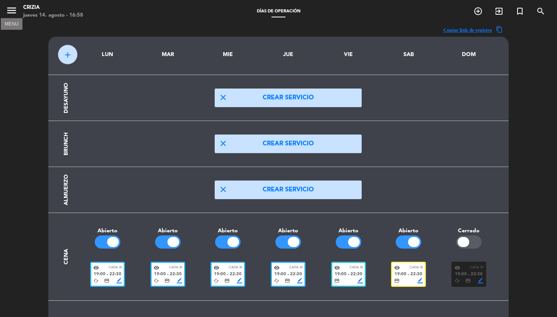
scroll to position [0, 0]
click at [11, 14] on icon "menu" at bounding box center [12, 11] width 12 height 12
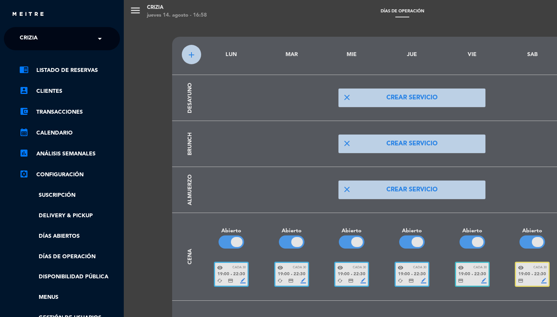
scroll to position [0, 0]
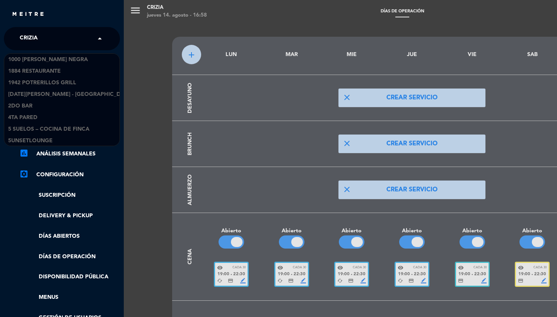
click at [49, 33] on div "× Crizia" at bounding box center [33, 39] width 33 height 16
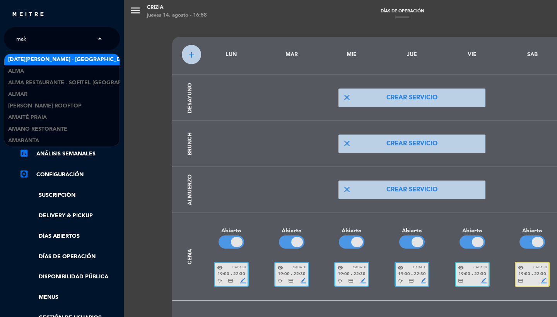
type input "mako"
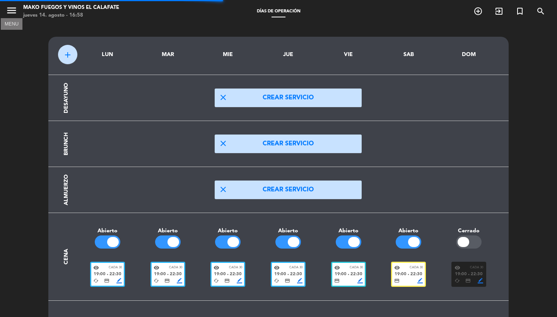
click at [12, 17] on button "menu" at bounding box center [12, 12] width 12 height 14
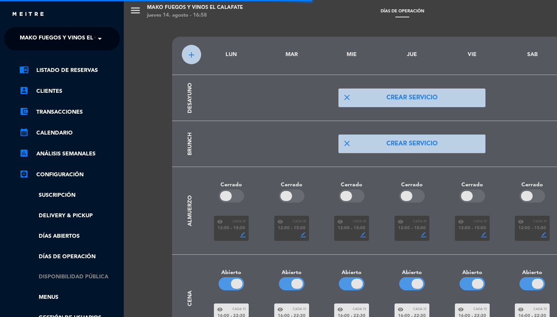
click at [82, 274] on link "Disponibilidad pública" at bounding box center [69, 277] width 101 height 9
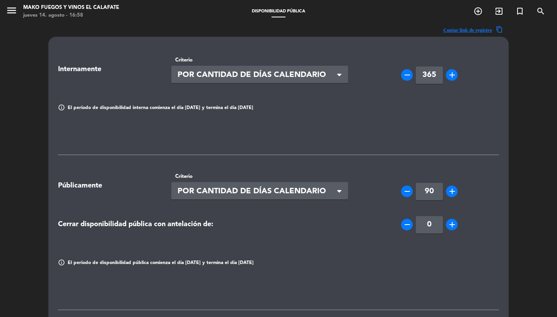
click at [440, 189] on input "90" at bounding box center [429, 191] width 27 height 17
click at [382, 133] on div "Internamente Criterio Seleccionar × POR CANTIDAD DE DÍAS CALENDARIO × remove 36…" at bounding box center [278, 300] width 441 height 501
click at [12, 13] on icon "menu" at bounding box center [12, 11] width 12 height 12
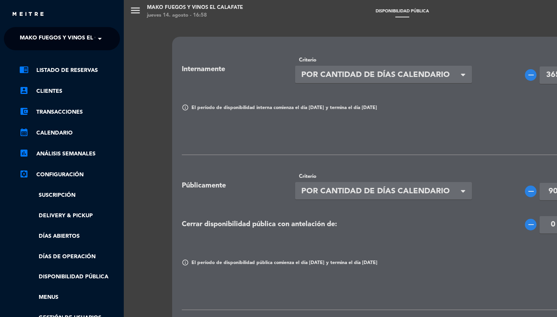
click at [363, 155] on div "menu Mako Fuegos y Vinos El Calafate [DATE] 14. agosto - 16:58 Disponibilidad p…" at bounding box center [402, 158] width 557 height 317
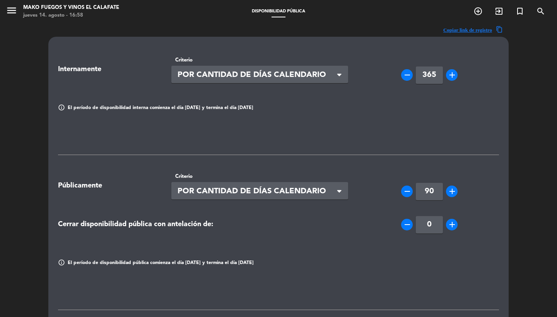
drag, startPoint x: 431, startPoint y: 193, endPoint x: 367, endPoint y: 192, distance: 63.5
click at [367, 192] on div "remove 90 add" at bounding box center [429, 191] width 139 height 17
type input "120"
click at [303, 148] on div "Internamente Criterio Seleccionar × POR CANTIDAD DE DÍAS CALENDARIO × remove 36…" at bounding box center [278, 300] width 441 height 501
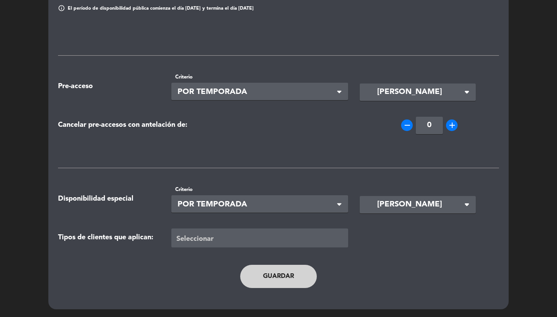
click at [273, 274] on button "Guardar" at bounding box center [278, 276] width 77 height 23
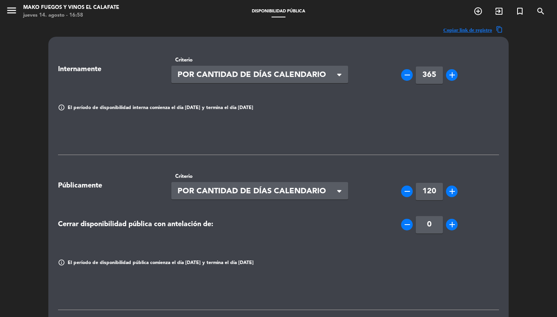
click at [8, 3] on span "menu" at bounding box center [14, 12] width 17 height 18
click at [9, 6] on icon "menu" at bounding box center [12, 11] width 12 height 12
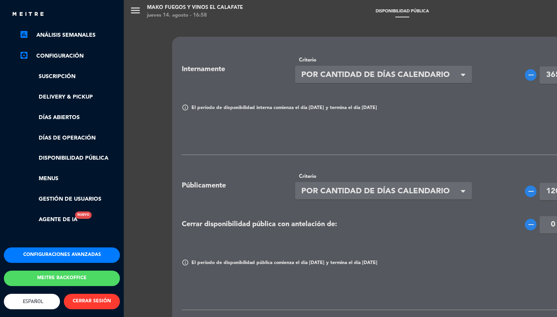
click at [69, 248] on button "Configuraciones avanzadas" at bounding box center [62, 255] width 116 height 15
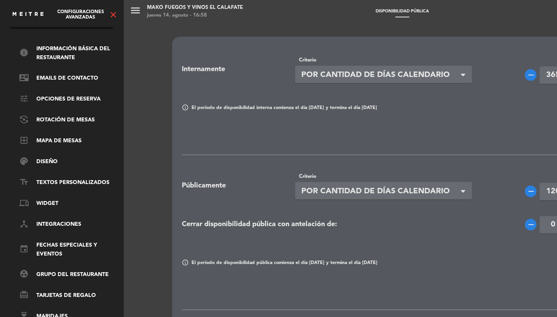
click at [56, 130] on ul "info Información básica del restaurante contact_mail Emails de Contacto tune Op…" at bounding box center [62, 183] width 116 height 277
click at [56, 137] on link "border_all Mapa de mesas" at bounding box center [69, 141] width 101 height 9
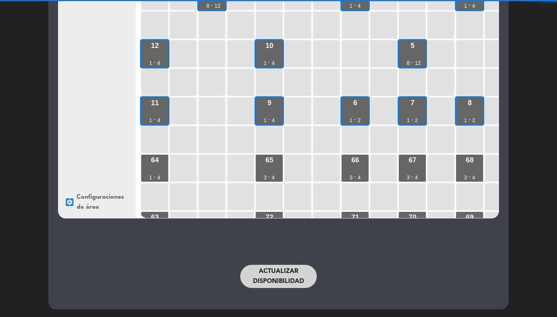
click at [259, 280] on button "Actualizar disponibilidad" at bounding box center [278, 276] width 77 height 23
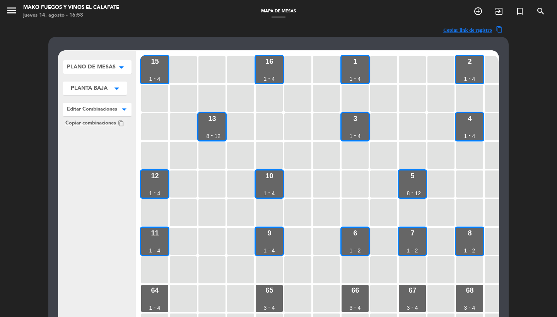
scroll to position [0, 0]
click at [9, 10] on icon "menu" at bounding box center [12, 11] width 12 height 12
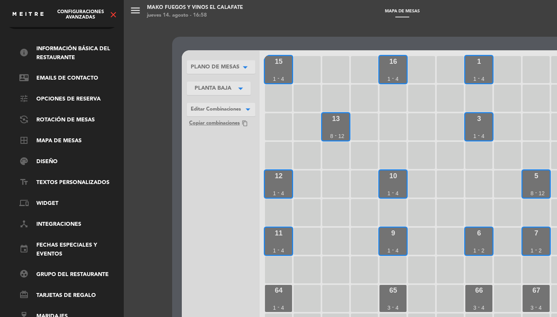
click at [114, 15] on icon "close" at bounding box center [113, 14] width 9 height 9
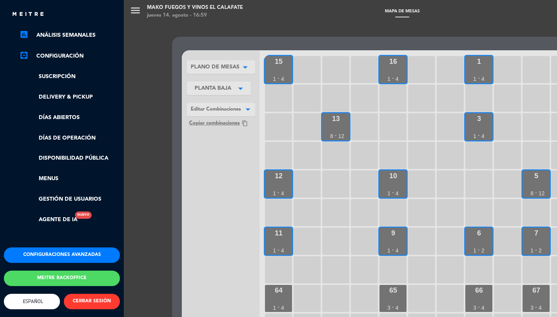
click at [184, 167] on div "menu Mako Fuegos y Vinos El Calafate [DATE] 14. agosto - 16:59 Mapa de mesas ad…" at bounding box center [402, 158] width 557 height 317
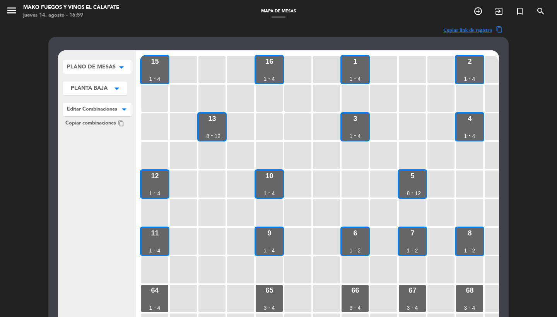
scroll to position [125, 0]
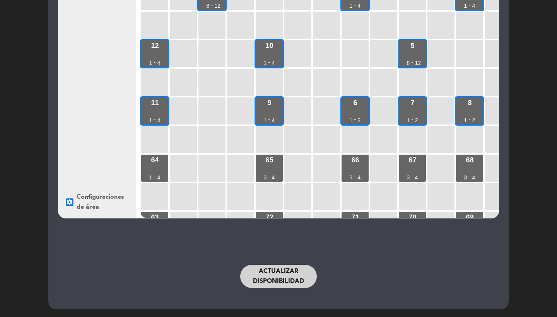
click at [290, 274] on button "Actualizar disponibilidad" at bounding box center [278, 276] width 77 height 23
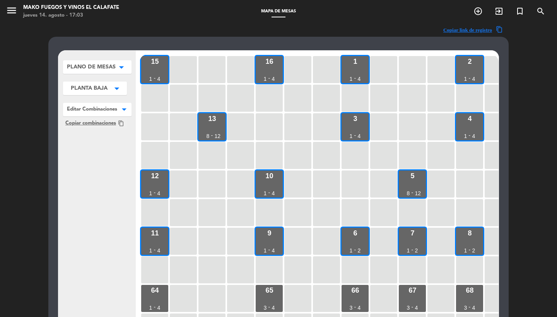
scroll to position [0, 0]
click at [15, 13] on icon "menu" at bounding box center [12, 11] width 12 height 12
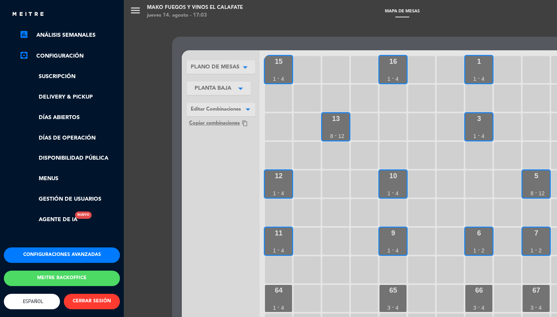
scroll to position [122, 0]
click at [82, 134] on link "Días de Operación" at bounding box center [69, 138] width 101 height 9
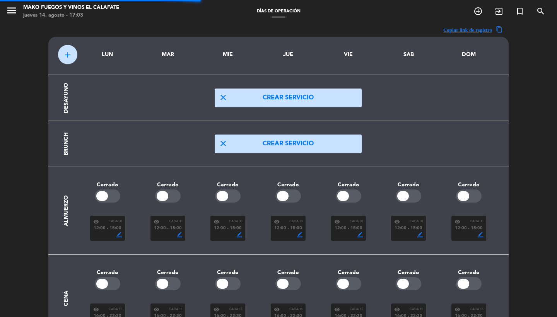
click at [9, 11] on icon "menu" at bounding box center [12, 11] width 12 height 12
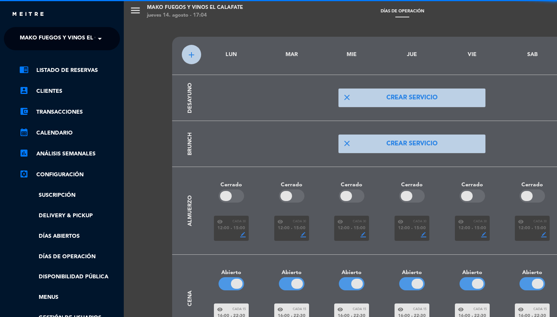
scroll to position [-2, 0]
click at [35, 42] on span "Mako Fuegos y Vinos El Calafate" at bounding box center [71, 39] width 103 height 16
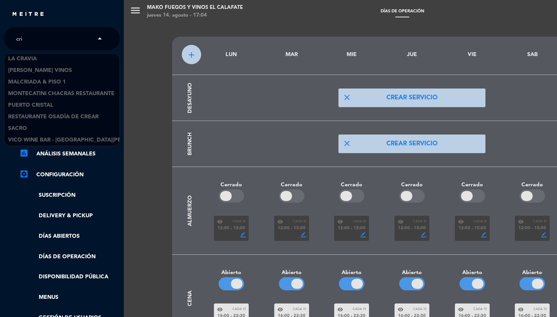
scroll to position [0, 0]
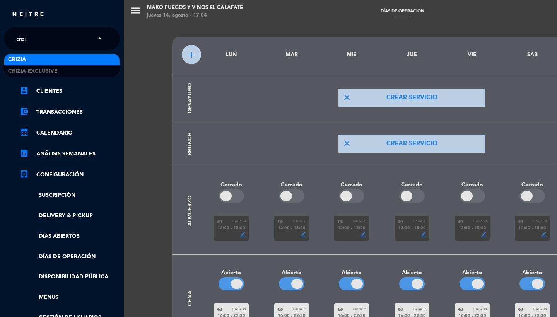
type input "crizia"
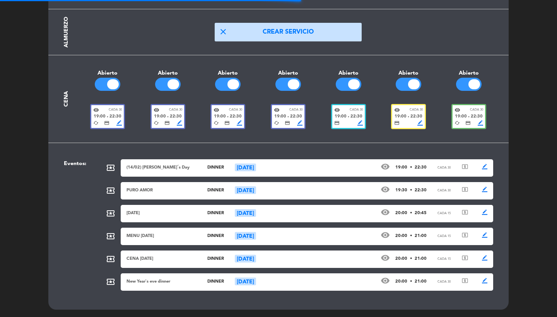
scroll to position [158, 0]
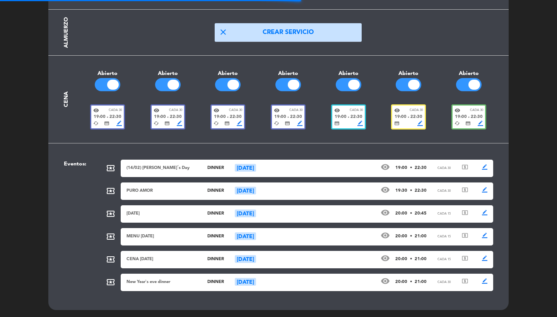
click at [355, 121] on div "credit_card border_color" at bounding box center [348, 123] width 29 height 5
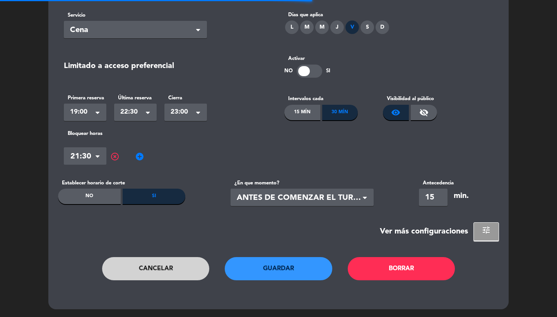
scroll to position [0, 0]
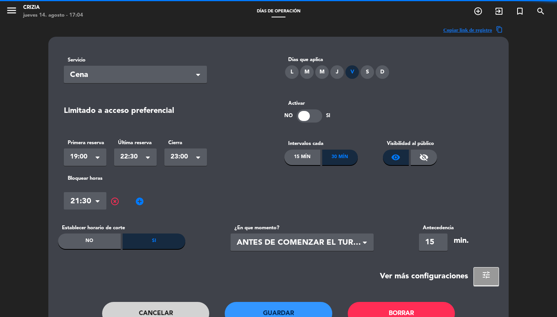
click at [134, 156] on span "22:30" at bounding box center [132, 157] width 24 height 11
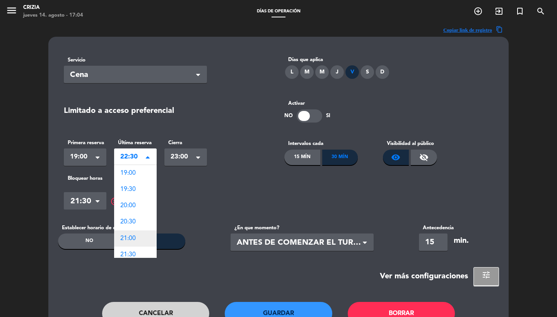
scroll to position [70, 0]
click at [225, 196] on div "Hora × 21:30 × highlight_off add_circle" at bounding box center [279, 201] width 430 height 23
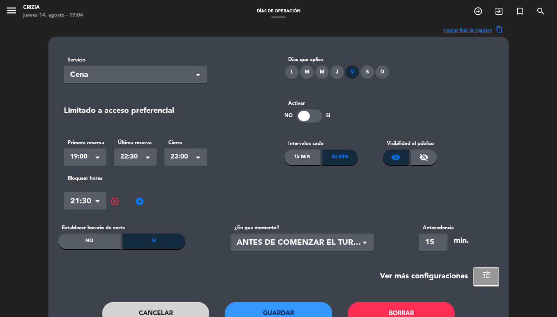
click at [137, 204] on span "add_circle" at bounding box center [139, 201] width 9 height 9
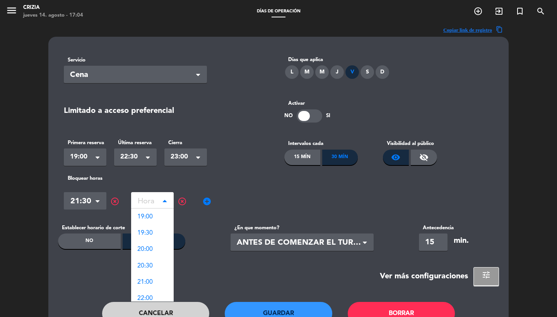
click at [148, 204] on input "text" at bounding box center [152, 203] width 43 height 14
click at [301, 158] on div "15 Mín" at bounding box center [303, 157] width 36 height 15
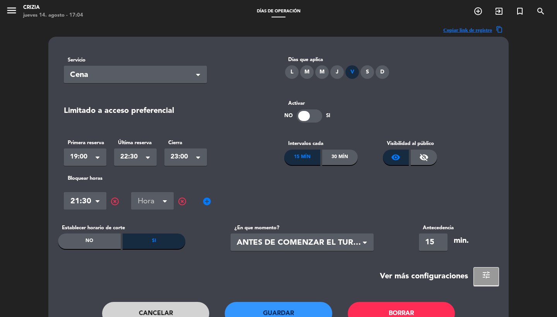
click at [143, 204] on input "text" at bounding box center [152, 203] width 43 height 14
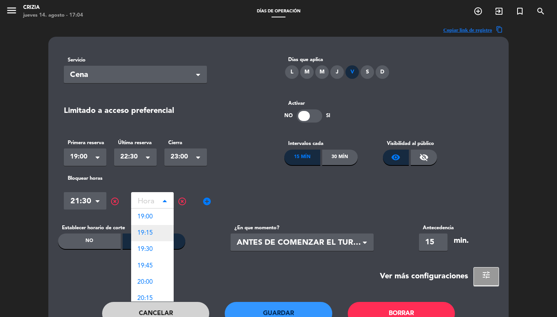
click at [148, 233] on span "19:15" at bounding box center [144, 233] width 15 height 6
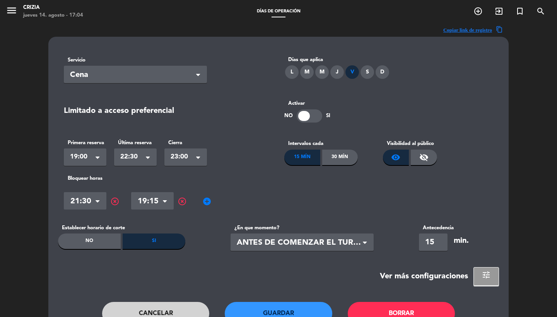
click at [206, 201] on span "add_circle" at bounding box center [206, 201] width 9 height 9
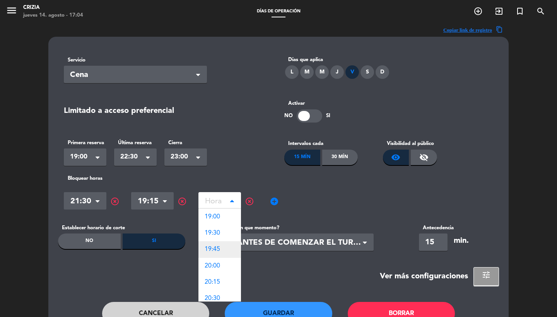
click at [223, 249] on div "19:45" at bounding box center [220, 250] width 43 height 16
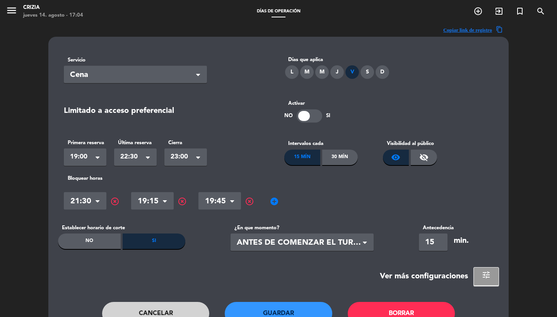
click at [274, 199] on span "add_circle" at bounding box center [274, 201] width 9 height 9
click at [305, 199] on div "Hora" at bounding box center [287, 200] width 43 height 17
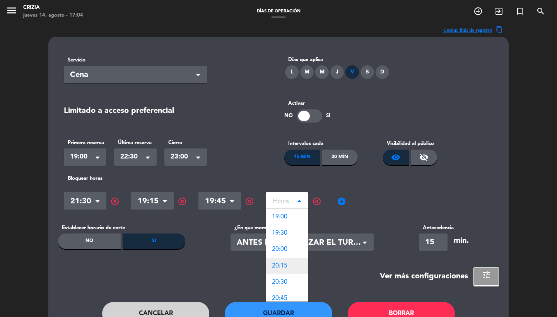
click at [285, 264] on span "20:15" at bounding box center [279, 266] width 15 height 6
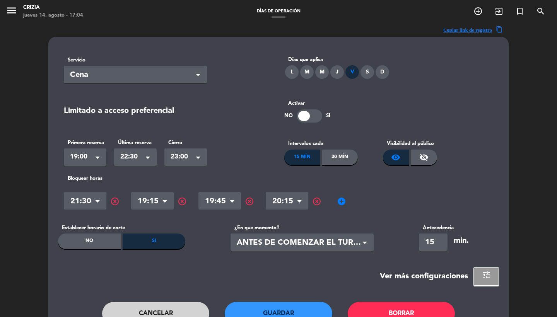
click at [354, 203] on div "Hora × 21:30 × highlight_off Hora × 19:15 × highlight_off Hora × 19:45 × highli…" at bounding box center [279, 201] width 430 height 23
click at [340, 203] on span "add_circle" at bounding box center [341, 201] width 9 height 9
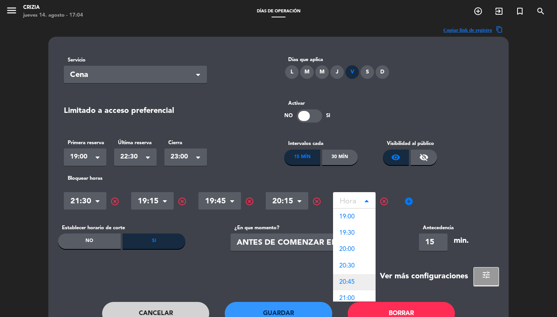
scroll to position [35, 0]
click at [355, 249] on div "20:45" at bounding box center [354, 247] width 43 height 16
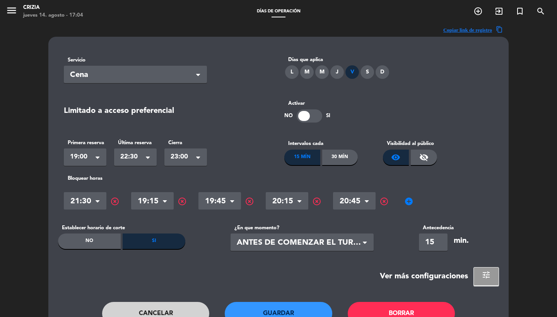
click at [409, 203] on span "add_circle" at bounding box center [409, 201] width 9 height 9
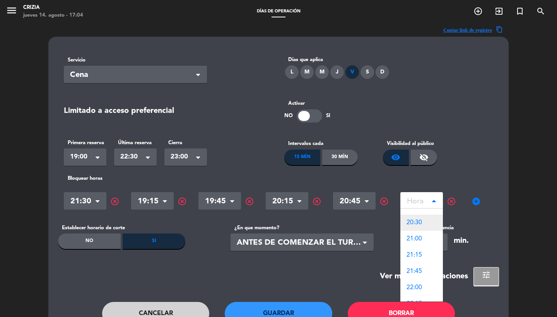
scroll to position [50, 0]
click at [417, 246] on span "21:15" at bounding box center [414, 249] width 15 height 6
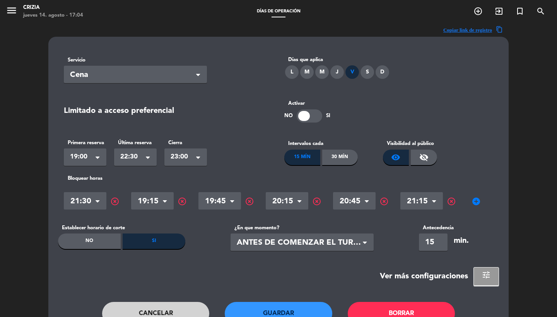
click at [475, 200] on span "add_circle" at bounding box center [476, 201] width 9 height 9
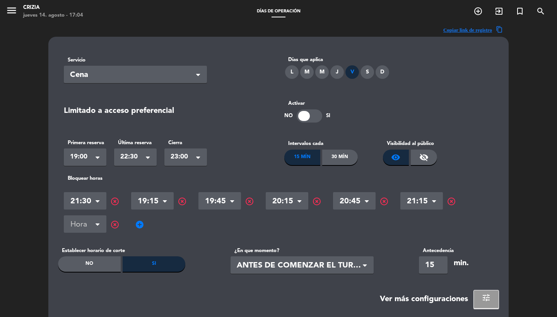
click at [89, 225] on input "text" at bounding box center [85, 226] width 43 height 14
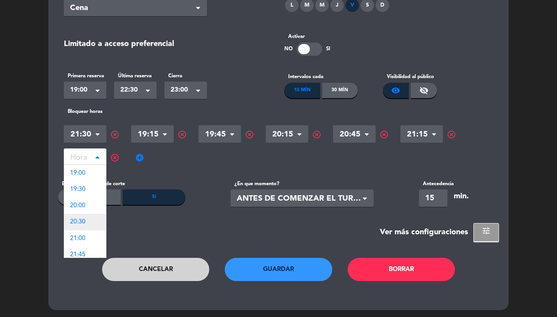
scroll to position [28, 0]
click at [86, 225] on span "21:45" at bounding box center [77, 227] width 15 height 6
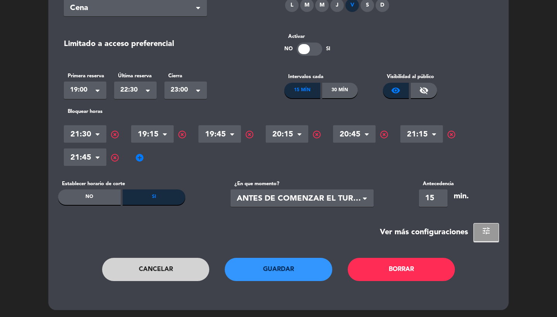
click at [139, 158] on span "add_circle" at bounding box center [139, 157] width 9 height 9
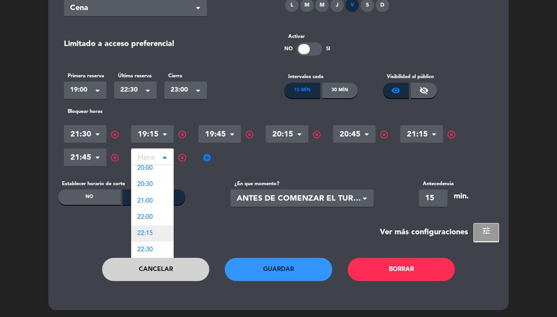
scroll to position [37, 0]
click at [155, 235] on div "22:15" at bounding box center [152, 234] width 43 height 16
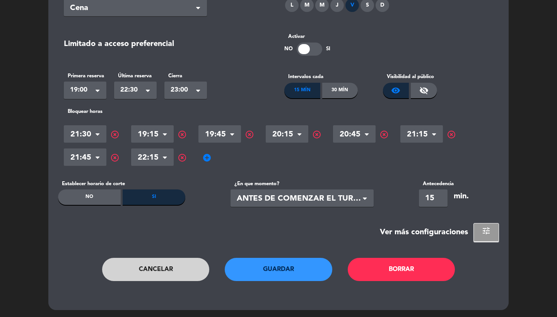
click at [139, 97] on div "Seleccionar × 22:30" at bounding box center [135, 90] width 43 height 17
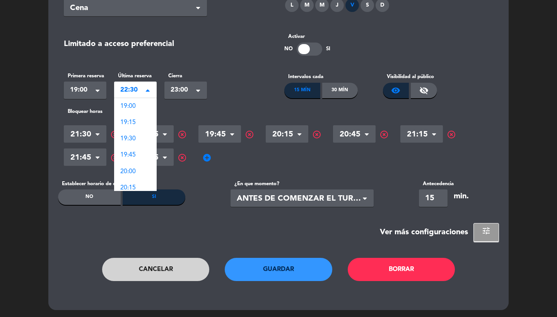
scroll to position [228, 0]
click at [138, 121] on div "22:45" at bounding box center [135, 123] width 43 height 16
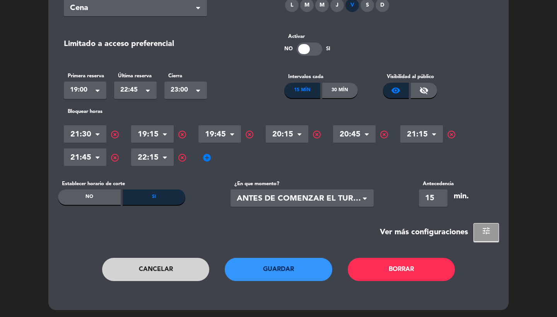
click at [280, 272] on button "Guardar" at bounding box center [279, 269] width 108 height 23
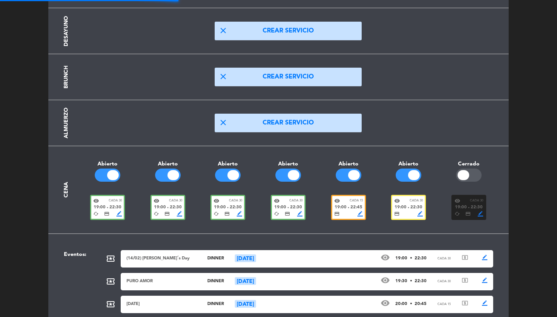
click at [410, 211] on div "credit_card border_color" at bounding box center [409, 213] width 29 height 5
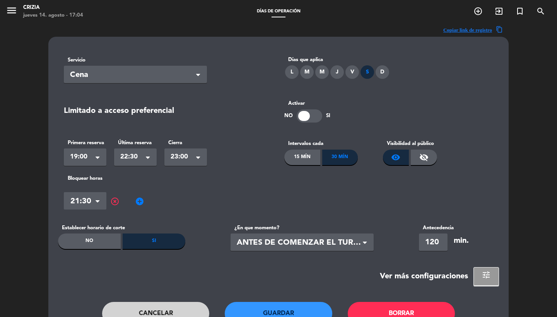
click at [125, 150] on div "Seleccionar × 22:30" at bounding box center [135, 157] width 43 height 17
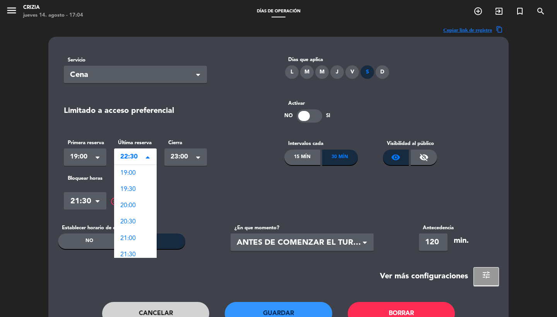
scroll to position [70, 0]
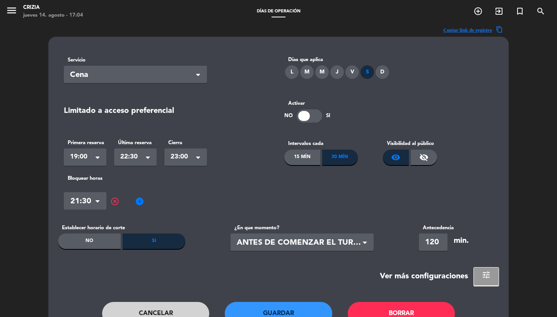
click at [317, 154] on div "15 Mín" at bounding box center [303, 157] width 36 height 15
click at [147, 158] on span at bounding box center [148, 158] width 4 height 5
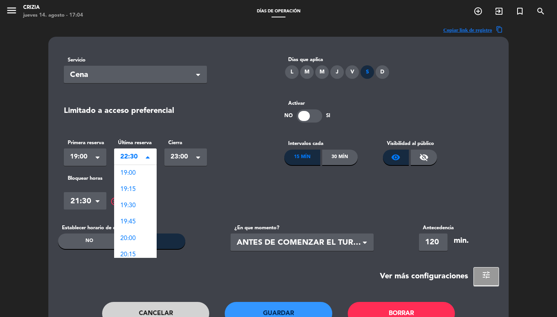
scroll to position [228, 0]
click at [132, 189] on span "22:45" at bounding box center [127, 190] width 15 height 6
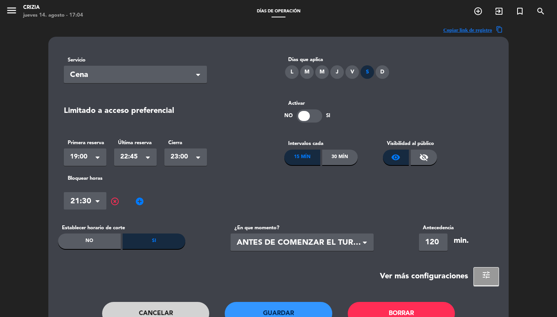
click at [140, 202] on span "add_circle" at bounding box center [139, 201] width 9 height 9
click at [165, 202] on span at bounding box center [167, 201] width 8 height 8
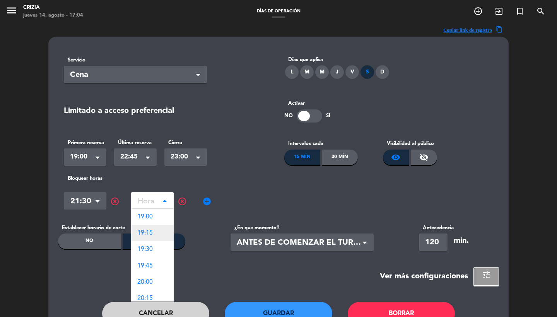
click at [152, 235] on span "19:15" at bounding box center [144, 233] width 15 height 6
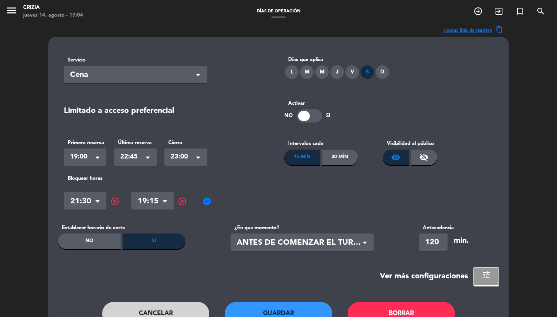
click at [206, 204] on span "add_circle" at bounding box center [206, 201] width 9 height 9
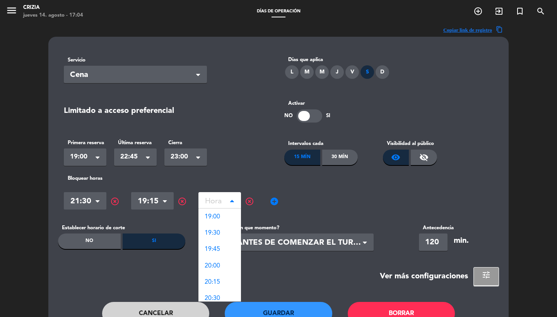
click at [218, 204] on input "text" at bounding box center [220, 203] width 43 height 14
click at [214, 245] on div "19:45" at bounding box center [220, 250] width 43 height 16
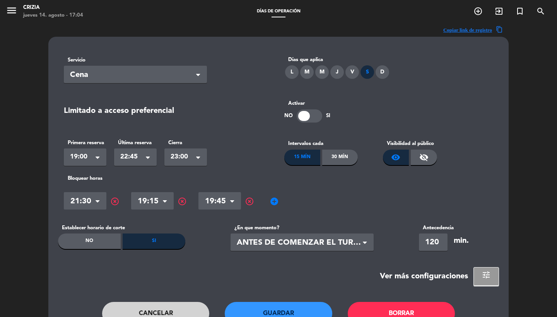
click at [276, 197] on span "add_circle" at bounding box center [274, 201] width 9 height 9
click at [276, 206] on input "text" at bounding box center [287, 203] width 43 height 14
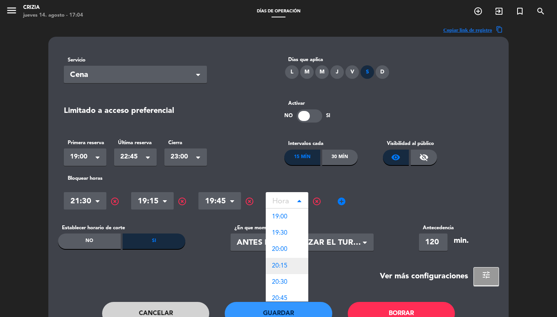
click at [283, 267] on span "20:15" at bounding box center [279, 266] width 15 height 6
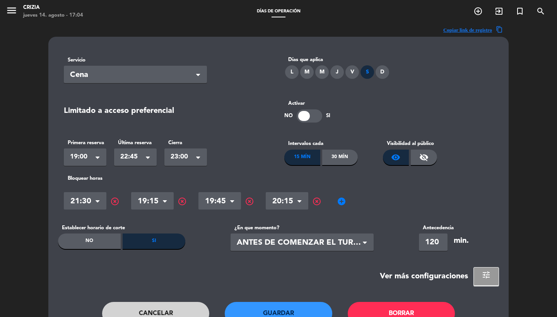
click at [344, 200] on span "add_circle" at bounding box center [341, 201] width 9 height 9
click at [346, 201] on input "text" at bounding box center [354, 203] width 43 height 14
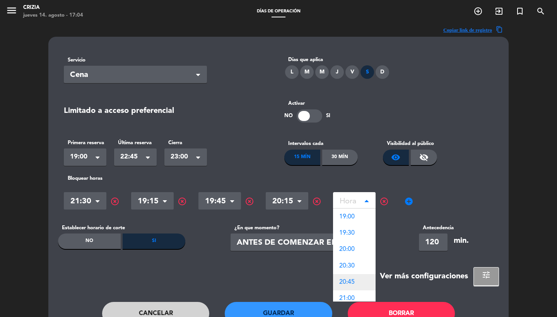
click at [350, 281] on span "20:45" at bounding box center [347, 283] width 15 height 6
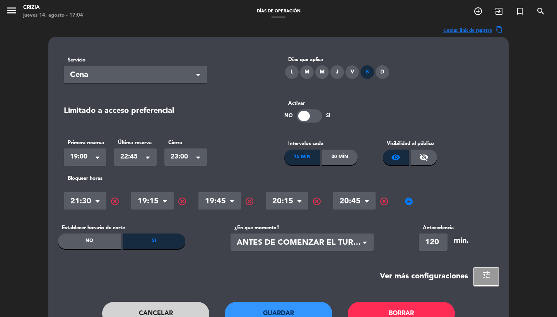
click at [407, 204] on span "add_circle" at bounding box center [409, 201] width 9 height 9
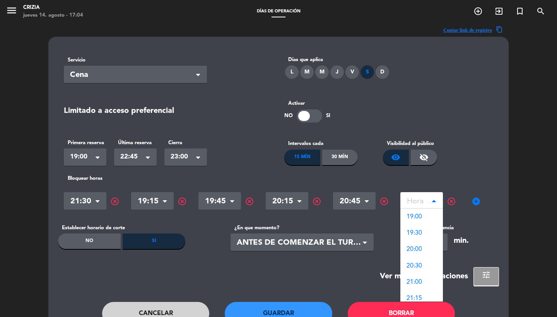
click at [413, 203] on input "text" at bounding box center [422, 203] width 43 height 14
click at [419, 251] on span "21:15" at bounding box center [414, 248] width 15 height 6
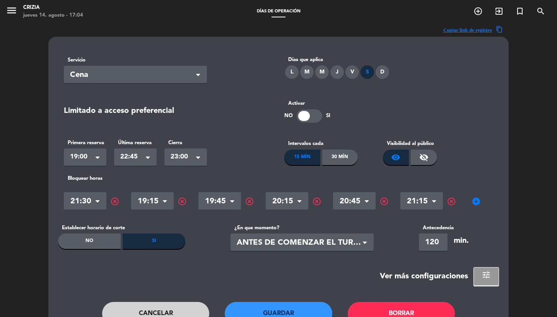
click at [485, 197] on div "Hora × 21:30 × highlight_off Hora × 19:15 × highlight_off Hora × 19:45 × highli…" at bounding box center [279, 201] width 430 height 23
click at [477, 199] on span "add_circle" at bounding box center [476, 201] width 9 height 9
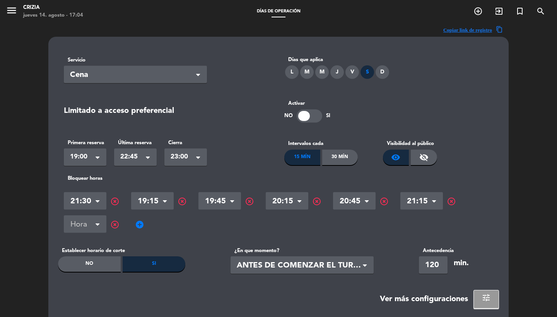
click at [75, 228] on input "text" at bounding box center [85, 226] width 43 height 14
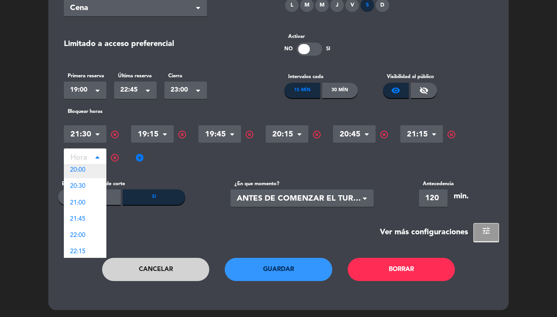
scroll to position [39, 0]
click at [85, 210] on div "21:45" at bounding box center [85, 216] width 43 height 16
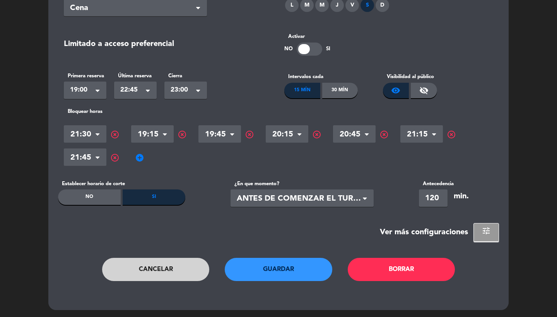
click at [139, 155] on span "add_circle" at bounding box center [139, 157] width 9 height 9
drag, startPoint x: 139, startPoint y: 155, endPoint x: 148, endPoint y: 156, distance: 9.3
click at [148, 156] on input "text" at bounding box center [152, 159] width 43 height 14
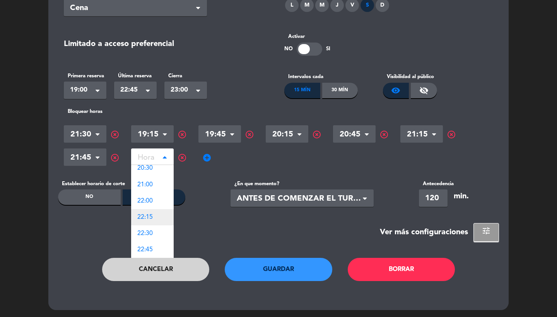
scroll to position [53, 0]
click at [155, 219] on div "22:15" at bounding box center [152, 218] width 43 height 16
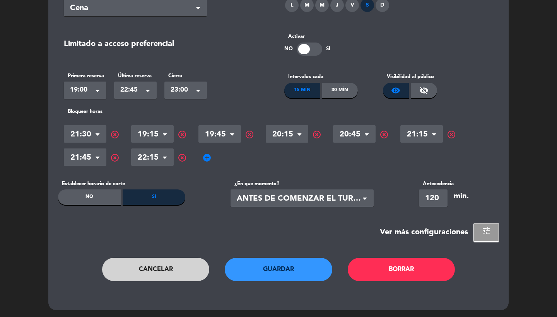
click at [205, 156] on span "add_circle" at bounding box center [206, 157] width 9 height 9
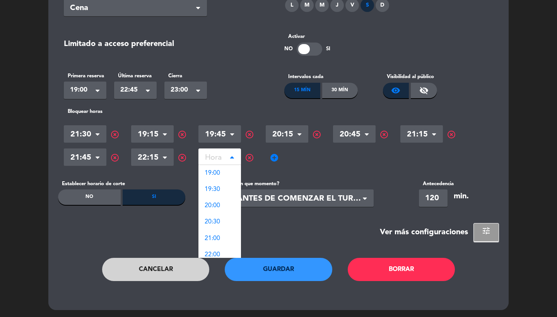
click at [216, 156] on input "text" at bounding box center [220, 159] width 43 height 14
click at [249, 159] on span "highlight_off" at bounding box center [249, 157] width 9 height 9
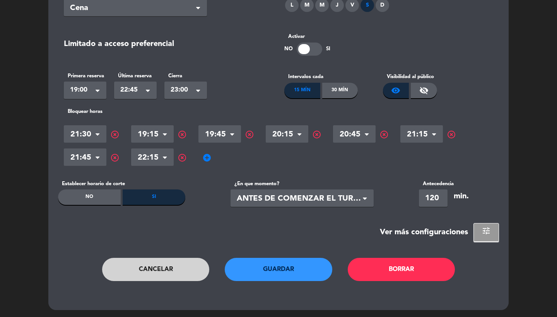
click at [268, 271] on button "Guardar" at bounding box center [279, 269] width 108 height 23
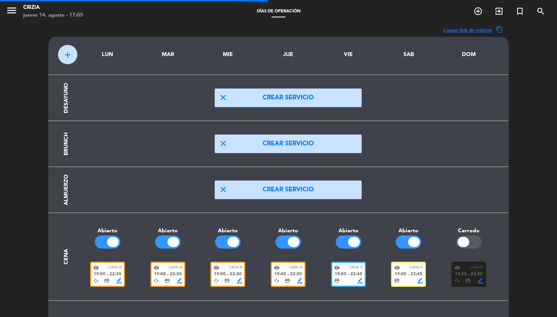
scroll to position [0, 0]
click at [10, 19] on span "menu" at bounding box center [14, 12] width 17 height 18
click at [10, 11] on icon "menu" at bounding box center [12, 11] width 12 height 12
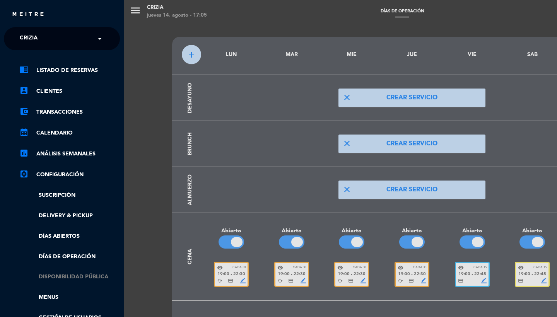
click at [67, 273] on link "Disponibilidad pública" at bounding box center [69, 277] width 101 height 9
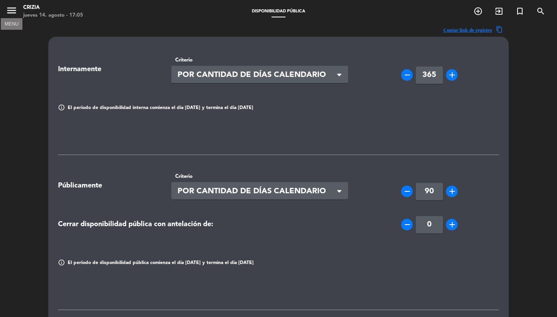
click at [10, 14] on icon "menu" at bounding box center [12, 11] width 12 height 12
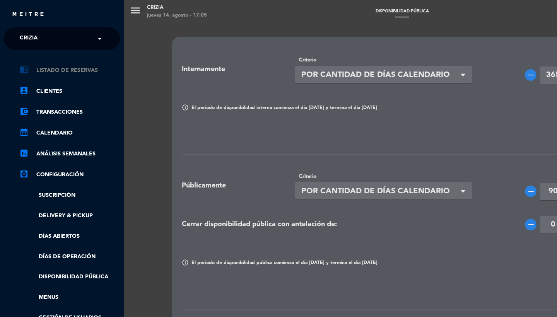
click at [63, 72] on link "chrome_reader_mode Listado de Reservas" at bounding box center [69, 70] width 101 height 9
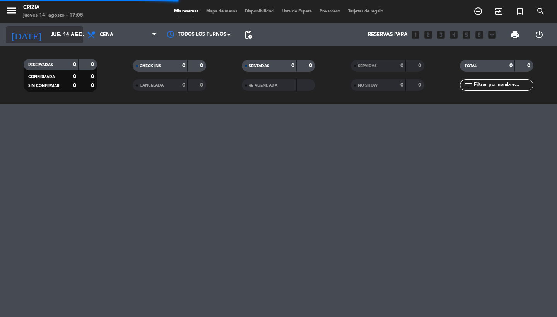
click at [60, 41] on input "jue. 14 ago." at bounding box center [81, 35] width 68 height 14
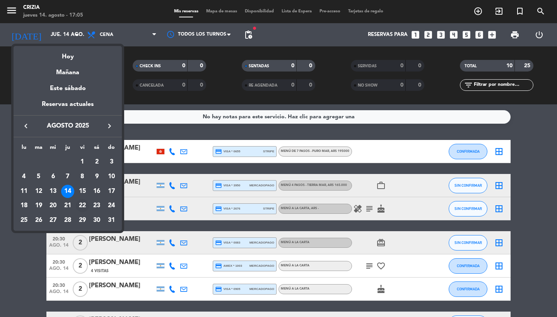
click at [83, 205] on div "22" at bounding box center [82, 205] width 13 height 13
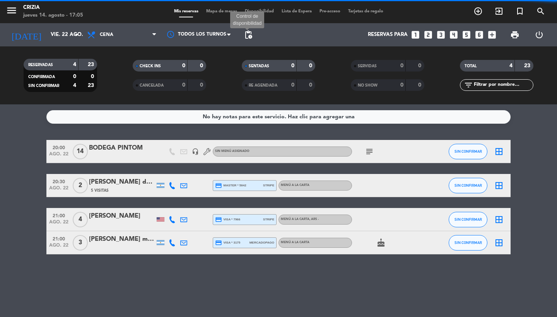
click at [245, 34] on span "pending_actions" at bounding box center [248, 34] width 9 height 9
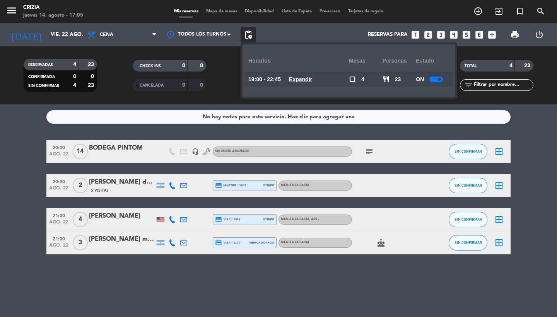
click at [293, 76] on u "Expandir" at bounding box center [300, 79] width 23 height 6
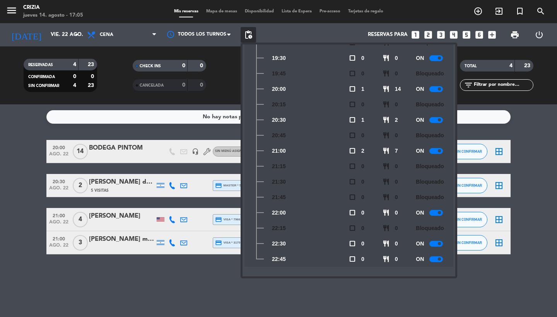
scroll to position [68, 0]
click at [432, 259] on div at bounding box center [437, 260] width 14 height 6
click at [61, 30] on input "vie. 22 ago." at bounding box center [81, 35] width 68 height 14
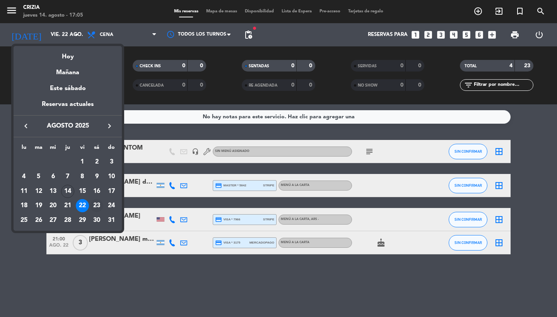
click at [94, 211] on div "23" at bounding box center [96, 205] width 13 height 13
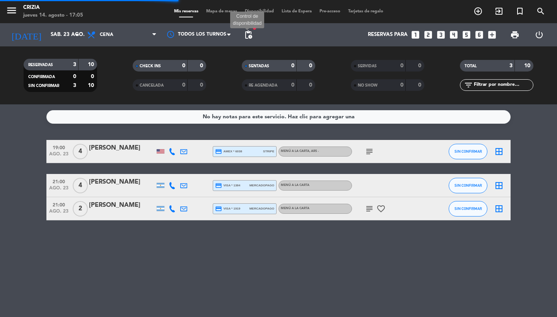
click at [249, 36] on span "pending_actions" at bounding box center [248, 34] width 9 height 9
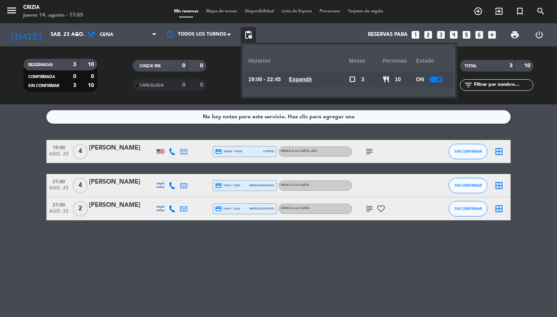
click at [302, 78] on u "Expandir" at bounding box center [300, 79] width 23 height 6
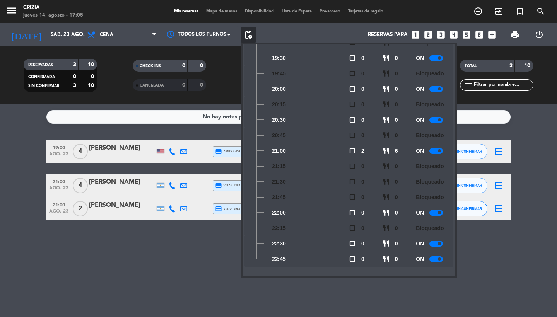
click at [437, 261] on div at bounding box center [437, 260] width 14 height 6
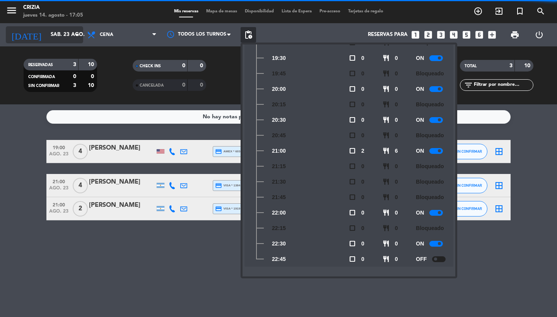
click at [62, 39] on input "sáb. 23 ago." at bounding box center [81, 35] width 68 height 14
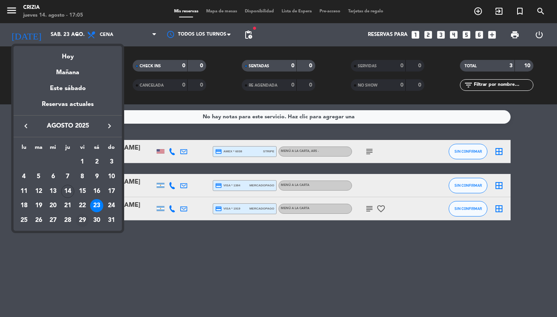
click at [87, 221] on div "29" at bounding box center [82, 220] width 13 height 13
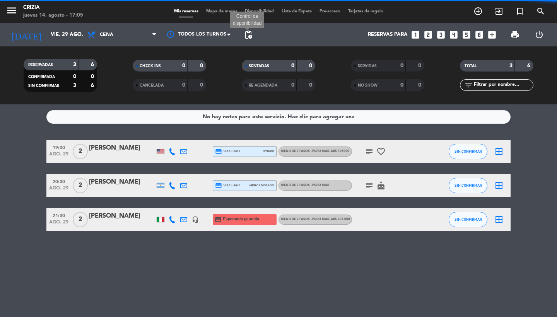
click at [249, 34] on span "pending_actions" at bounding box center [248, 34] width 9 height 9
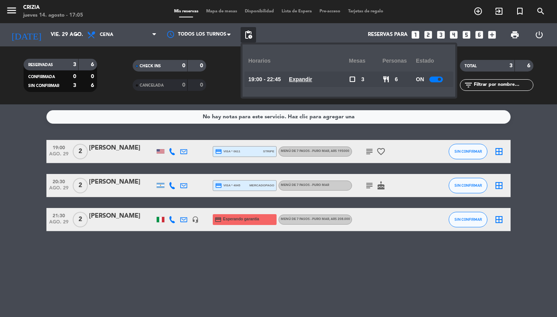
click at [296, 74] on div "19:00 - 22:45 Expandir" at bounding box center [299, 79] width 101 height 15
click at [296, 76] on u "Expandir" at bounding box center [300, 79] width 23 height 6
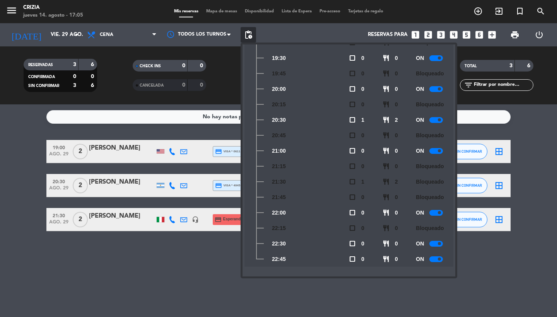
click at [431, 257] on div at bounding box center [437, 260] width 14 height 6
click at [47, 36] on input "vie. 29 ago." at bounding box center [81, 35] width 68 height 14
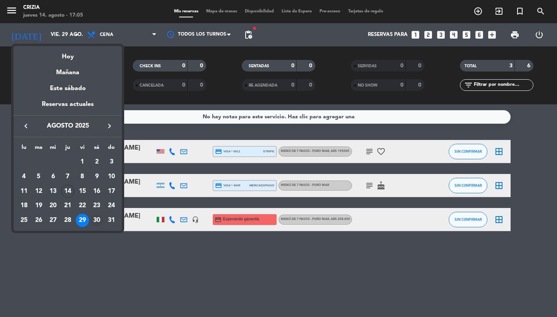
click at [95, 225] on div "30" at bounding box center [96, 220] width 13 height 13
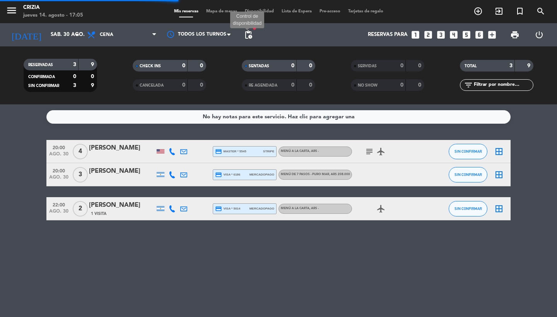
click at [250, 34] on span "pending_actions" at bounding box center [248, 34] width 9 height 9
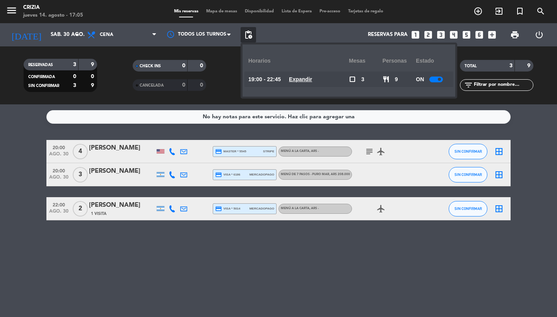
click at [306, 83] on span "Expandir" at bounding box center [300, 79] width 23 height 9
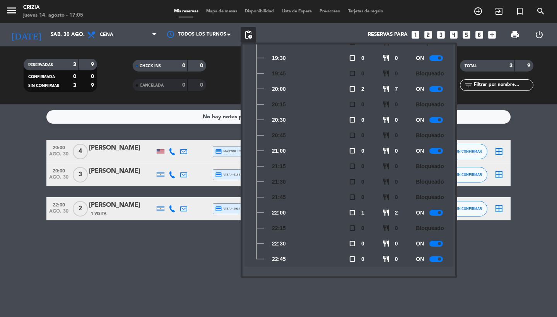
click at [438, 259] on div at bounding box center [437, 260] width 14 height 6
click at [74, 32] on icon "arrow_drop_down" at bounding box center [76, 34] width 9 height 9
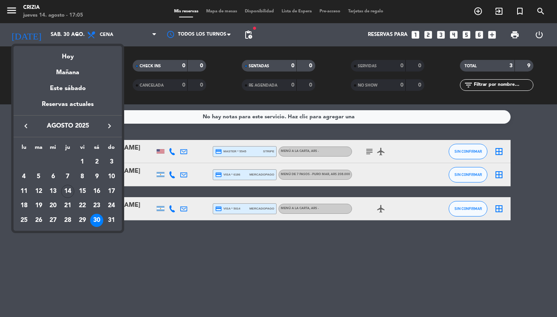
click at [107, 123] on icon "keyboard_arrow_right" at bounding box center [109, 126] width 9 height 9
click at [85, 175] on div "5" at bounding box center [82, 176] width 13 height 13
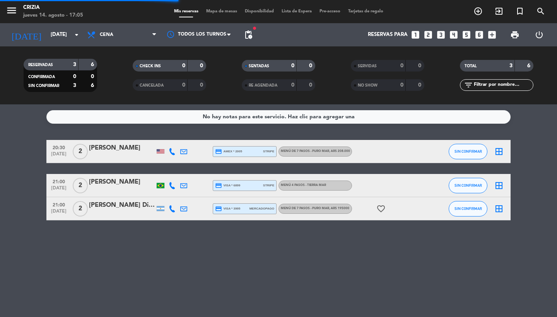
click at [251, 33] on span "pending_actions" at bounding box center [248, 34] width 9 height 9
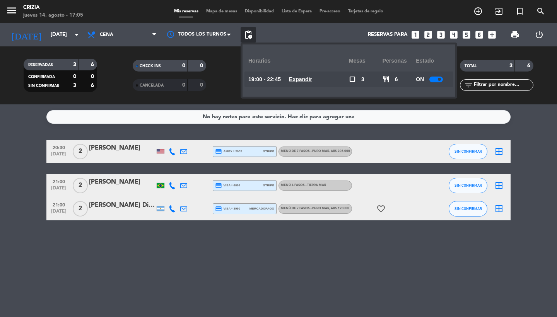
click at [300, 80] on u "Expandir" at bounding box center [300, 79] width 23 height 6
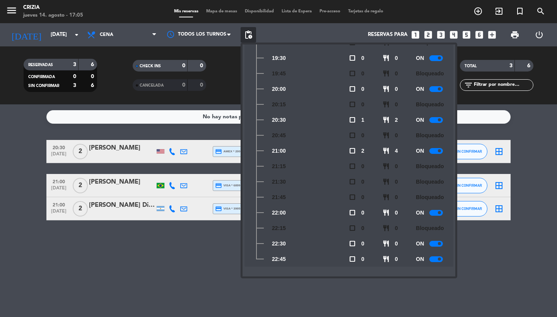
click at [433, 259] on div at bounding box center [437, 260] width 14 height 6
click at [66, 36] on input "[DATE]" at bounding box center [81, 35] width 68 height 14
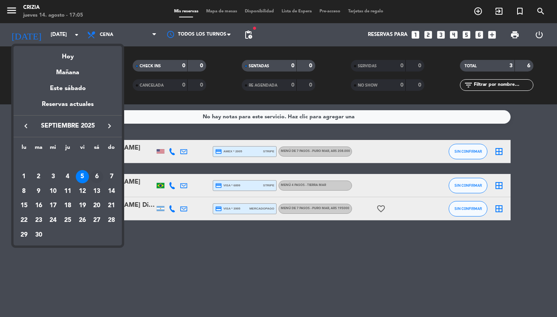
click at [98, 177] on div "6" at bounding box center [96, 176] width 13 height 13
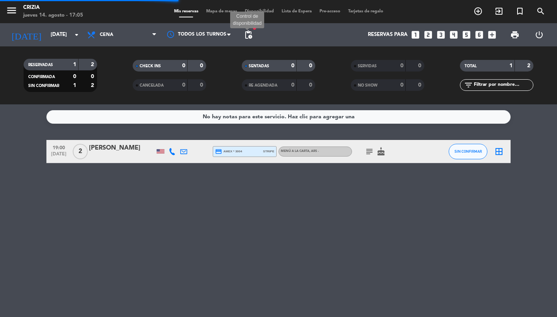
click at [247, 33] on span "pending_actions" at bounding box center [248, 34] width 9 height 9
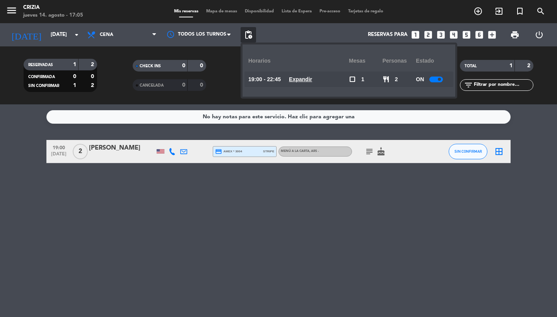
click at [305, 77] on u "Expandir" at bounding box center [300, 79] width 23 height 6
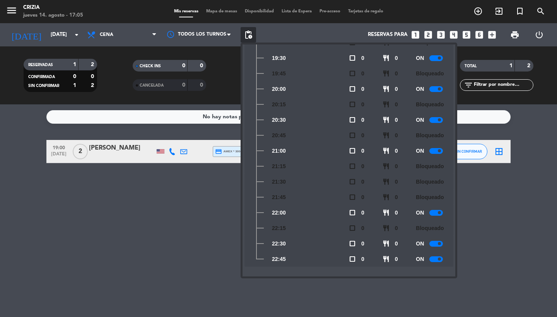
click at [441, 257] on div at bounding box center [437, 260] width 14 height 6
click at [51, 35] on input "[DATE]" at bounding box center [81, 35] width 68 height 14
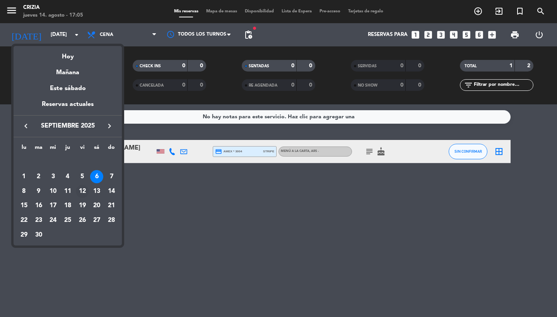
click at [83, 196] on div "12" at bounding box center [82, 191] width 13 height 13
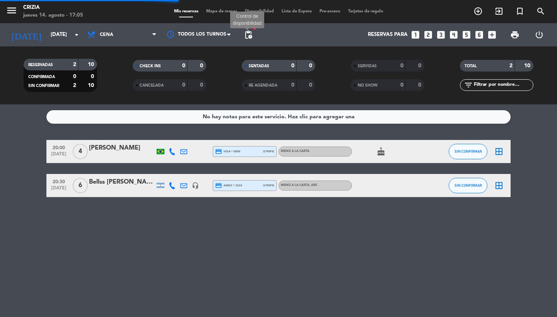
click at [252, 31] on span "pending_actions" at bounding box center [248, 34] width 9 height 9
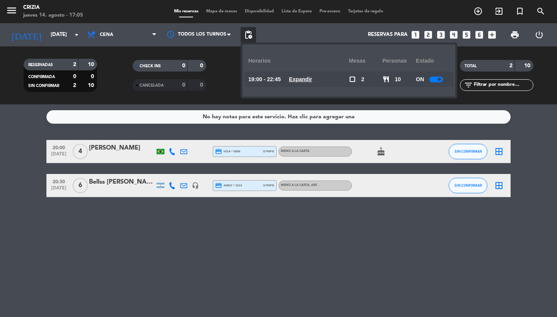
click at [300, 81] on u "Expandir" at bounding box center [300, 79] width 23 height 6
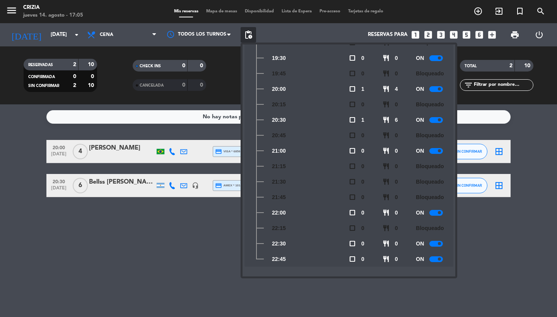
click at [439, 260] on span at bounding box center [439, 259] width 3 height 3
click at [67, 29] on input "[DATE]" at bounding box center [81, 35] width 68 height 14
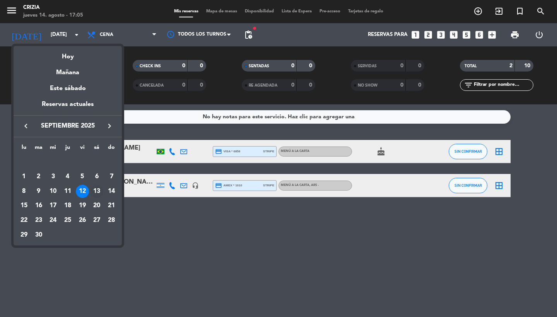
click at [97, 189] on div "13" at bounding box center [96, 191] width 13 height 13
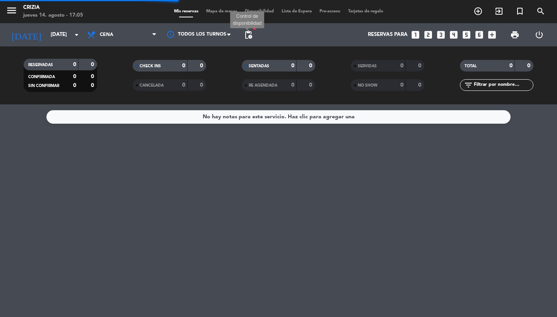
click at [246, 36] on span "pending_actions" at bounding box center [248, 34] width 9 height 9
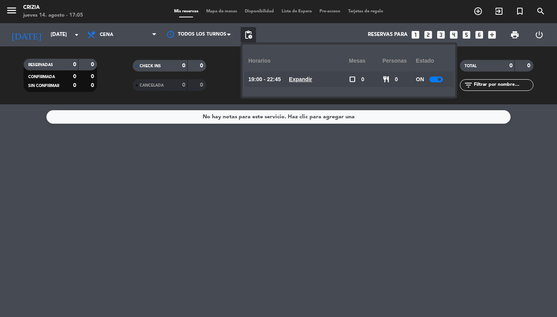
click at [300, 81] on u "Expandir" at bounding box center [300, 79] width 23 height 6
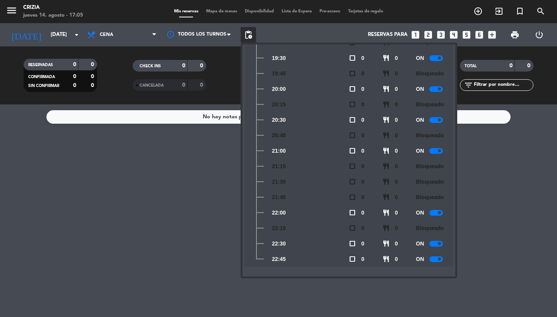
click at [436, 259] on div at bounding box center [437, 260] width 14 height 6
click at [69, 38] on input "[DATE]" at bounding box center [81, 35] width 68 height 14
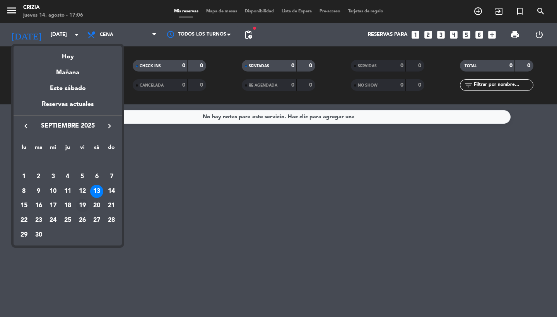
click at [81, 208] on div "19" at bounding box center [82, 205] width 13 height 13
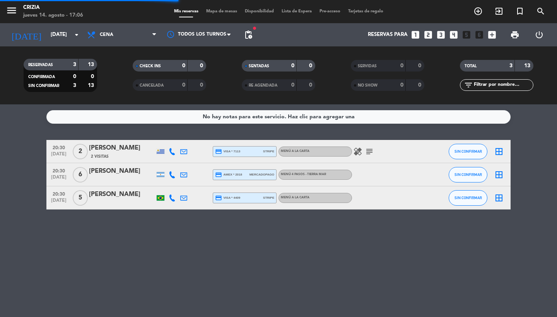
click at [249, 34] on span "pending_actions" at bounding box center [248, 34] width 9 height 9
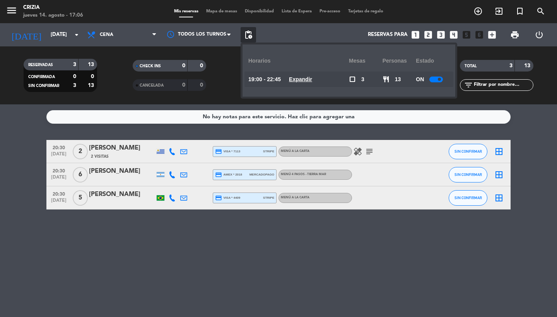
click at [303, 79] on u "Expandir" at bounding box center [300, 79] width 23 height 6
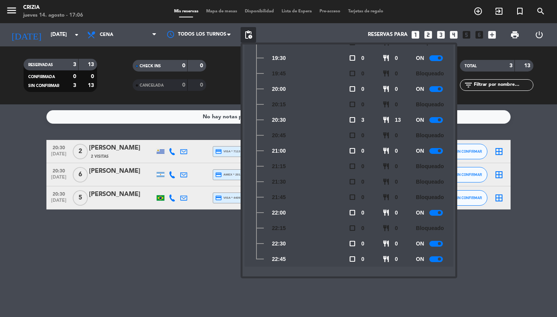
click at [434, 257] on div at bounding box center [437, 260] width 14 height 6
click at [56, 33] on input "[DATE]" at bounding box center [81, 35] width 68 height 14
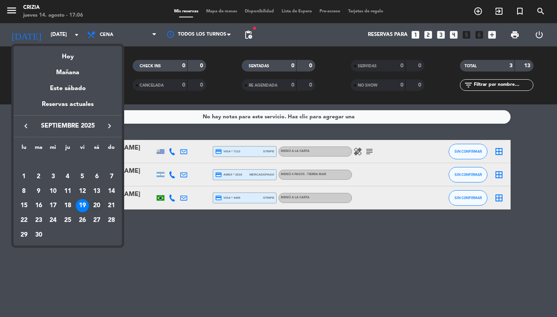
click at [98, 208] on div "20" at bounding box center [96, 205] width 13 height 13
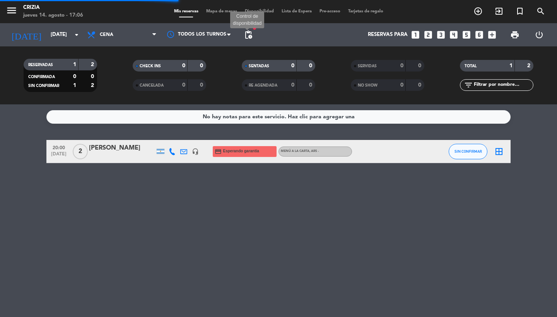
click at [251, 34] on span "pending_actions" at bounding box center [248, 34] width 9 height 9
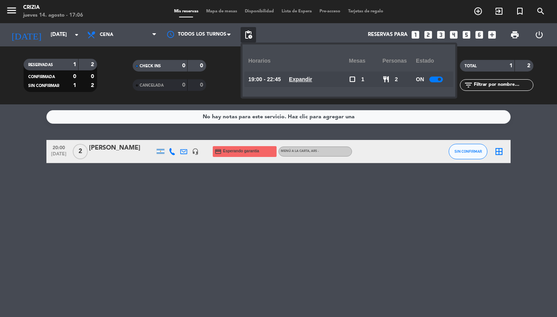
click at [295, 79] on u "Expandir" at bounding box center [300, 79] width 23 height 6
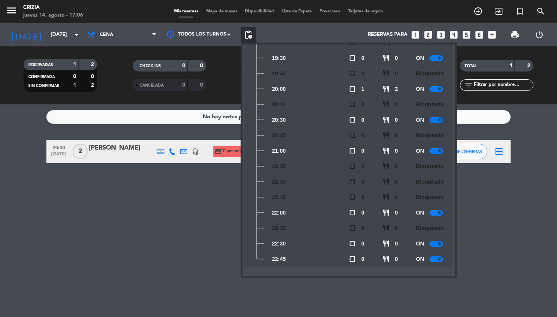
click at [435, 261] on div at bounding box center [437, 260] width 14 height 6
click at [61, 28] on input "[DATE]" at bounding box center [81, 35] width 68 height 14
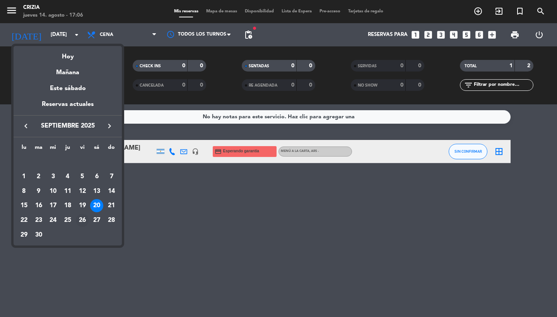
click at [83, 220] on div "26" at bounding box center [82, 220] width 13 height 13
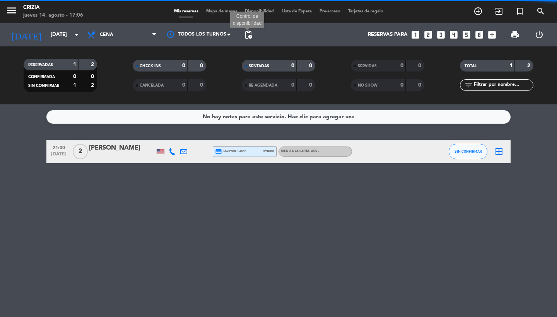
click at [247, 34] on span "pending_actions" at bounding box center [248, 34] width 9 height 9
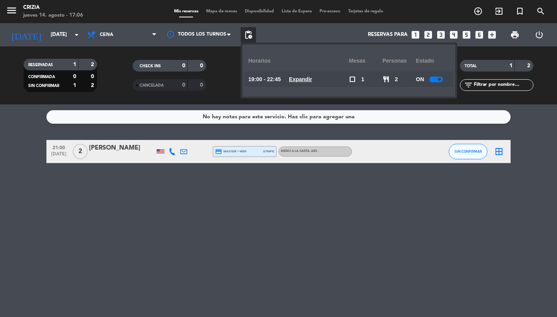
click at [306, 77] on u "Expandir" at bounding box center [300, 79] width 23 height 6
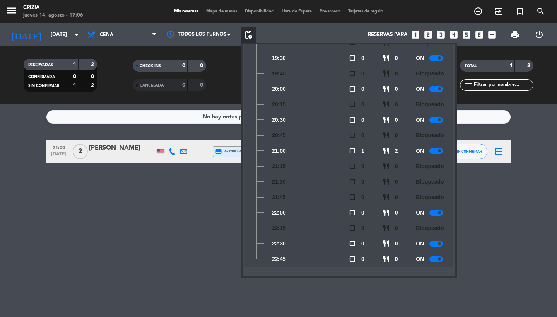
click at [433, 259] on div at bounding box center [437, 260] width 14 height 6
click at [60, 30] on input "[DATE]" at bounding box center [81, 35] width 68 height 14
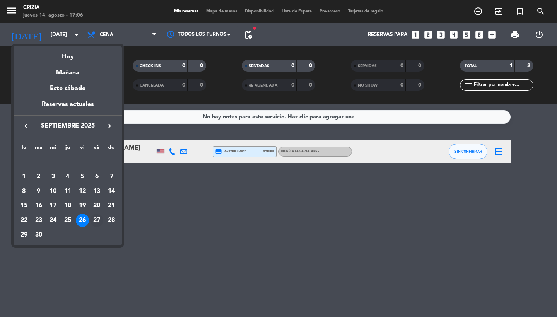
click at [98, 221] on div "27" at bounding box center [96, 220] width 13 height 13
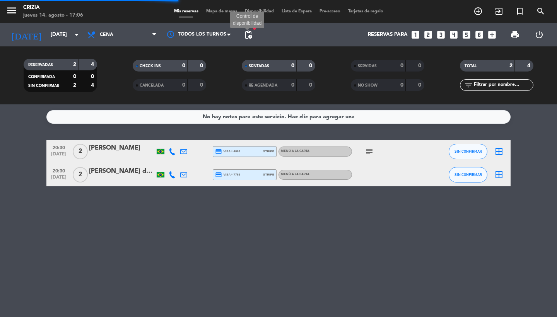
click at [247, 33] on span "pending_actions" at bounding box center [248, 34] width 9 height 9
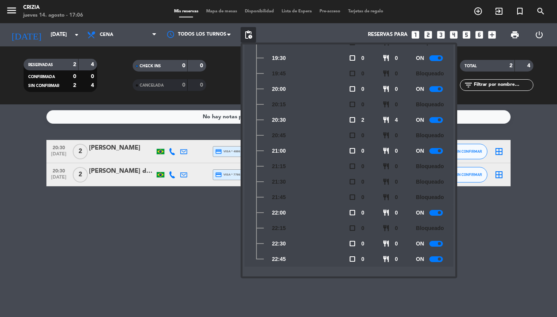
click at [432, 261] on div at bounding box center [437, 260] width 14 height 6
click at [56, 36] on input "[DATE]" at bounding box center [81, 35] width 68 height 14
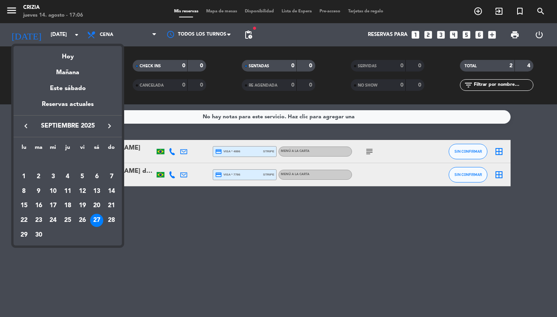
click at [107, 127] on icon "keyboard_arrow_right" at bounding box center [109, 126] width 9 height 9
click at [82, 175] on div "3" at bounding box center [82, 176] width 13 height 13
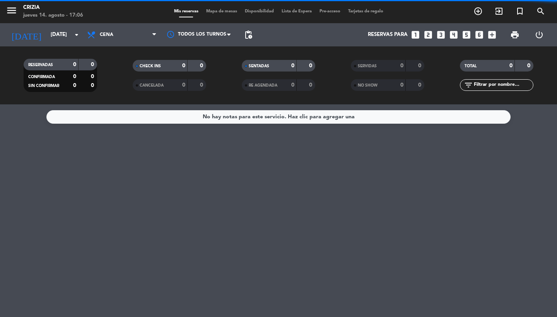
click at [249, 40] on span "pending_actions" at bounding box center [248, 34] width 15 height 15
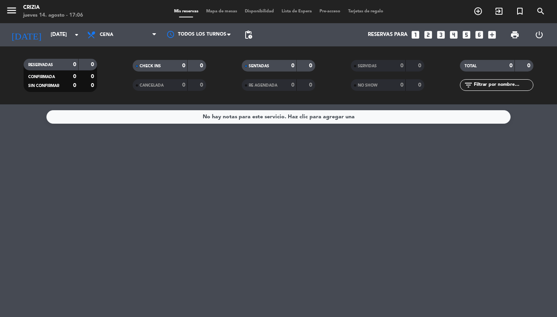
click at [250, 35] on span "pending_actions" at bounding box center [248, 34] width 9 height 9
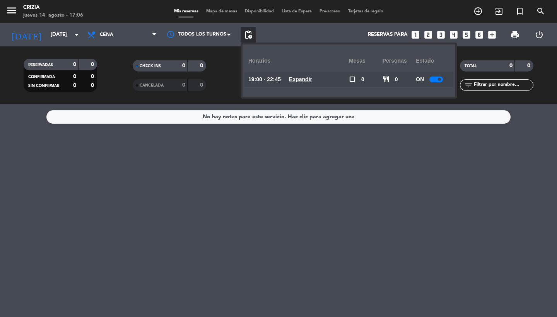
click at [295, 77] on u "Expandir" at bounding box center [300, 79] width 23 height 6
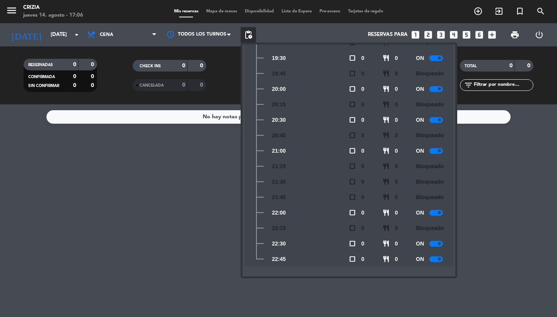
click at [436, 262] on div at bounding box center [437, 260] width 14 height 6
click at [68, 45] on div "[DATE] [DATE] arrow_drop_down" at bounding box center [44, 34] width 77 height 23
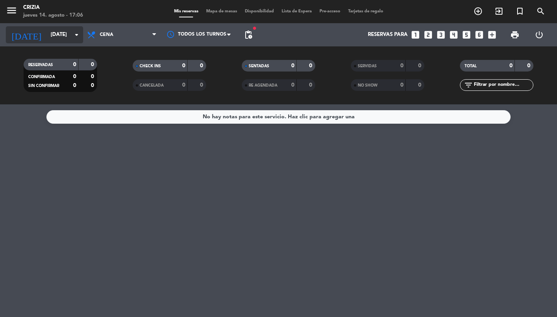
click at [56, 36] on input "[DATE]" at bounding box center [81, 35] width 68 height 14
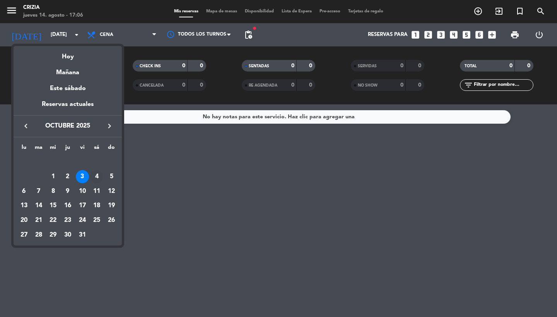
click at [103, 181] on div "4" at bounding box center [96, 176] width 13 height 13
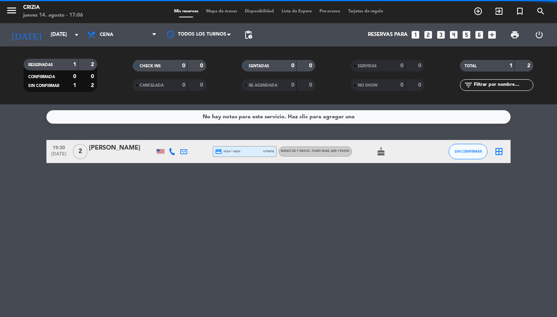
click at [252, 31] on span "pending_actions" at bounding box center [248, 34] width 9 height 9
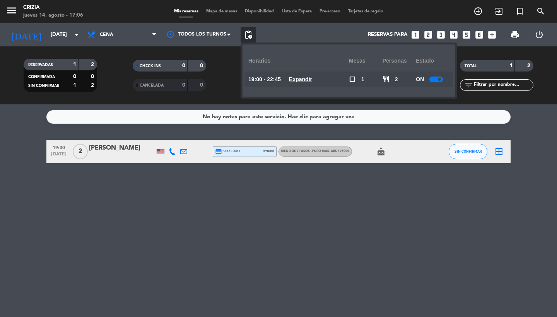
click at [296, 79] on u "Expandir" at bounding box center [300, 79] width 23 height 6
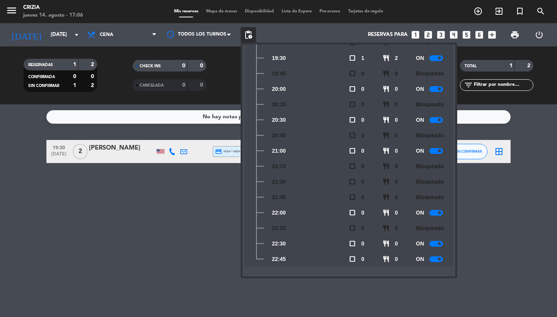
click at [437, 262] on div at bounding box center [437, 260] width 14 height 6
click at [63, 32] on input "[DATE]" at bounding box center [81, 35] width 68 height 14
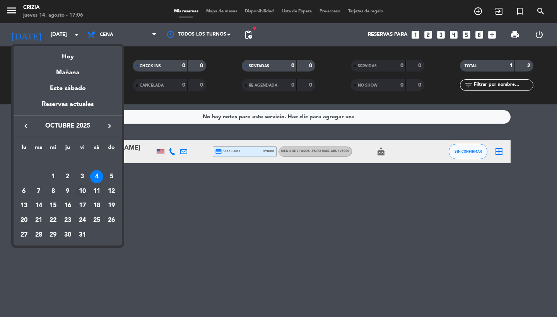
click at [79, 190] on div "10" at bounding box center [82, 191] width 13 height 13
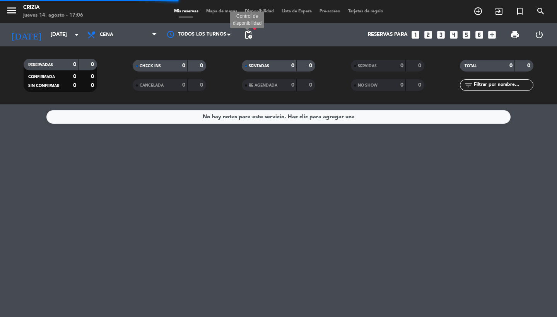
click at [249, 31] on span "pending_actions" at bounding box center [248, 34] width 9 height 9
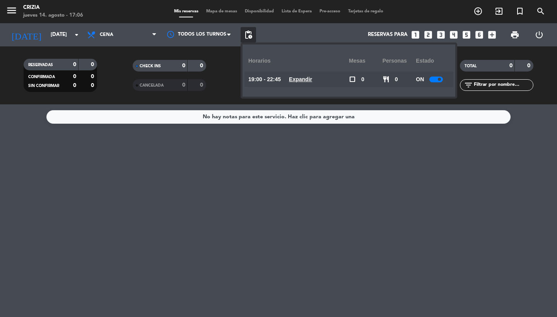
click at [310, 81] on u "Expandir" at bounding box center [300, 79] width 23 height 6
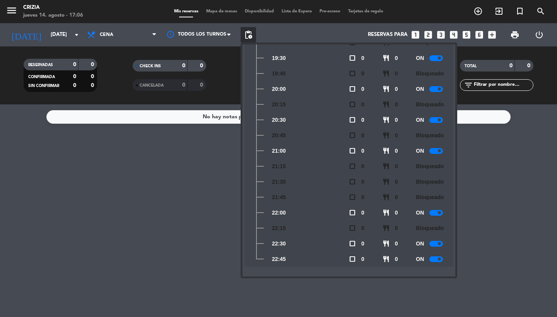
click at [439, 259] on span at bounding box center [439, 259] width 3 height 3
click at [57, 31] on input "[DATE]" at bounding box center [81, 35] width 68 height 14
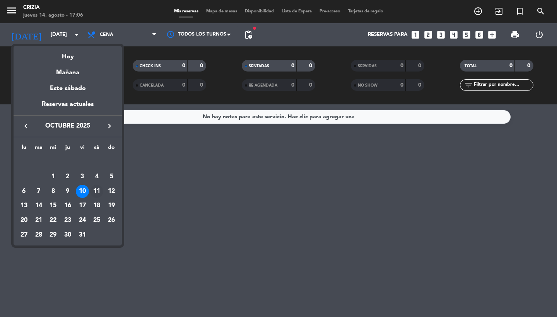
click at [93, 192] on div "11" at bounding box center [96, 191] width 13 height 13
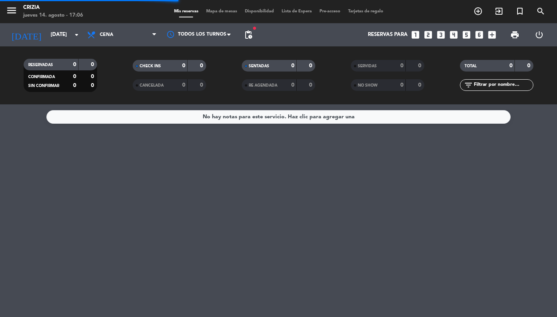
click at [252, 40] on span "pending_actions" at bounding box center [248, 34] width 15 height 15
click at [251, 40] on span "pending_actions" at bounding box center [248, 34] width 15 height 15
click at [249, 35] on span "pending_actions" at bounding box center [248, 34] width 9 height 9
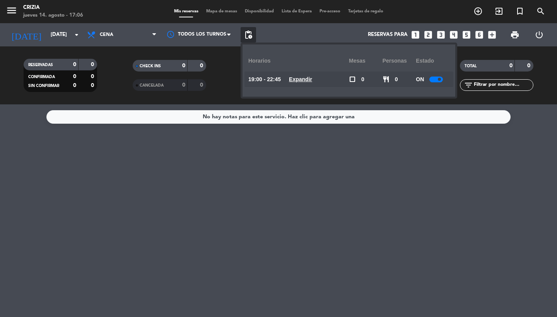
click at [308, 78] on u "Expandir" at bounding box center [300, 79] width 23 height 6
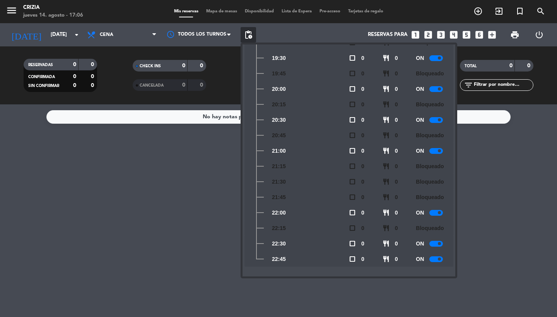
click at [434, 257] on div at bounding box center [437, 260] width 14 height 6
click at [67, 35] on input "[DATE]" at bounding box center [81, 35] width 68 height 14
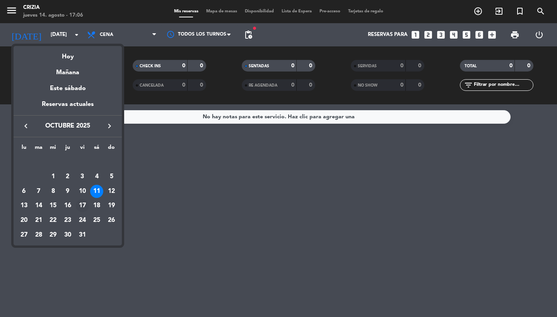
click at [84, 205] on div "17" at bounding box center [82, 205] width 13 height 13
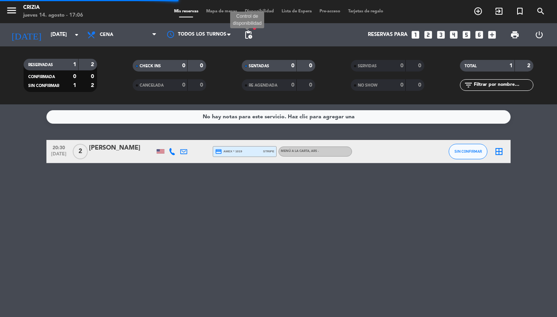
click at [247, 33] on span "pending_actions" at bounding box center [248, 34] width 9 height 9
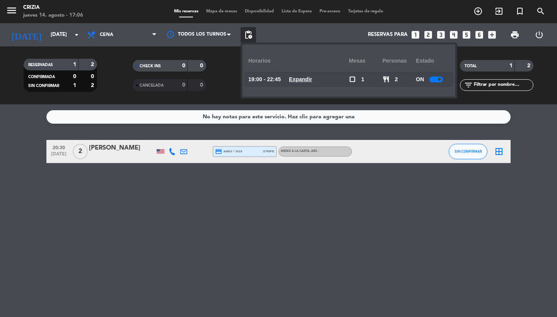
click at [288, 75] on div "19:00 - 22:45 Expandir" at bounding box center [299, 79] width 101 height 15
click at [296, 76] on u "Expandir" at bounding box center [300, 79] width 23 height 6
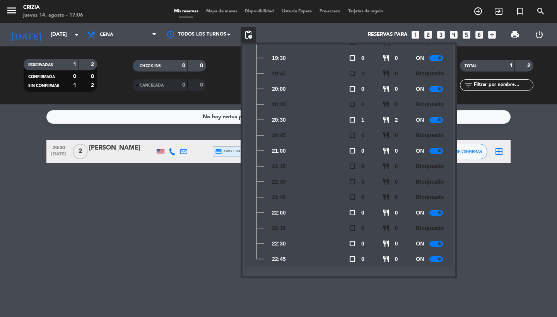
click at [436, 259] on div at bounding box center [437, 260] width 14 height 6
click at [85, 34] on span "Cena" at bounding box center [121, 34] width 77 height 17
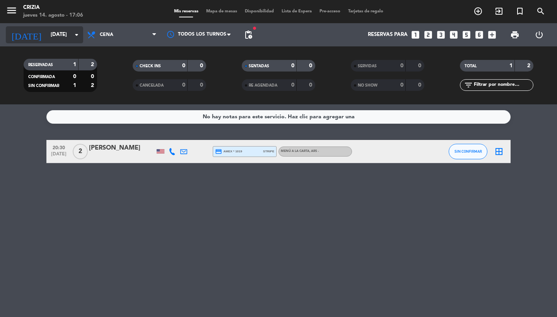
click at [63, 39] on input "[DATE]" at bounding box center [81, 35] width 68 height 14
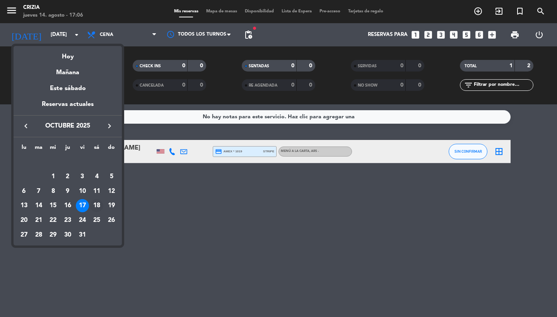
click at [99, 208] on div "18" at bounding box center [96, 205] width 13 height 13
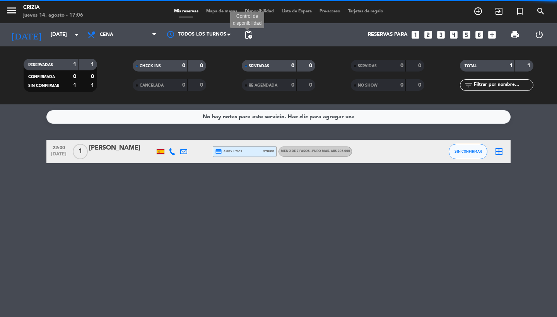
click at [249, 34] on span "pending_actions" at bounding box center [248, 34] width 9 height 9
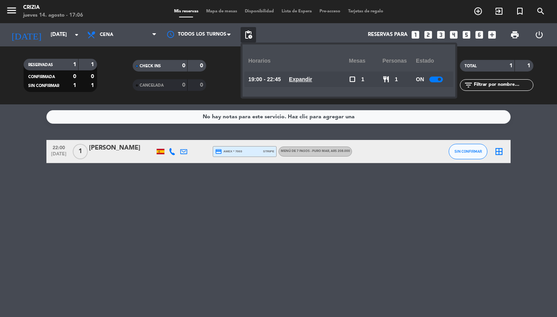
click at [298, 79] on u "Expandir" at bounding box center [300, 79] width 23 height 6
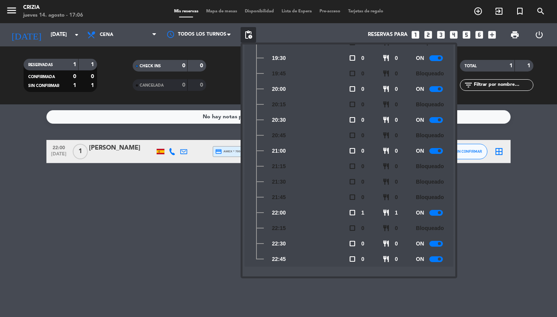
click at [435, 255] on div "ON" at bounding box center [433, 259] width 34 height 15
click at [435, 266] on div "ON" at bounding box center [433, 259] width 34 height 15
click at [437, 259] on div at bounding box center [437, 260] width 14 height 6
click at [60, 28] on input "[DATE]" at bounding box center [81, 35] width 68 height 14
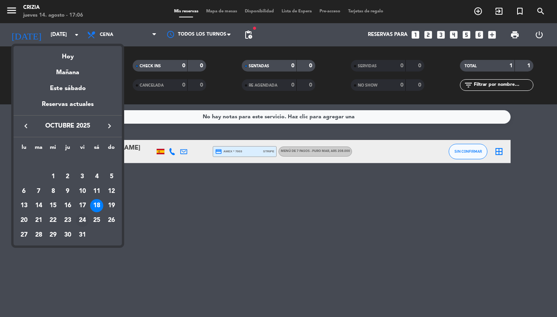
click at [82, 219] on div "24" at bounding box center [82, 220] width 13 height 13
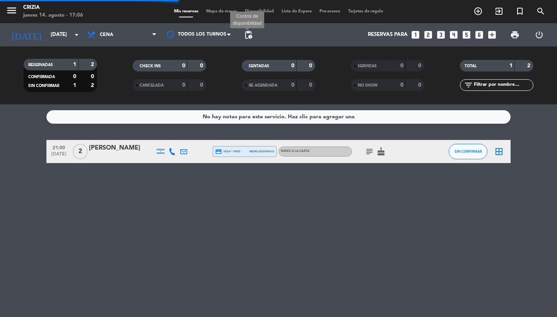
click at [249, 33] on span "pending_actions" at bounding box center [248, 34] width 9 height 9
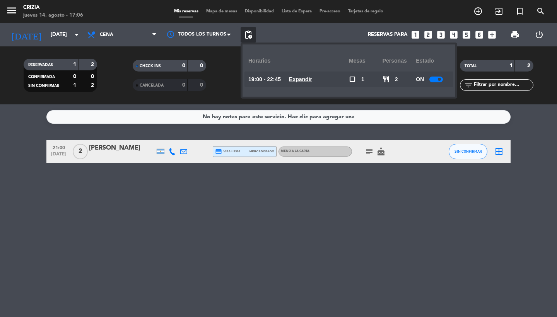
click at [306, 79] on u "Expandir" at bounding box center [300, 79] width 23 height 6
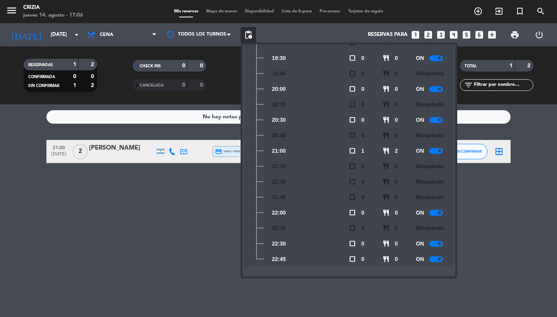
click at [436, 260] on div at bounding box center [437, 260] width 14 height 6
click at [70, 33] on input "[DATE]" at bounding box center [81, 35] width 68 height 14
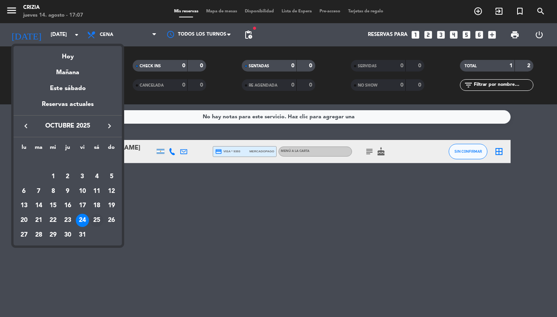
click at [99, 220] on div "25" at bounding box center [96, 220] width 13 height 13
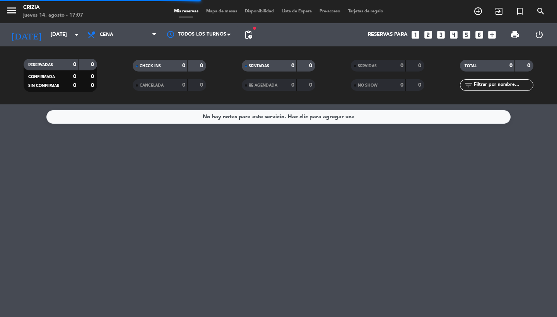
click at [248, 39] on span "pending_actions" at bounding box center [248, 34] width 15 height 15
click at [248, 34] on span "pending_actions" at bounding box center [248, 34] width 9 height 9
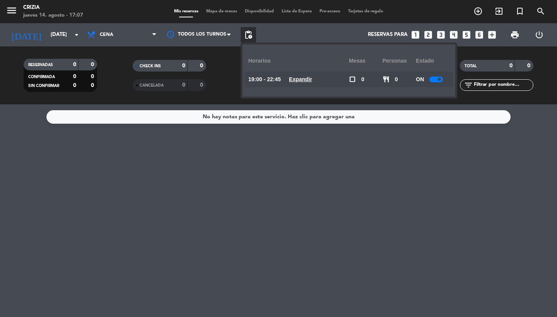
click at [300, 83] on span "Expandir" at bounding box center [300, 79] width 23 height 9
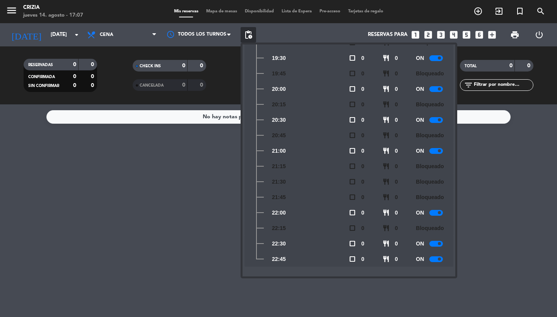
click at [439, 258] on span at bounding box center [439, 259] width 3 height 3
click at [67, 37] on input "[DATE]" at bounding box center [81, 35] width 68 height 14
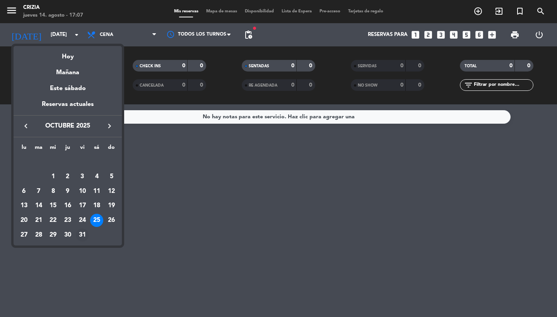
click at [86, 237] on div "31" at bounding box center [82, 235] width 13 height 13
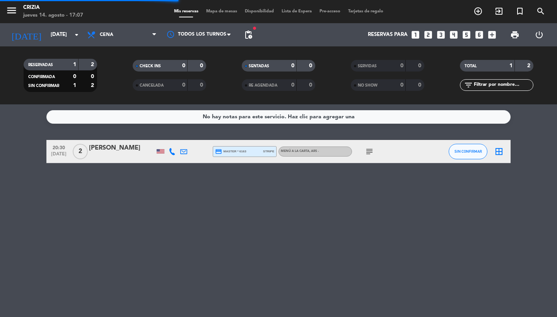
click at [251, 37] on span "pending_actions" at bounding box center [248, 34] width 9 height 9
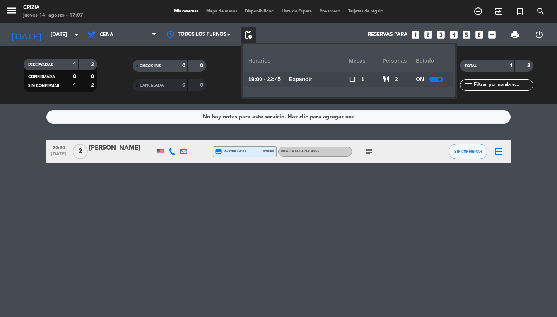
click at [304, 81] on u "Expandir" at bounding box center [300, 79] width 23 height 6
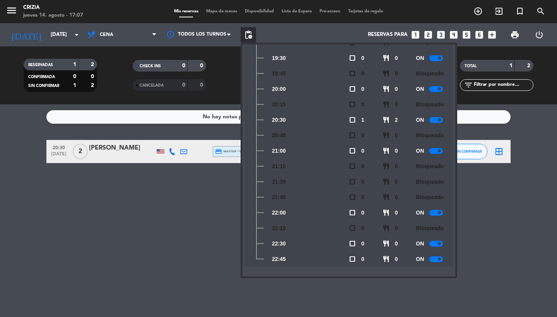
click at [438, 260] on span at bounding box center [439, 259] width 3 height 3
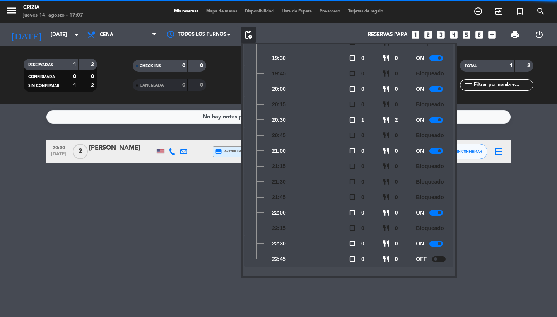
click at [215, 186] on div "No hay notas para este servicio. Haz clic para agregar una 20:30 [DATE] 2 [PERS…" at bounding box center [278, 211] width 557 height 213
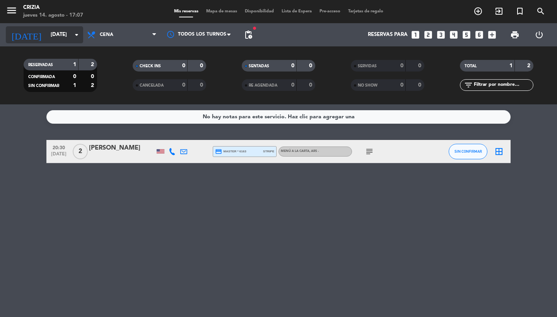
click at [78, 33] on icon "arrow_drop_down" at bounding box center [76, 34] width 9 height 9
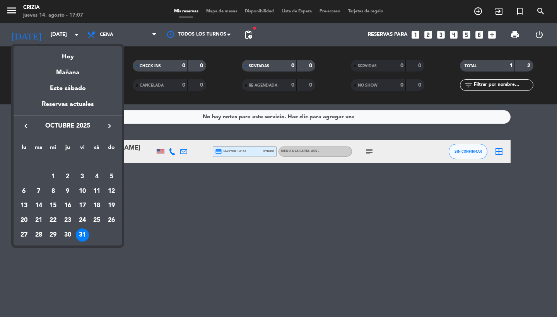
click at [108, 130] on icon "keyboard_arrow_right" at bounding box center [109, 126] width 9 height 9
click at [96, 161] on div "1" at bounding box center [96, 162] width 13 height 13
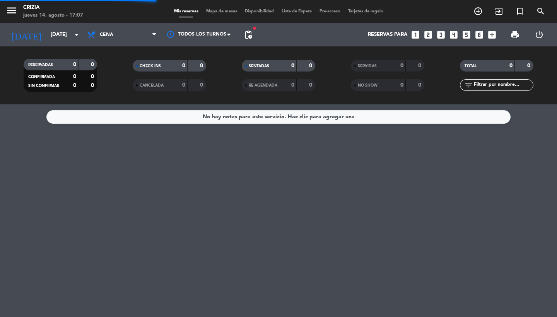
click at [244, 34] on span "pending_actions" at bounding box center [248, 34] width 15 height 15
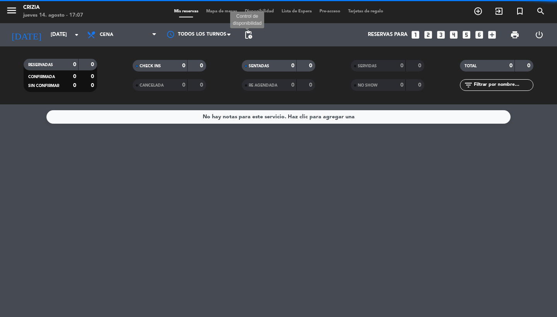
click at [247, 35] on span "pending_actions" at bounding box center [248, 34] width 9 height 9
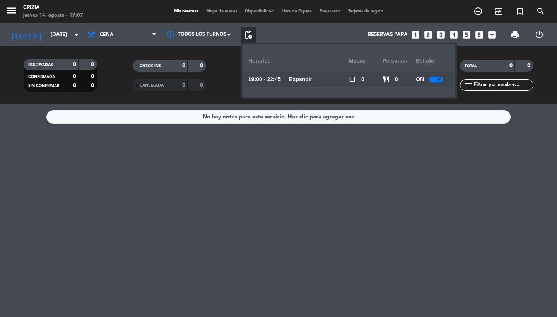
click at [298, 77] on u "Expandir" at bounding box center [300, 79] width 23 height 6
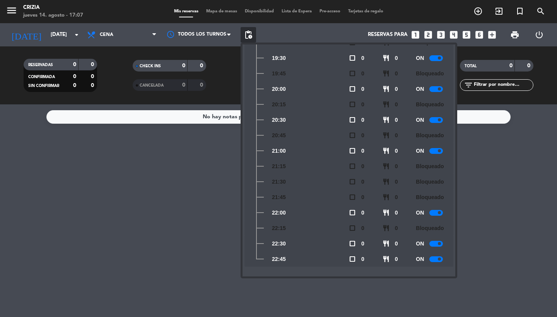
click at [435, 261] on div at bounding box center [437, 260] width 14 height 6
click at [60, 33] on input "[DATE]" at bounding box center [81, 35] width 68 height 14
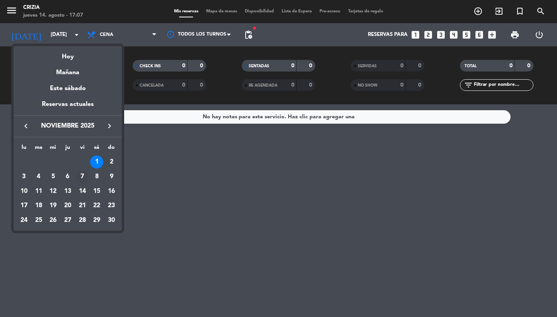
click at [83, 180] on div "7" at bounding box center [82, 176] width 13 height 13
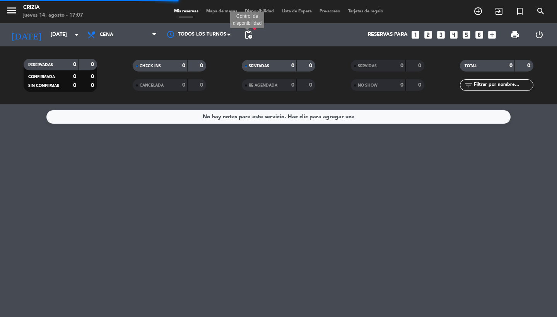
click at [249, 37] on span "pending_actions" at bounding box center [248, 34] width 9 height 9
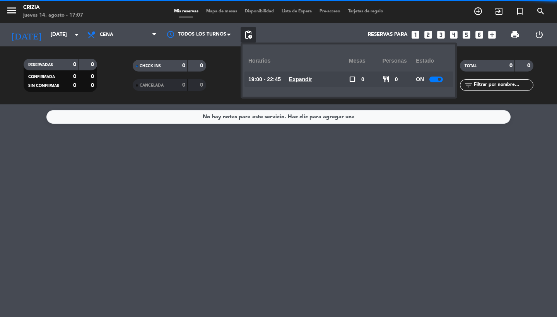
click at [302, 78] on u "Expandir" at bounding box center [300, 79] width 23 height 6
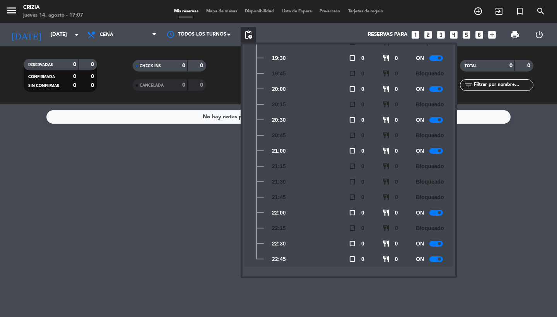
click at [428, 259] on div "ON" at bounding box center [433, 259] width 34 height 15
click at [436, 260] on div at bounding box center [437, 260] width 14 height 6
click at [61, 35] on input "[DATE]" at bounding box center [81, 35] width 68 height 14
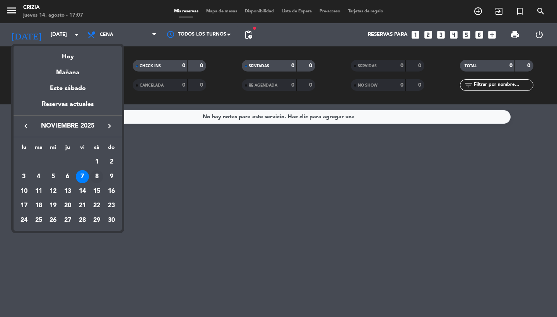
click at [98, 173] on div "8" at bounding box center [96, 176] width 13 height 13
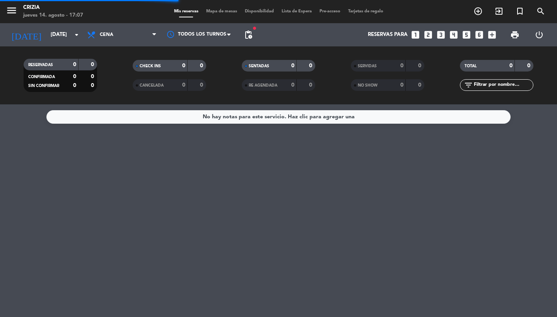
click at [246, 33] on span "pending_actions" at bounding box center [248, 34] width 9 height 9
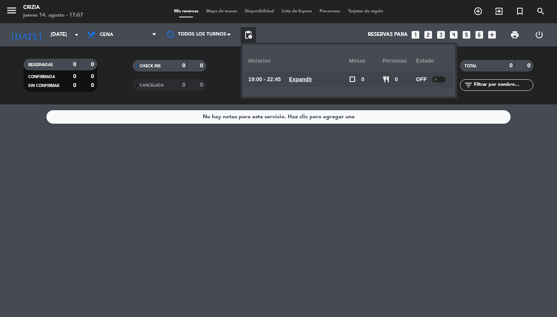
click at [303, 81] on u "Expandir" at bounding box center [300, 79] width 23 height 6
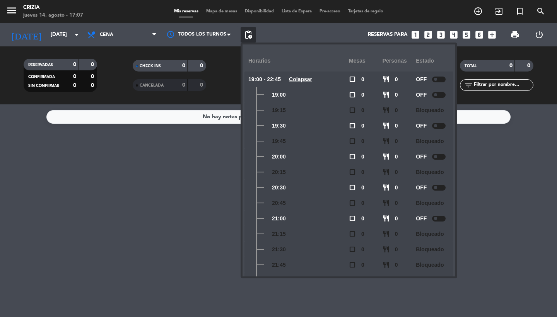
click at [303, 80] on u "Colapsar" at bounding box center [300, 79] width 23 height 6
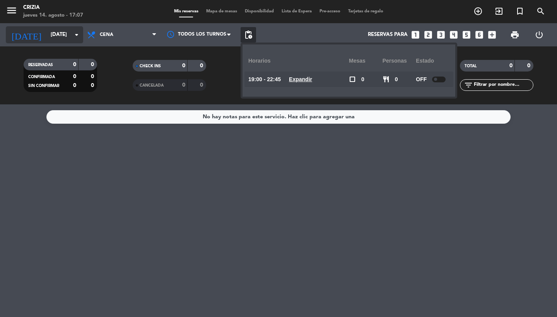
click at [69, 38] on input "[DATE]" at bounding box center [81, 35] width 68 height 14
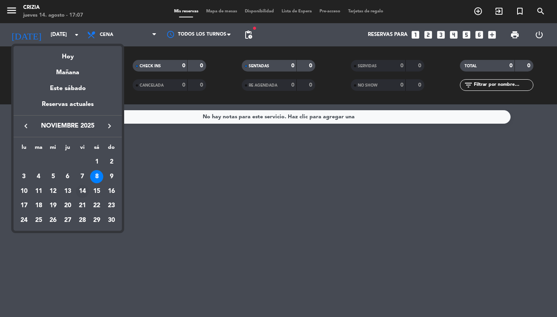
click at [82, 192] on div "14" at bounding box center [82, 191] width 13 height 13
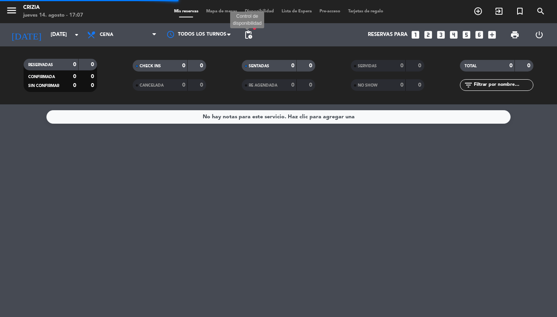
click at [248, 32] on span "pending_actions" at bounding box center [248, 34] width 9 height 9
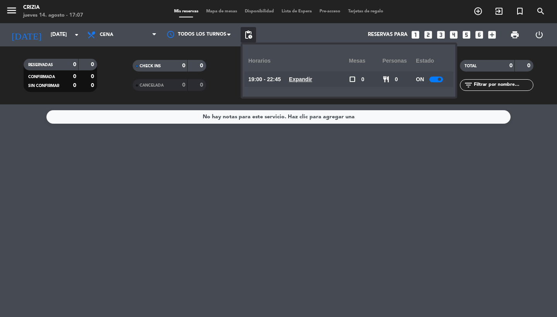
click at [302, 80] on u "Expandir" at bounding box center [300, 79] width 23 height 6
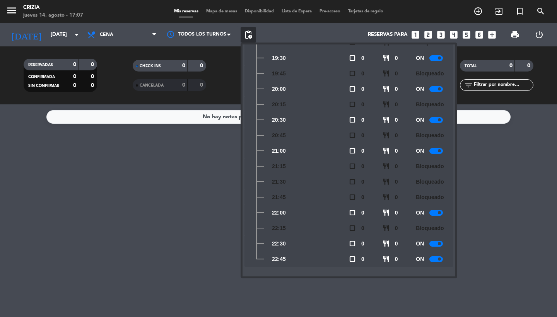
click at [430, 261] on div at bounding box center [437, 260] width 14 height 6
click at [52, 40] on input "[DATE]" at bounding box center [81, 35] width 68 height 14
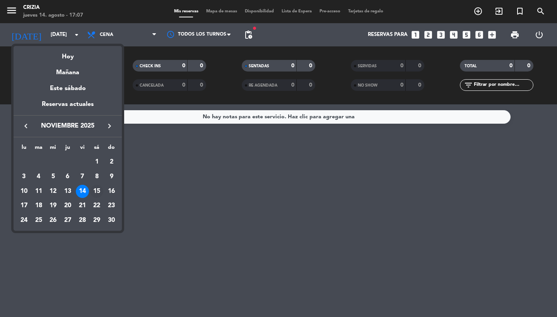
click at [98, 196] on div "15" at bounding box center [96, 191] width 13 height 13
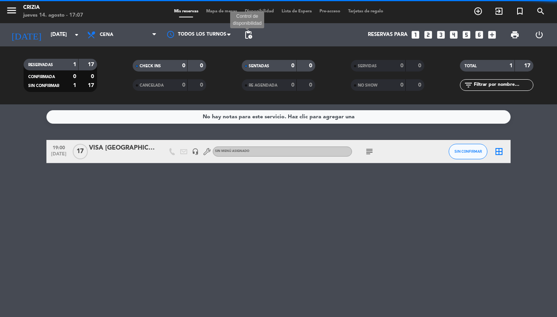
click at [250, 29] on span "pending_actions Control de disponibilidad" at bounding box center [248, 34] width 15 height 15
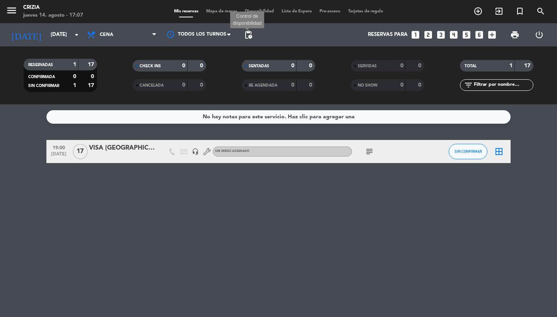
click at [248, 31] on span "pending_actions" at bounding box center [248, 34] width 9 height 9
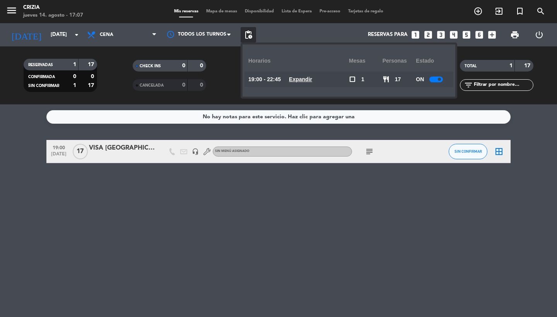
click at [307, 80] on u "Expandir" at bounding box center [300, 79] width 23 height 6
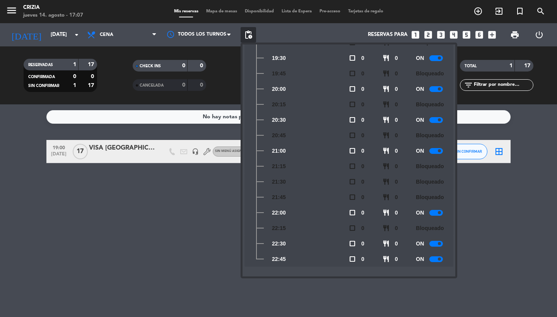
click at [435, 261] on div at bounding box center [437, 260] width 14 height 6
click at [51, 29] on input "[DATE]" at bounding box center [81, 35] width 68 height 14
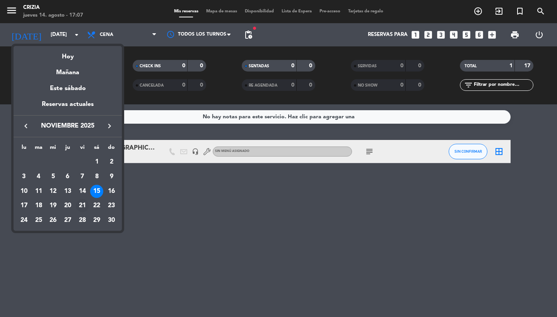
click at [83, 210] on div "21" at bounding box center [82, 205] width 13 height 13
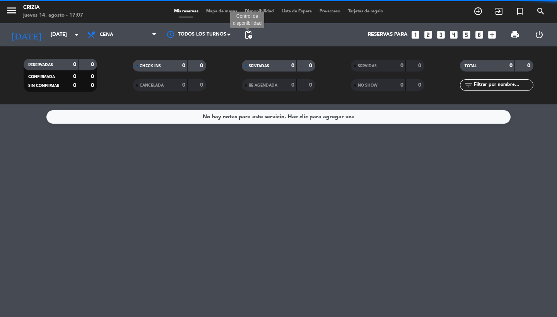
click at [246, 36] on span "pending_actions" at bounding box center [248, 34] width 9 height 9
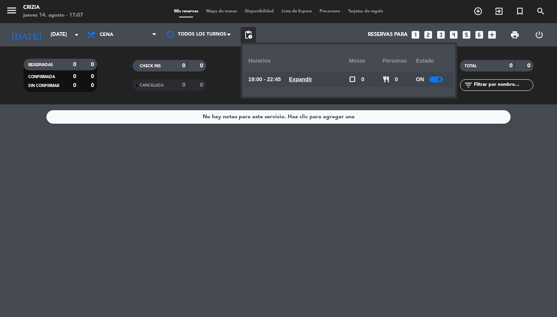
click at [304, 77] on u "Expandir" at bounding box center [300, 79] width 23 height 6
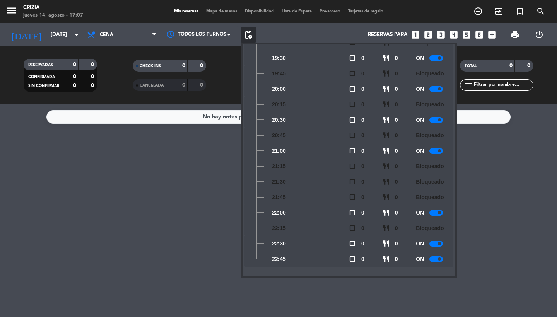
click at [433, 261] on div at bounding box center [437, 260] width 14 height 6
click at [64, 37] on input "[DATE]" at bounding box center [81, 35] width 68 height 14
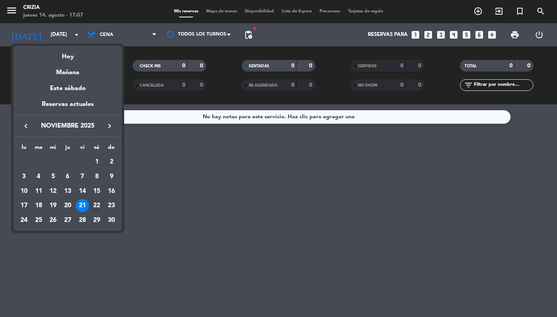
click at [96, 207] on div "22" at bounding box center [96, 205] width 13 height 13
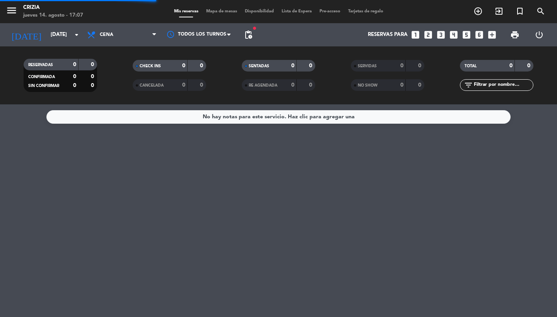
click at [244, 35] on span "pending_actions" at bounding box center [248, 34] width 9 height 9
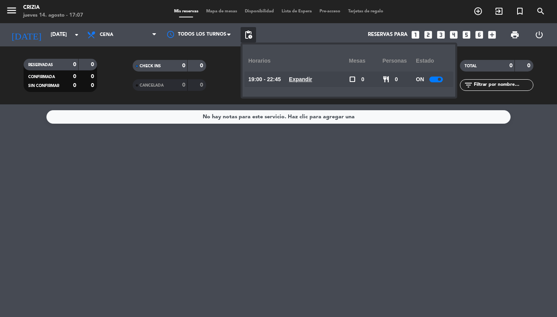
click at [295, 77] on u "Expandir" at bounding box center [300, 79] width 23 height 6
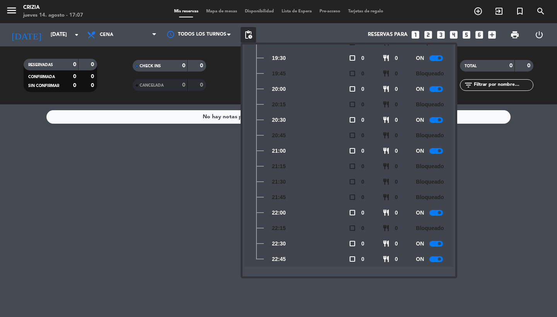
click at [431, 259] on div at bounding box center [437, 260] width 14 height 6
click at [58, 31] on input "[DATE]" at bounding box center [81, 35] width 68 height 14
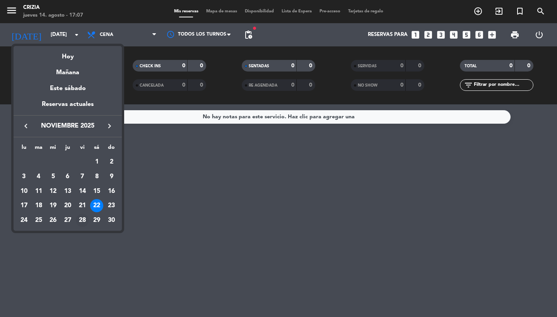
click at [84, 218] on div "28" at bounding box center [82, 220] width 13 height 13
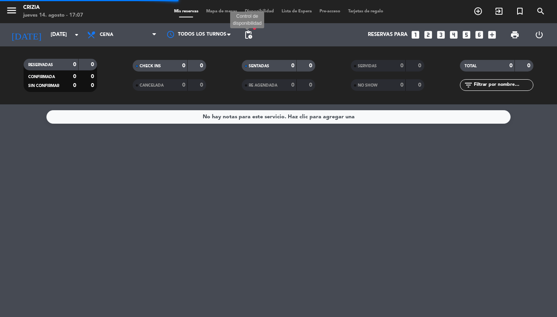
click at [249, 34] on span "pending_actions" at bounding box center [248, 34] width 9 height 9
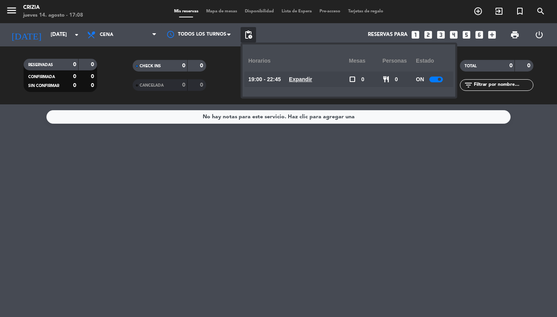
click at [302, 83] on span "Expandir" at bounding box center [300, 79] width 23 height 9
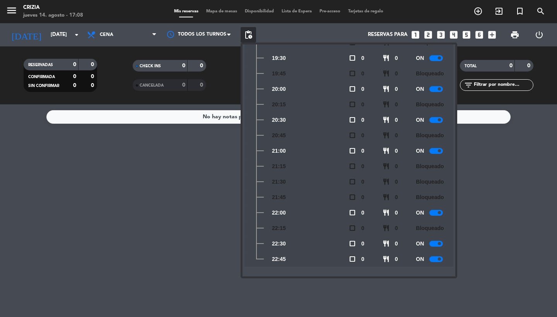
click at [438, 261] on div at bounding box center [437, 260] width 14 height 6
click at [62, 27] on div "[DATE] [DATE] arrow_drop_down" at bounding box center [44, 34] width 77 height 17
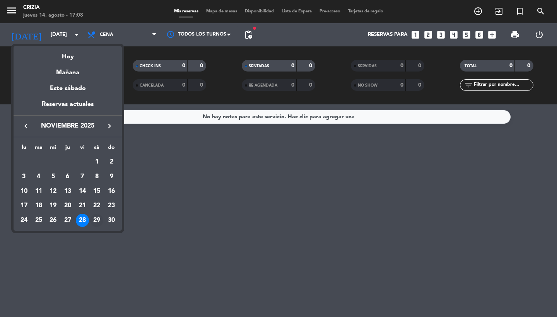
click at [94, 223] on div "29" at bounding box center [96, 220] width 13 height 13
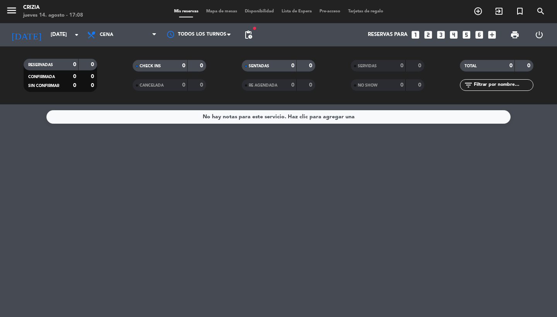
type input "[DATE]"
click at [248, 34] on span "pending_actions" at bounding box center [248, 34] width 9 height 9
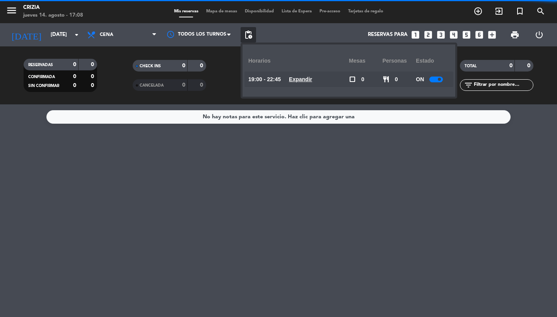
click at [305, 82] on u "Expandir" at bounding box center [300, 79] width 23 height 6
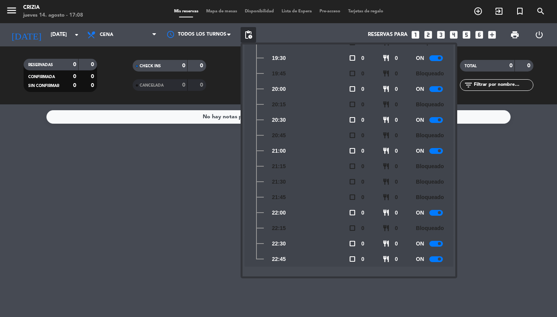
click at [432, 257] on div at bounding box center [437, 260] width 14 height 6
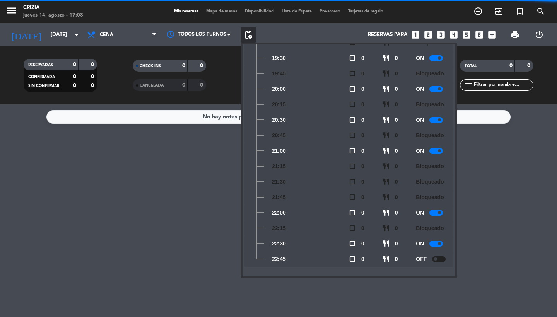
click at [119, 216] on div "No hay notas para este servicio. Haz clic para agregar una" at bounding box center [278, 211] width 557 height 213
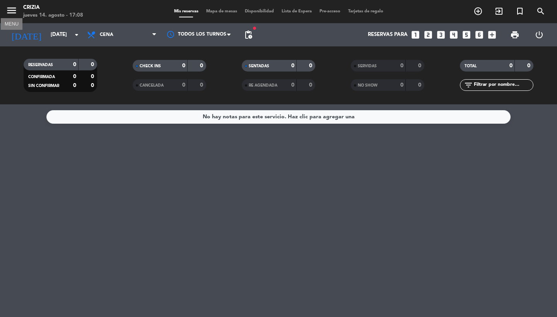
click at [8, 13] on icon "menu" at bounding box center [12, 11] width 12 height 12
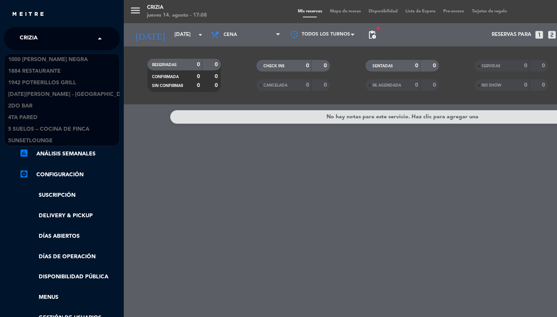
click at [57, 36] on input "text" at bounding box center [62, 39] width 94 height 17
type input "cal"
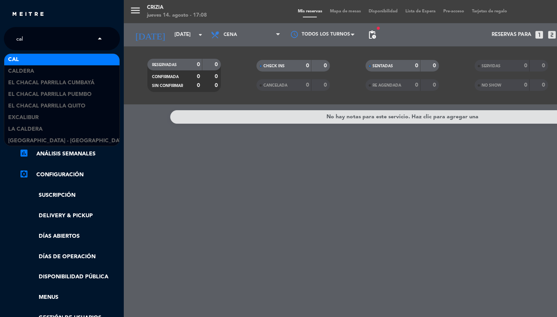
scroll to position [0, 0]
click at [36, 57] on div "CAL" at bounding box center [61, 60] width 115 height 12
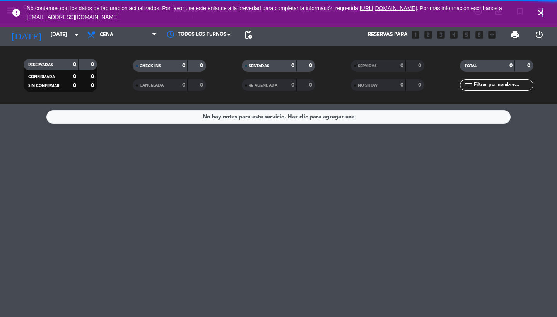
click at [543, 12] on icon "close" at bounding box center [541, 12] width 9 height 9
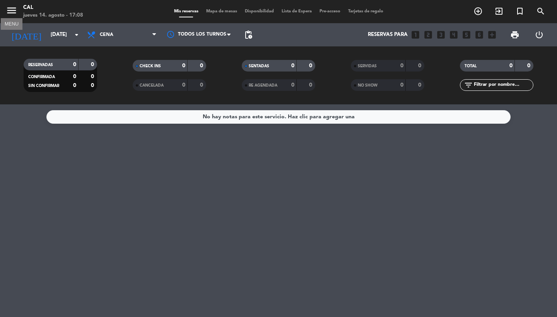
click at [10, 9] on icon "menu" at bounding box center [12, 11] width 12 height 12
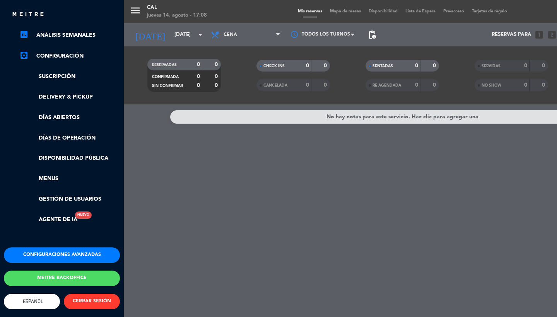
scroll to position [122, 0]
click at [63, 195] on link "Gestión de usuarios" at bounding box center [69, 199] width 101 height 9
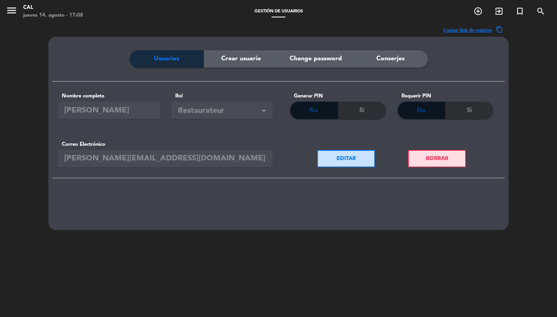
click at [6, 153] on div "Copiar link de registro content_copy Usuarios Crear usuario Change password Con…" at bounding box center [278, 181] width 557 height 317
